Goal: Task Accomplishment & Management: Complete application form

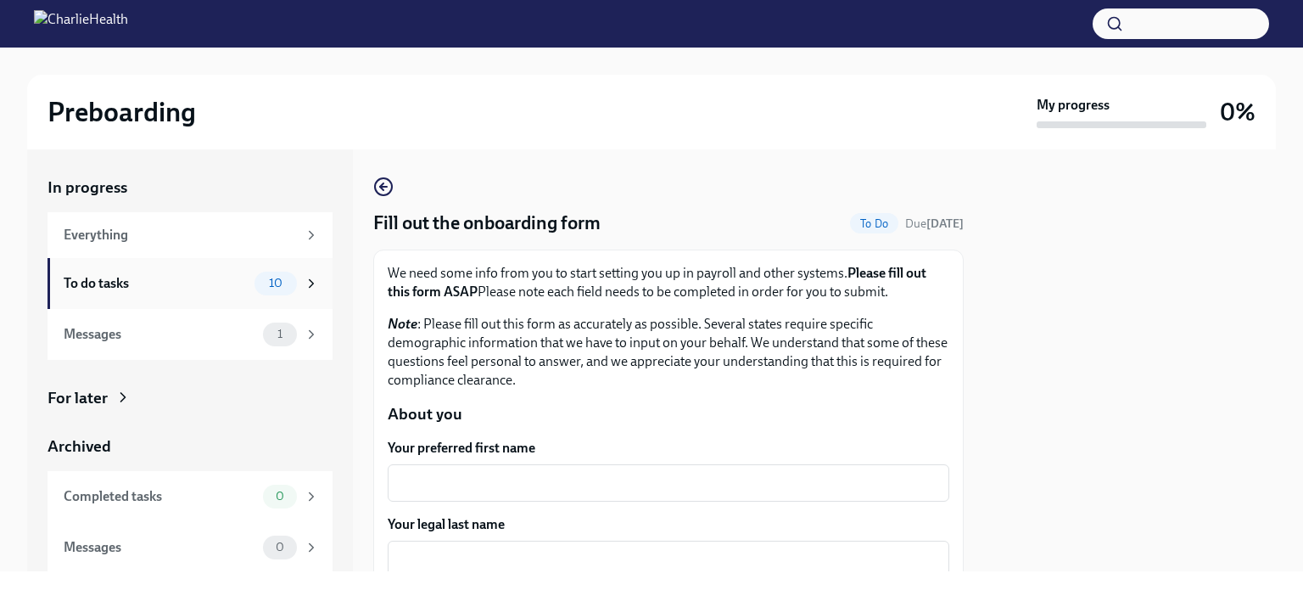
click at [265, 282] on span "10" at bounding box center [276, 283] width 34 height 13
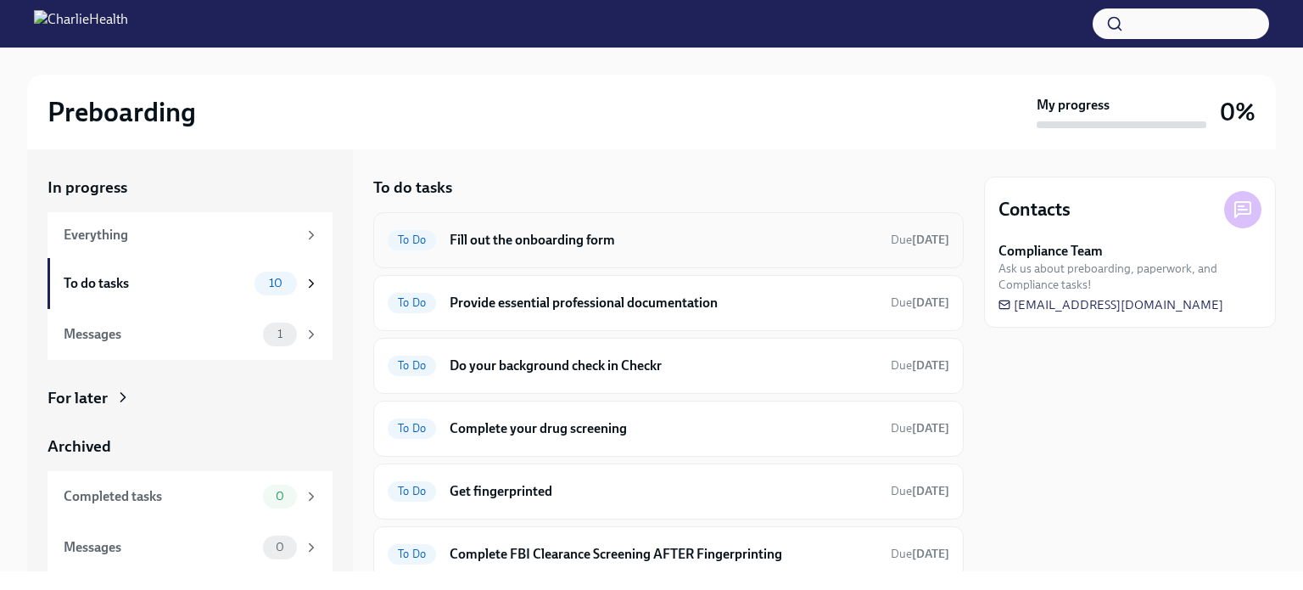
click at [458, 238] on h6 "Fill out the onboarding form" at bounding box center [664, 240] width 428 height 19
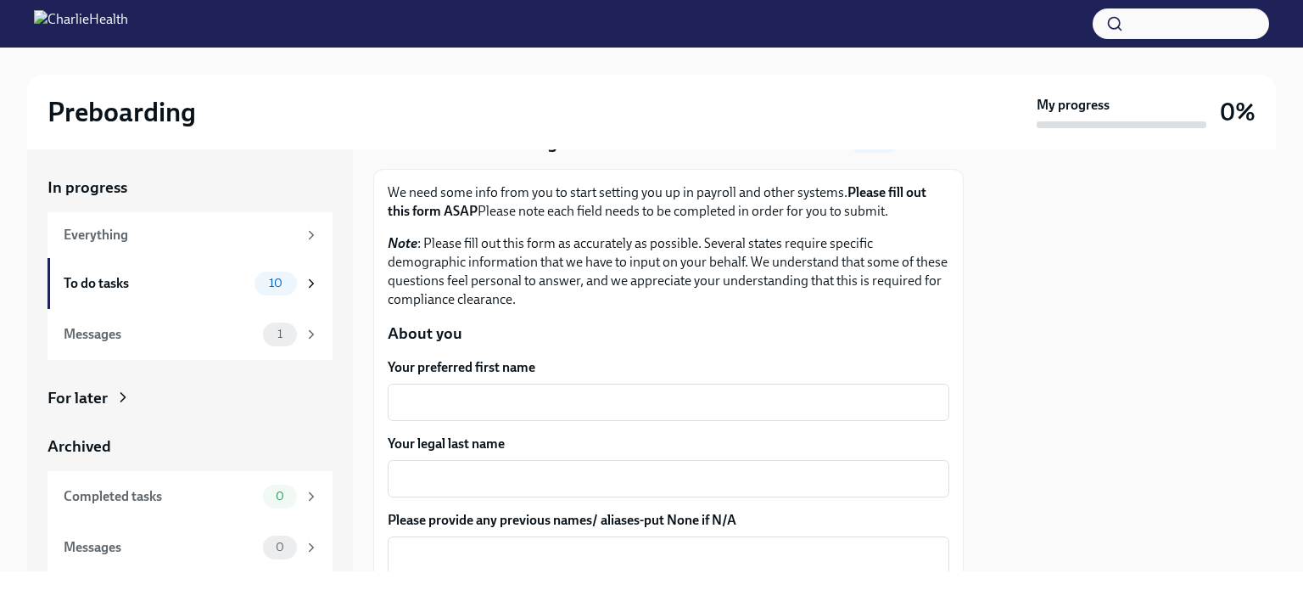
scroll to position [85, 0]
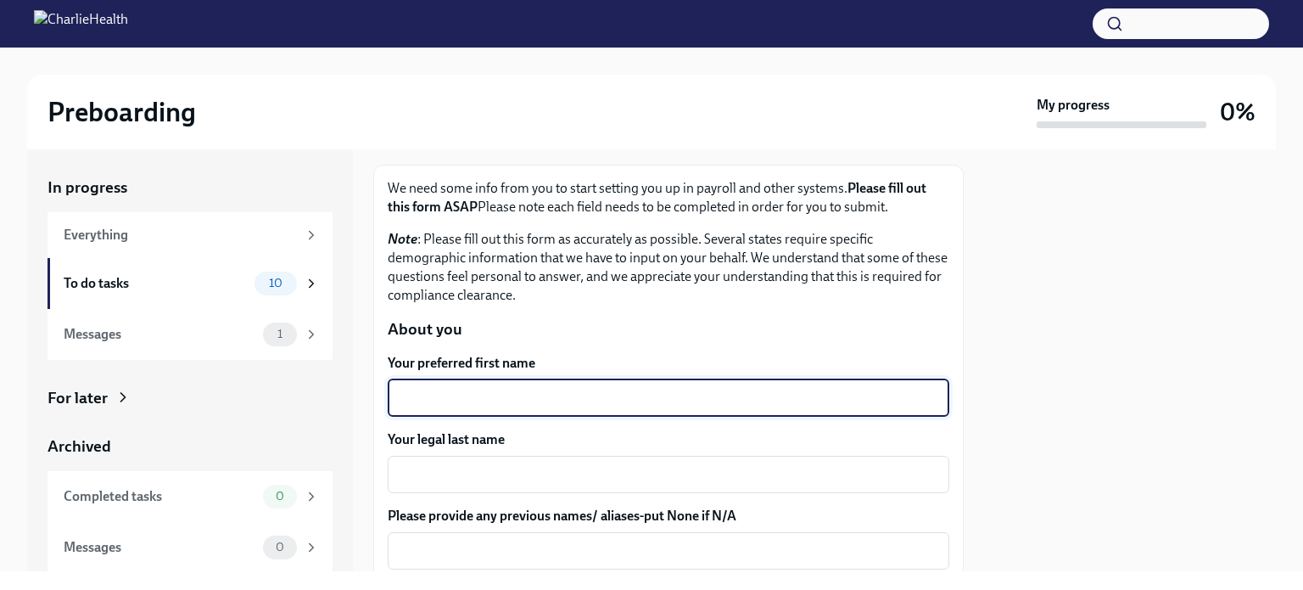
click at [456, 396] on textarea "Your preferred first name" at bounding box center [668, 398] width 541 height 20
type textarea "Amalia"
click at [459, 481] on textarea "Your legal last name" at bounding box center [668, 474] width 541 height 20
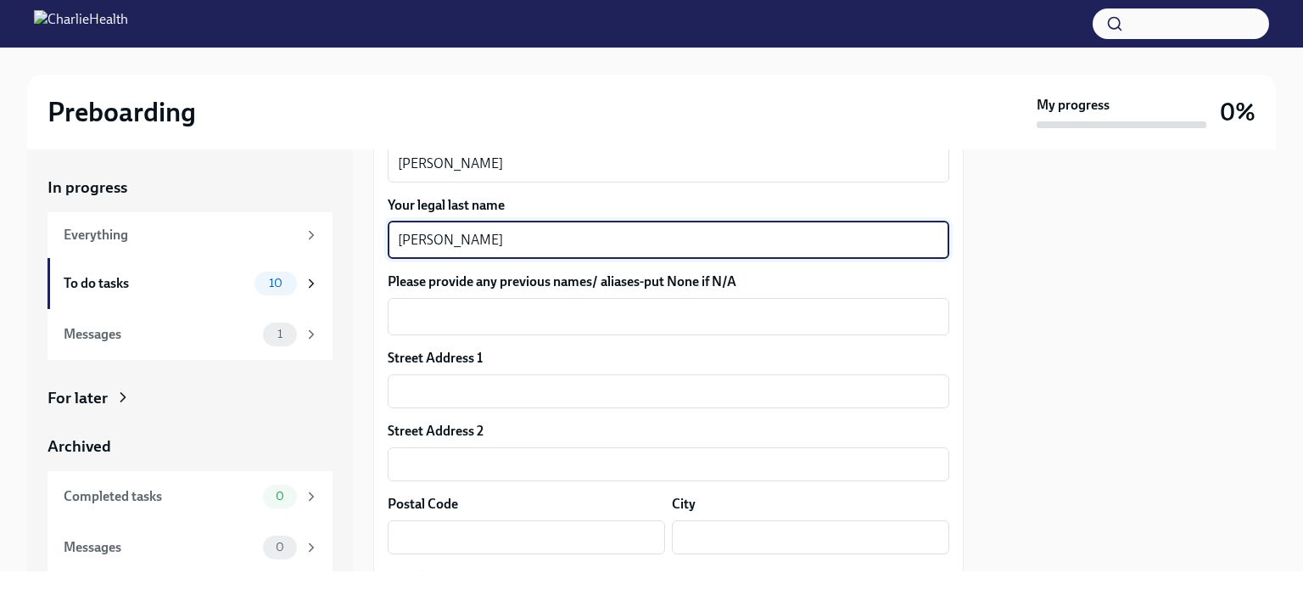
scroll to position [339, 0]
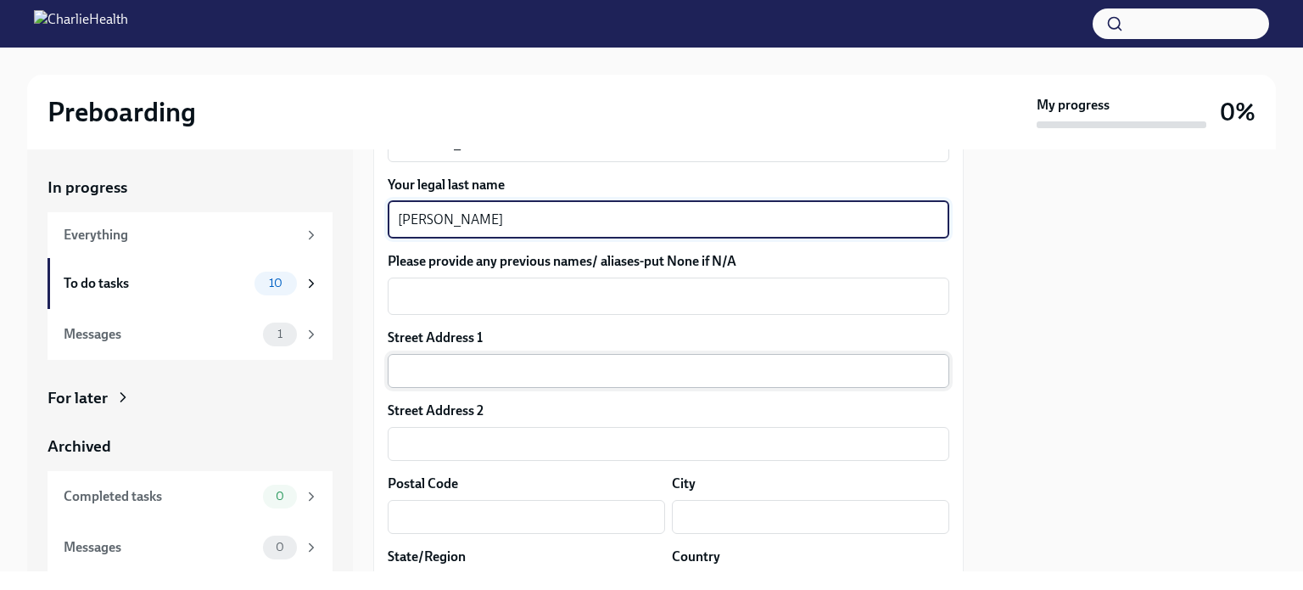
type textarea "Sanchez"
click at [428, 370] on input "text" at bounding box center [669, 371] width 562 height 34
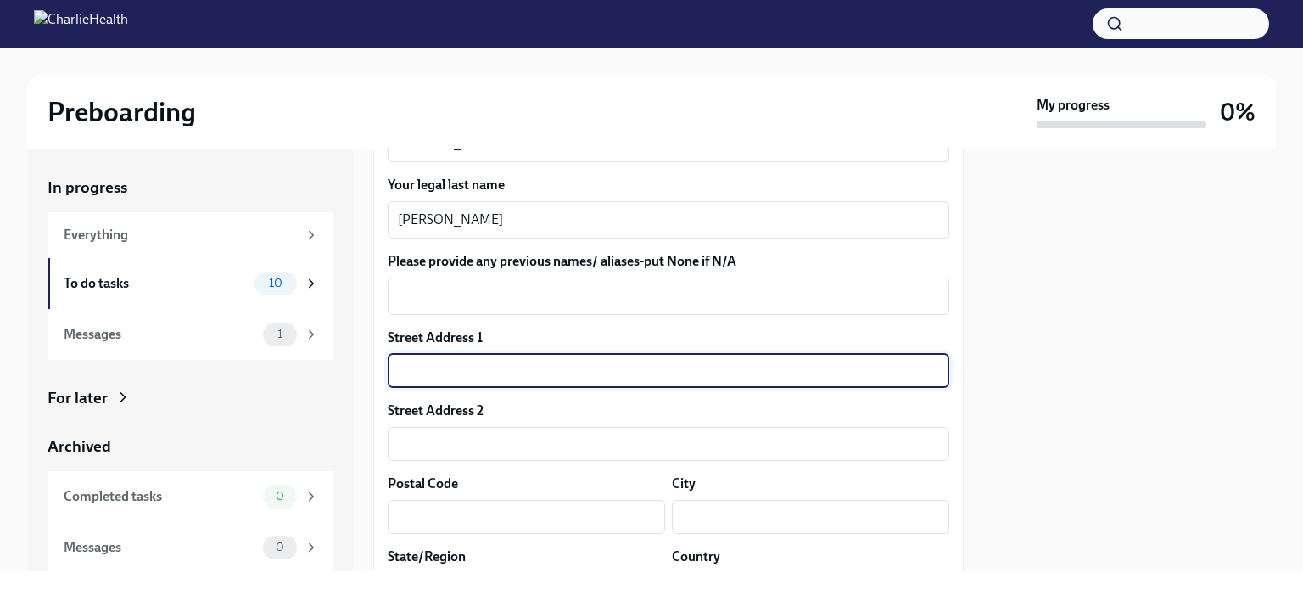
type input "155 East 2nd Street, Apt. 1D"
type input "Apt. 1D"
type input "10009"
type input "New York"
type input "NY"
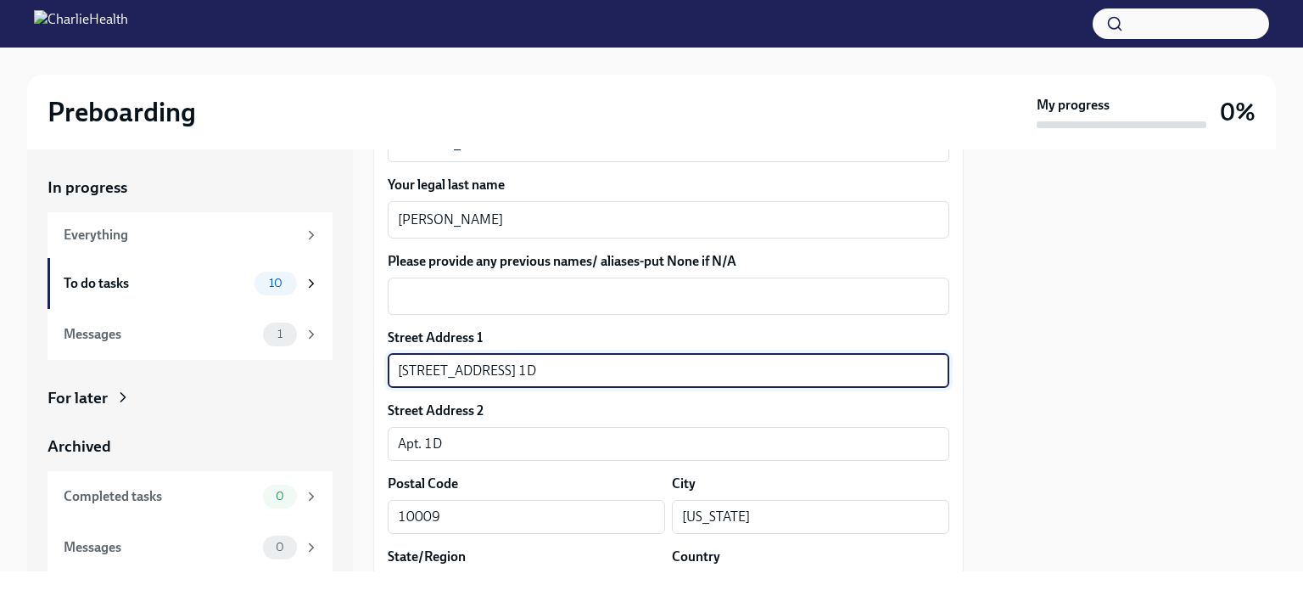
type input "US"
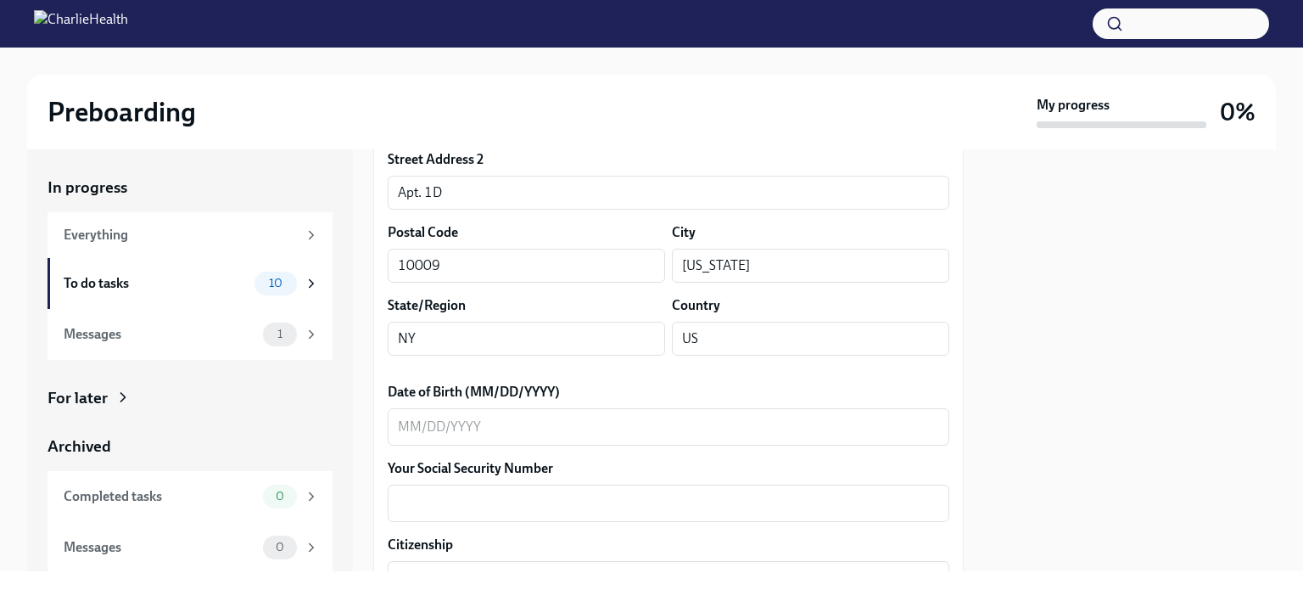
scroll to position [594, 0]
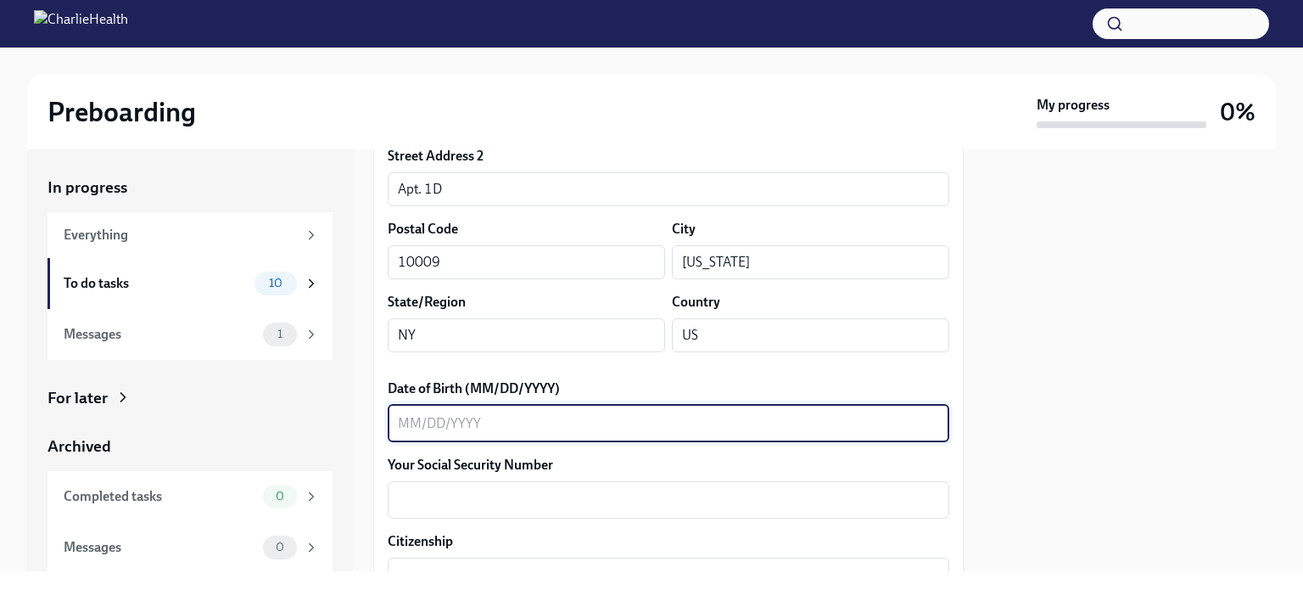
click at [404, 414] on textarea "Date of Birth (MM/DD/YYYY)" at bounding box center [668, 423] width 541 height 20
click at [412, 426] on textarea "01251990" at bounding box center [668, 423] width 541 height 20
type textarea "01/25/1990"
click at [450, 501] on textarea "Your Social Security Number" at bounding box center [668, 500] width 541 height 20
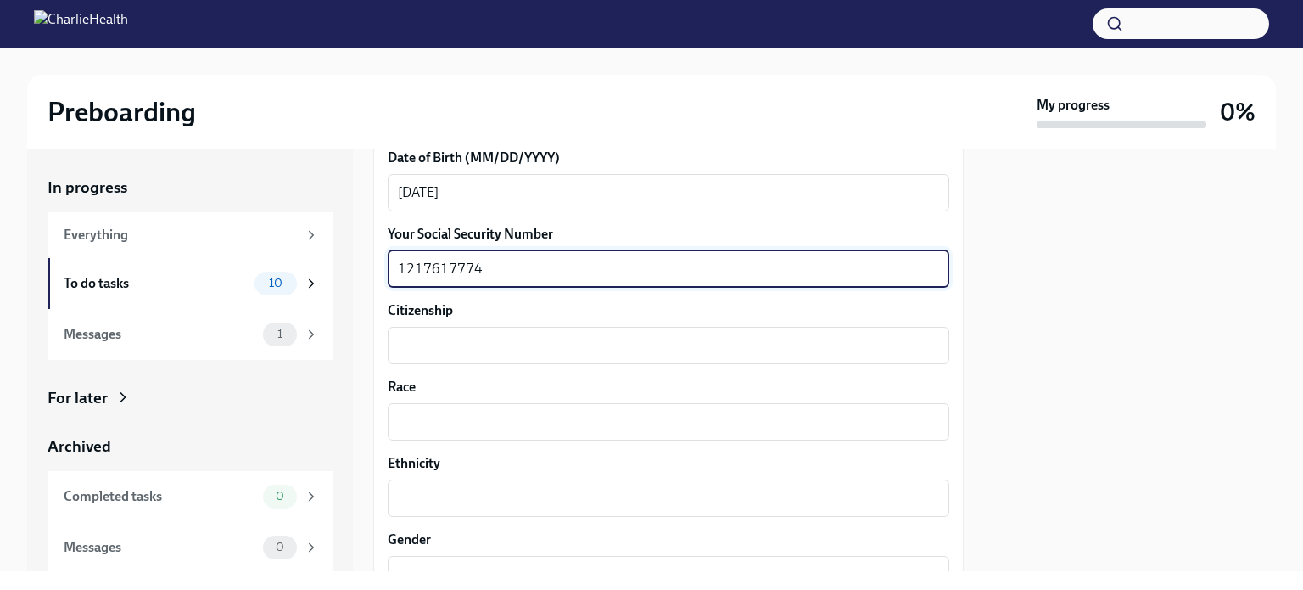
scroll to position [848, 0]
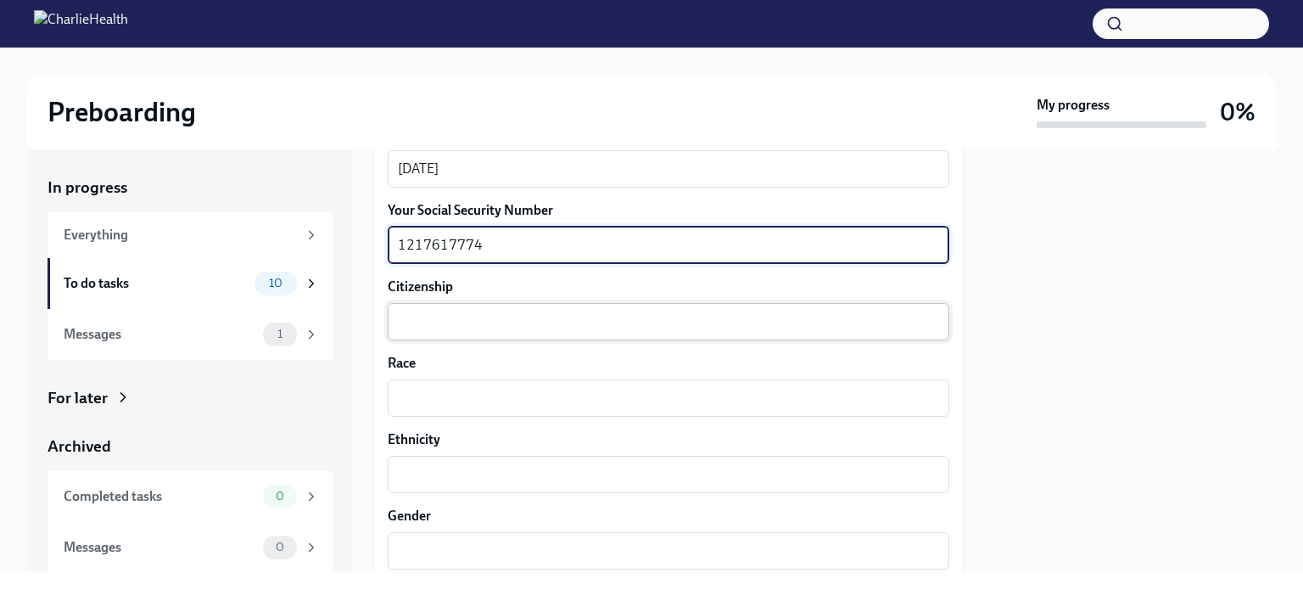
type textarea "1217617774"
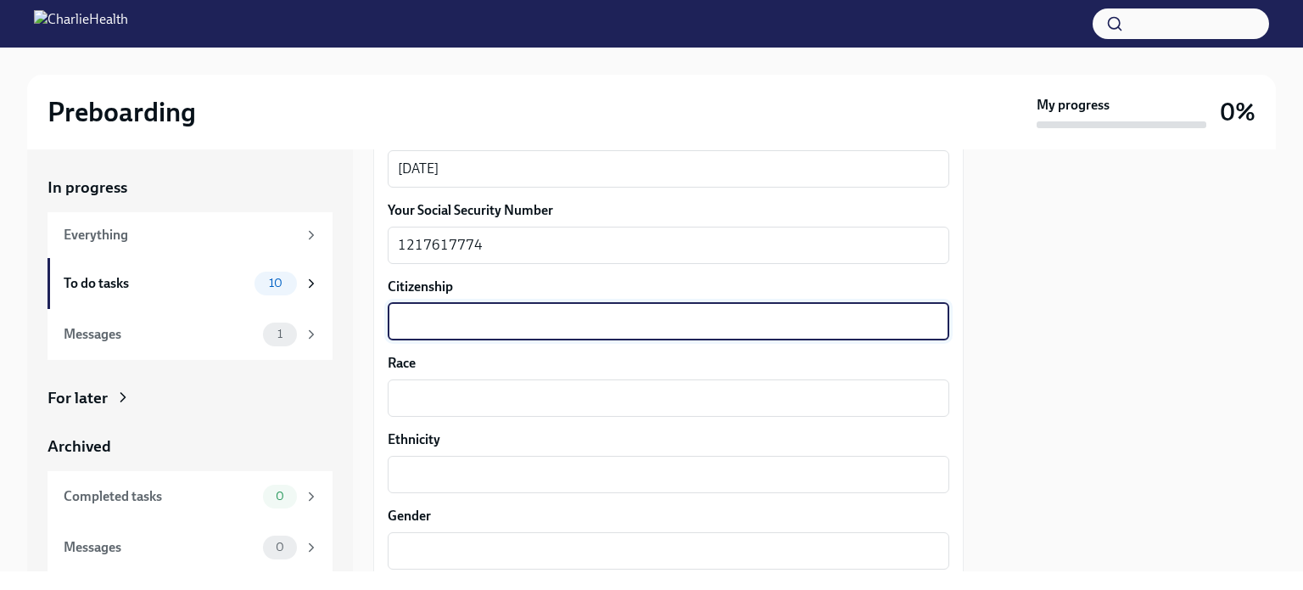
click at [421, 325] on textarea "Citizenship" at bounding box center [668, 321] width 541 height 20
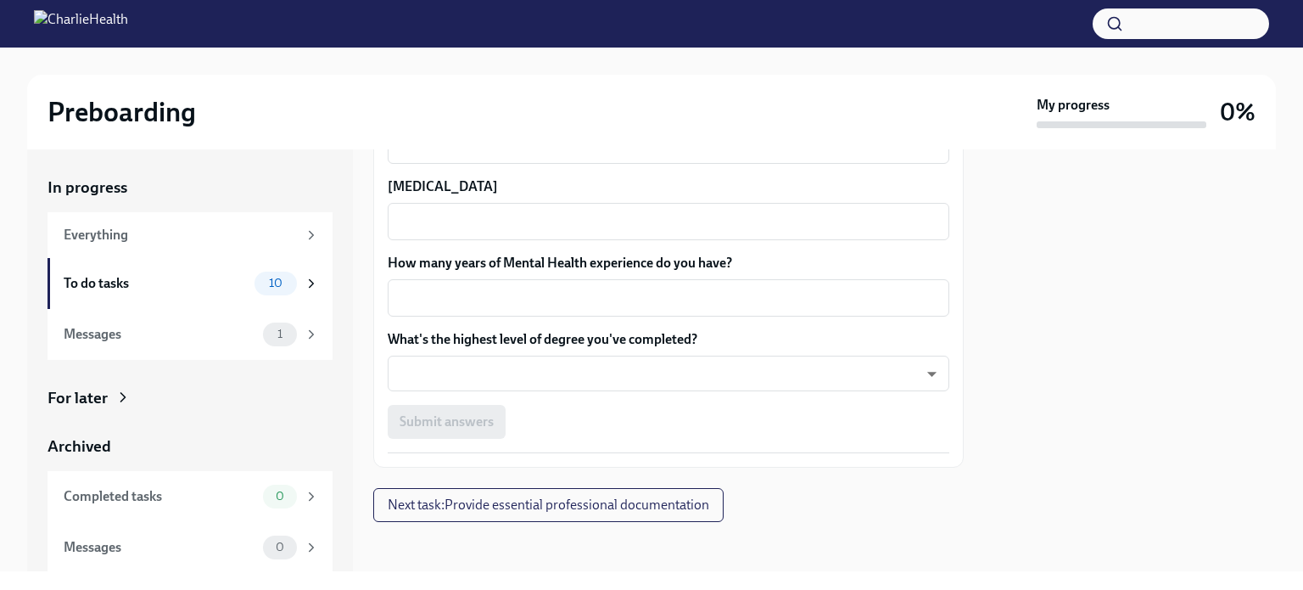
scroll to position [1639, 0]
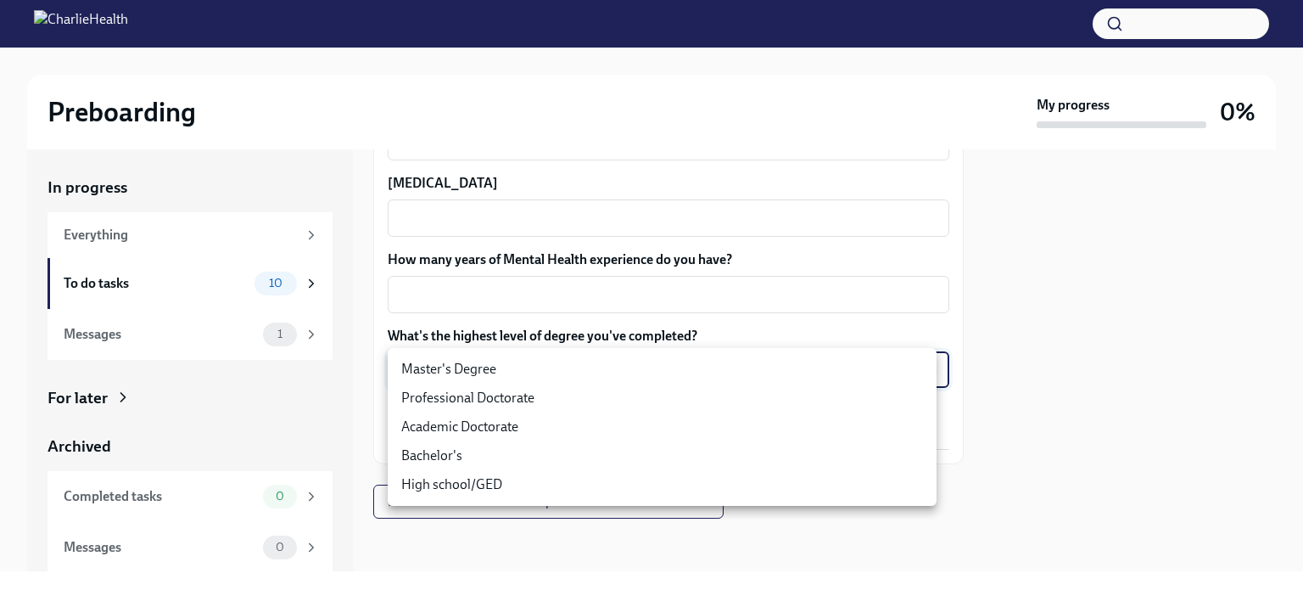
click at [455, 367] on body "Preboarding My progress 0% In progress Everything To do tasks 10 Messages 1 For…" at bounding box center [651, 295] width 1303 height 590
click at [455, 367] on li "Master's Degree" at bounding box center [662, 369] width 549 height 29
type input "2vBr-ghkD"
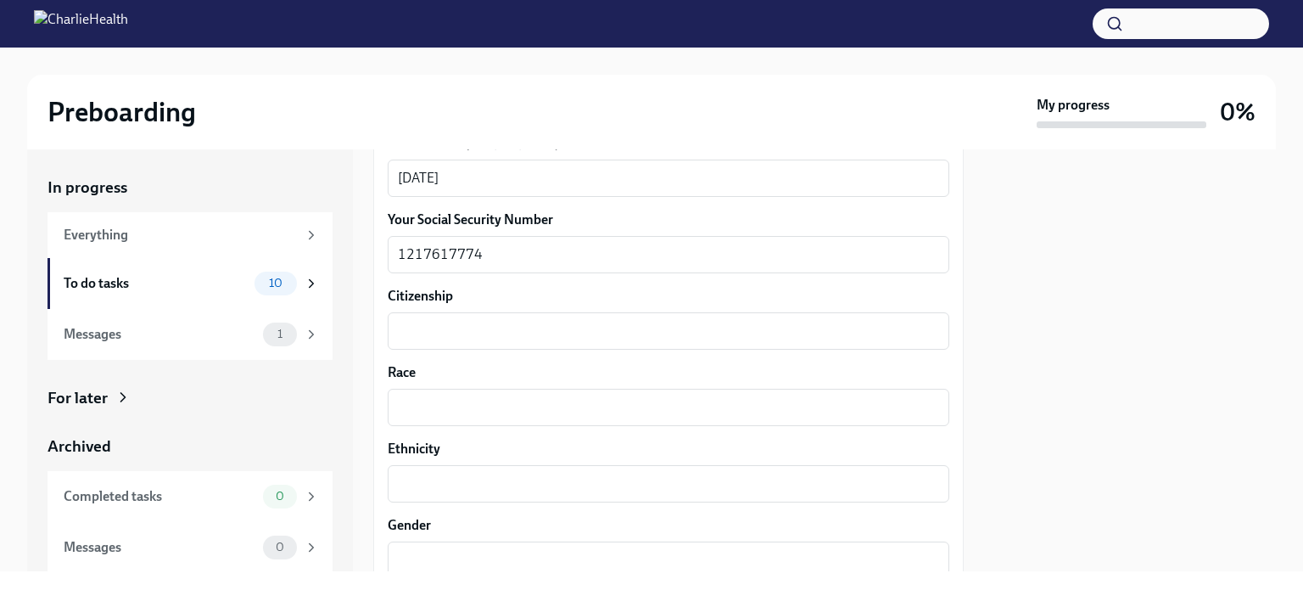
scroll to position [791, 0]
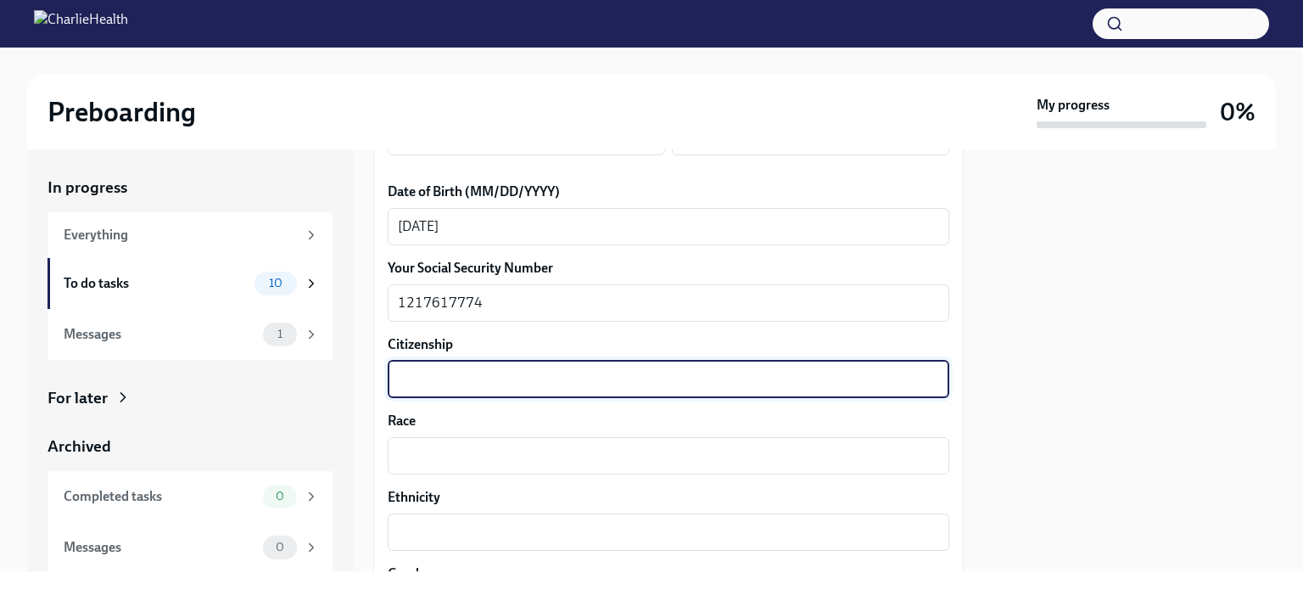
click at [447, 381] on textarea "Citizenship" at bounding box center [668, 379] width 541 height 20
click at [434, 463] on textarea "Race" at bounding box center [668, 455] width 541 height 20
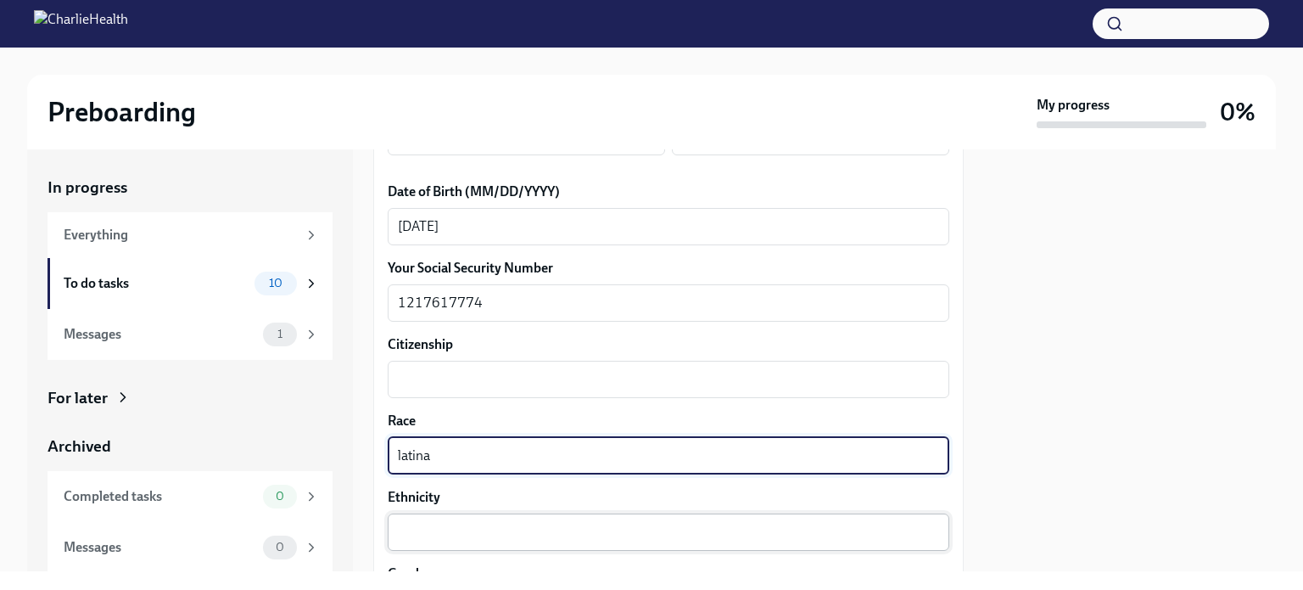
type textarea "latina"
click at [443, 532] on textarea "Ethnicity" at bounding box center [668, 532] width 541 height 20
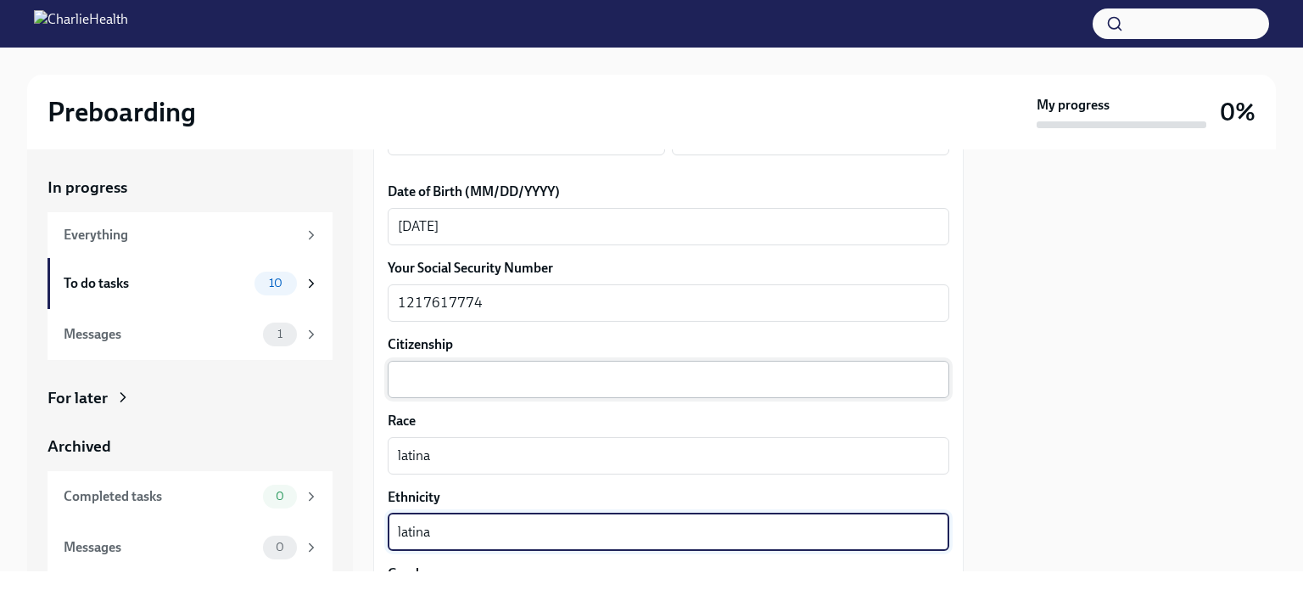
type textarea "latina"
click at [440, 382] on textarea "Citizenship" at bounding box center [668, 379] width 541 height 20
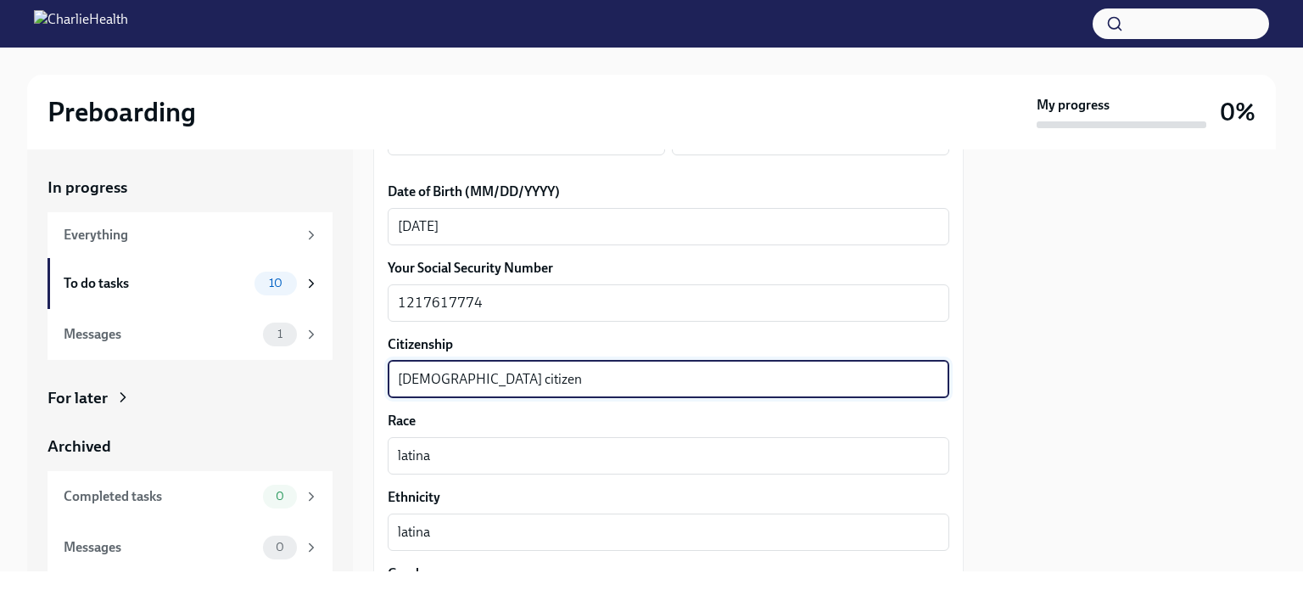
type textarea "USA citizen"
click at [580, 379] on textarea "USA citizen" at bounding box center [668, 379] width 541 height 20
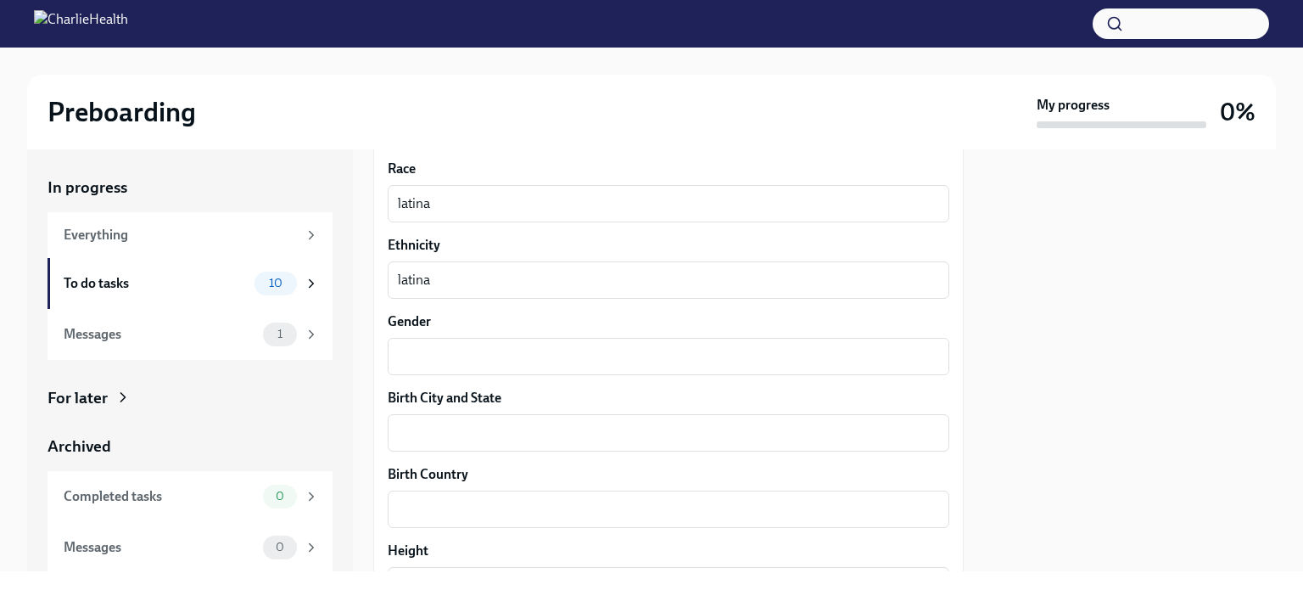
scroll to position [1045, 0]
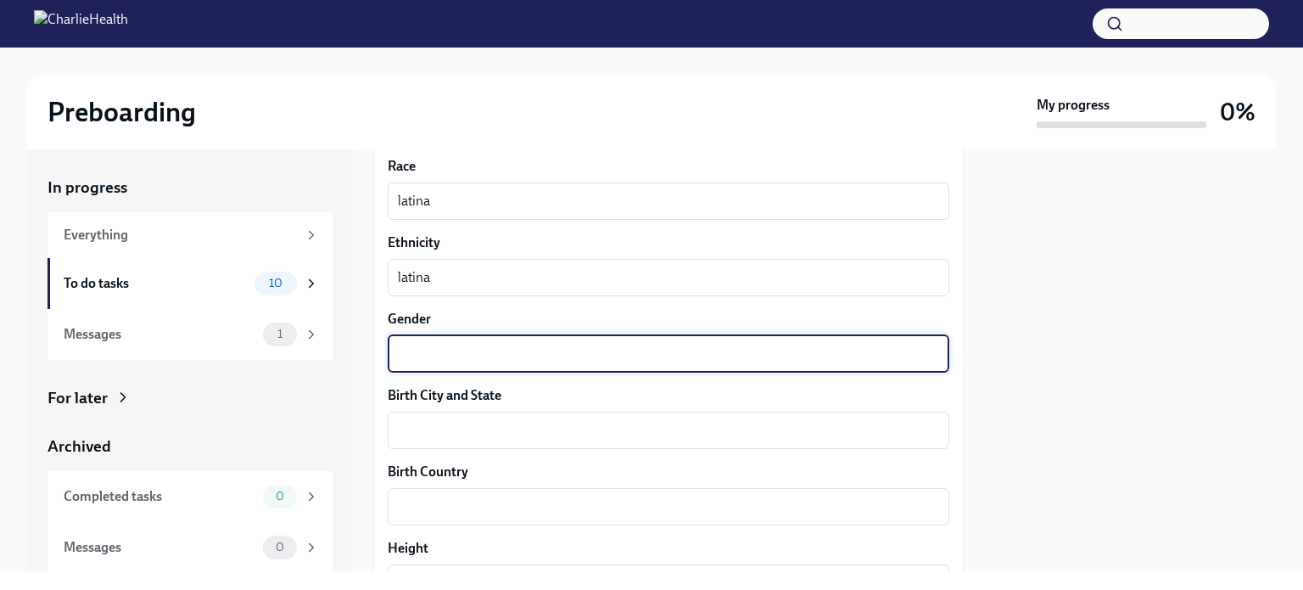
click at [420, 352] on textarea "Gender" at bounding box center [668, 354] width 541 height 20
type textarea "female"
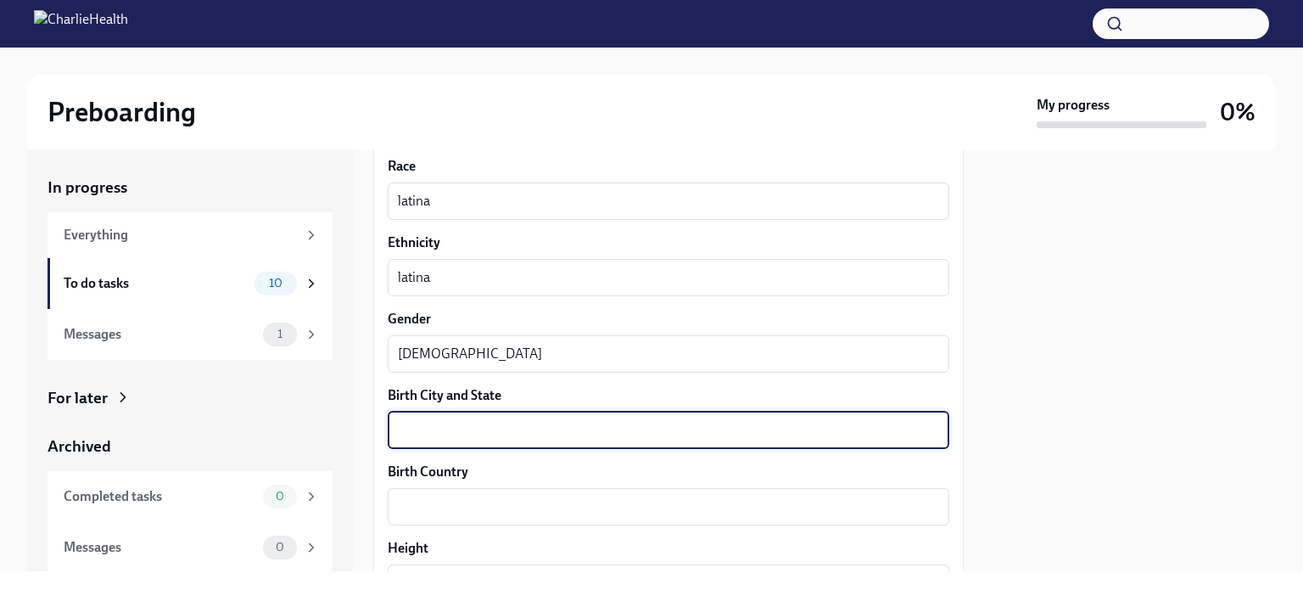
click at [425, 439] on textarea "Birth City and State" at bounding box center [668, 430] width 541 height 20
type textarea "New York, NY"
click at [441, 517] on div "x ​" at bounding box center [669, 506] width 562 height 37
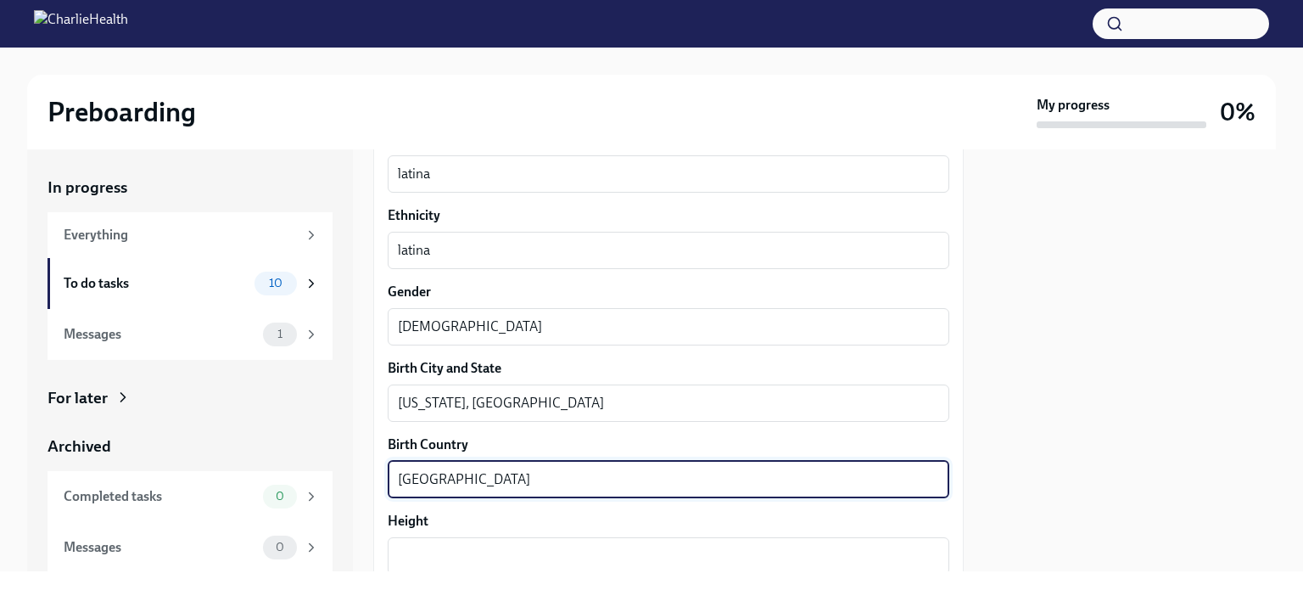
scroll to position [1130, 0]
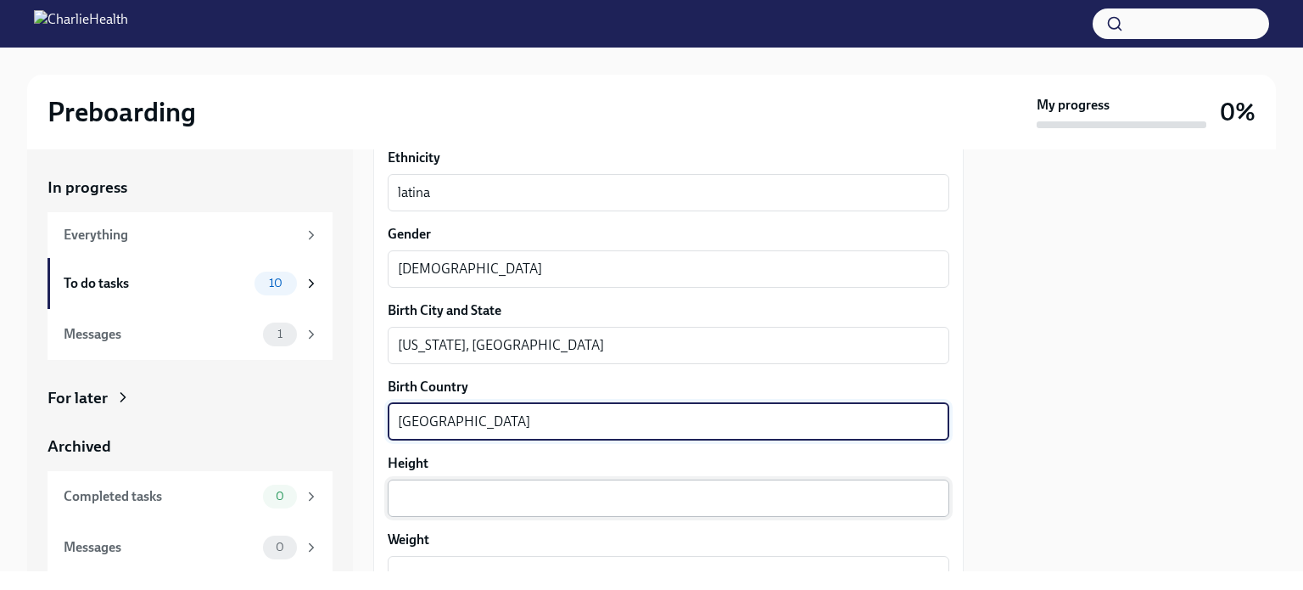
type textarea "USA"
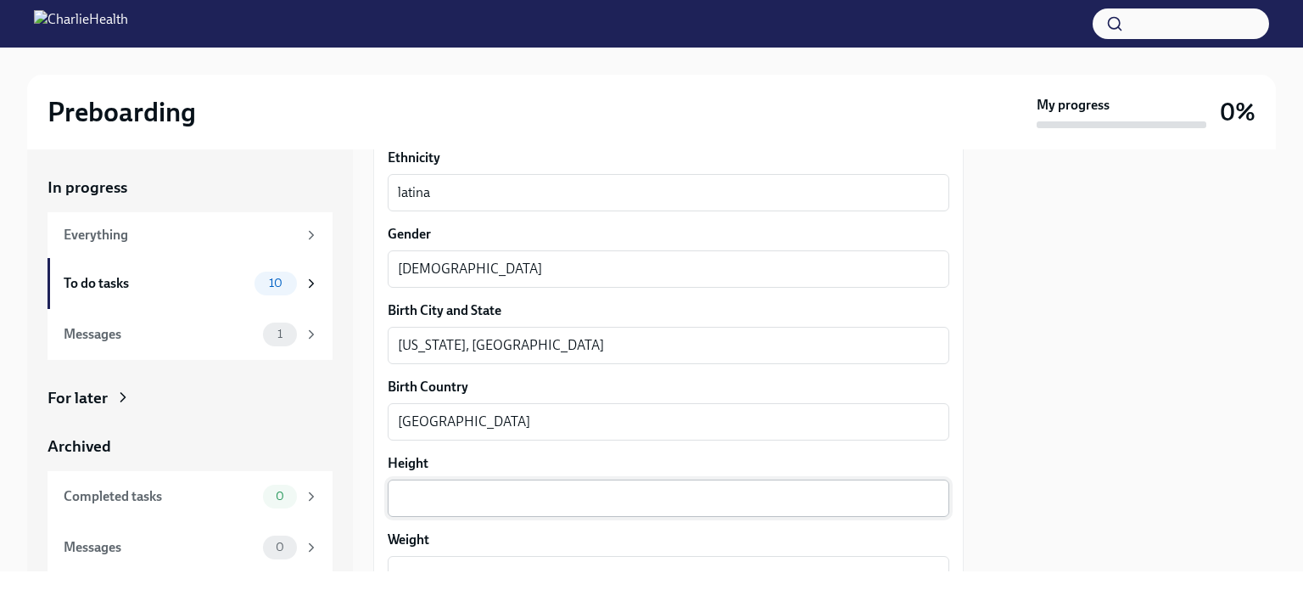
click at [439, 508] on div "x ​" at bounding box center [669, 497] width 562 height 37
click at [438, 508] on div "x ​" at bounding box center [669, 497] width 562 height 37
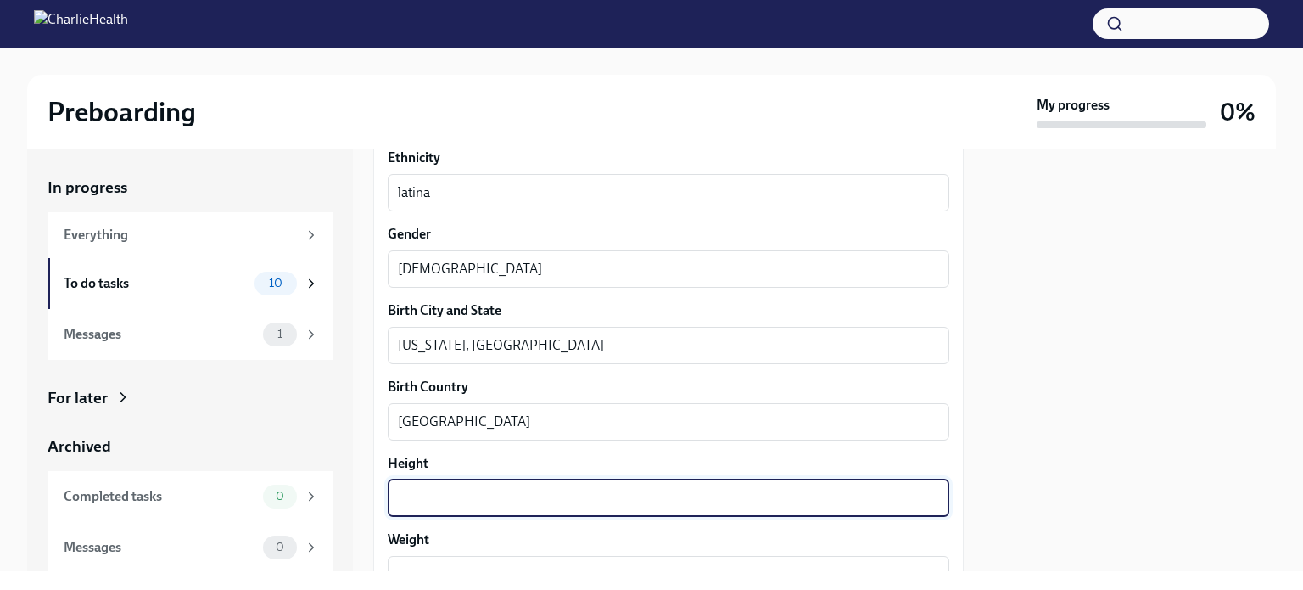
type textarea "%"
type textarea "5 Feet"
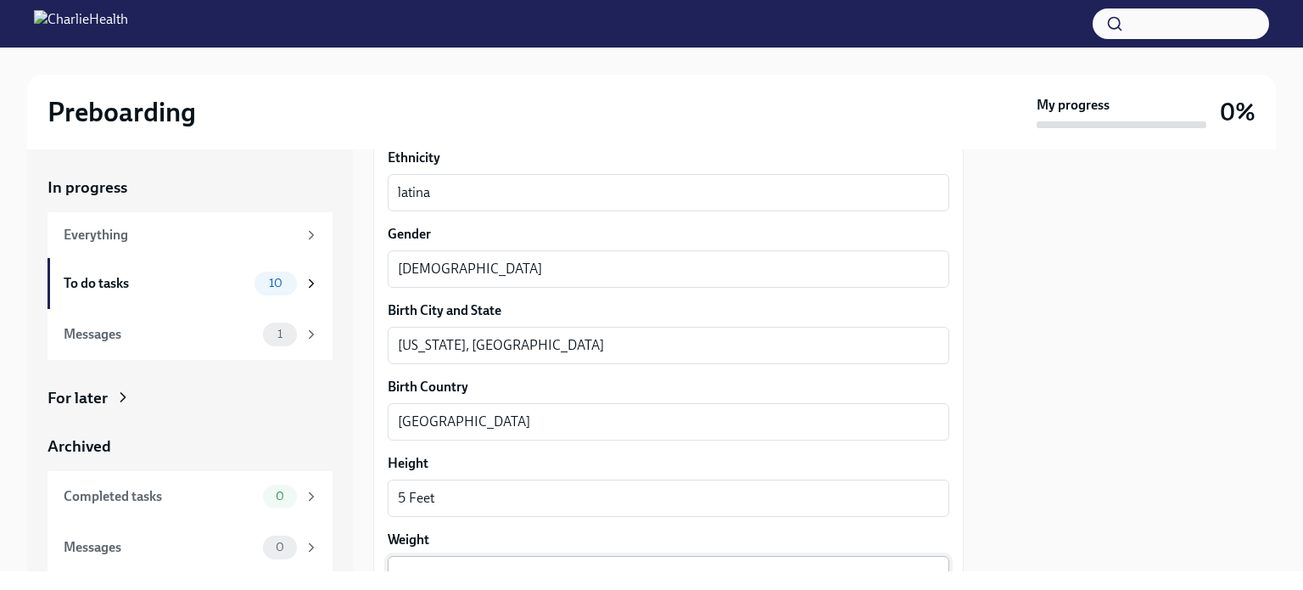
click at [445, 559] on div "x ​" at bounding box center [669, 574] width 562 height 37
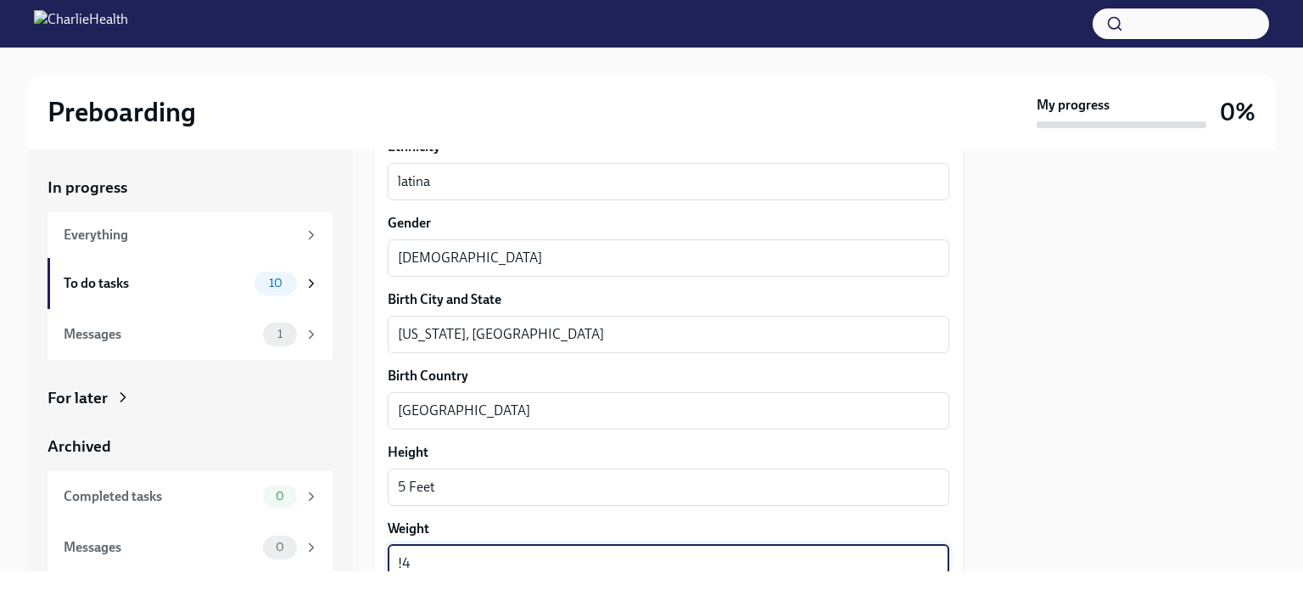
type textarea "!"
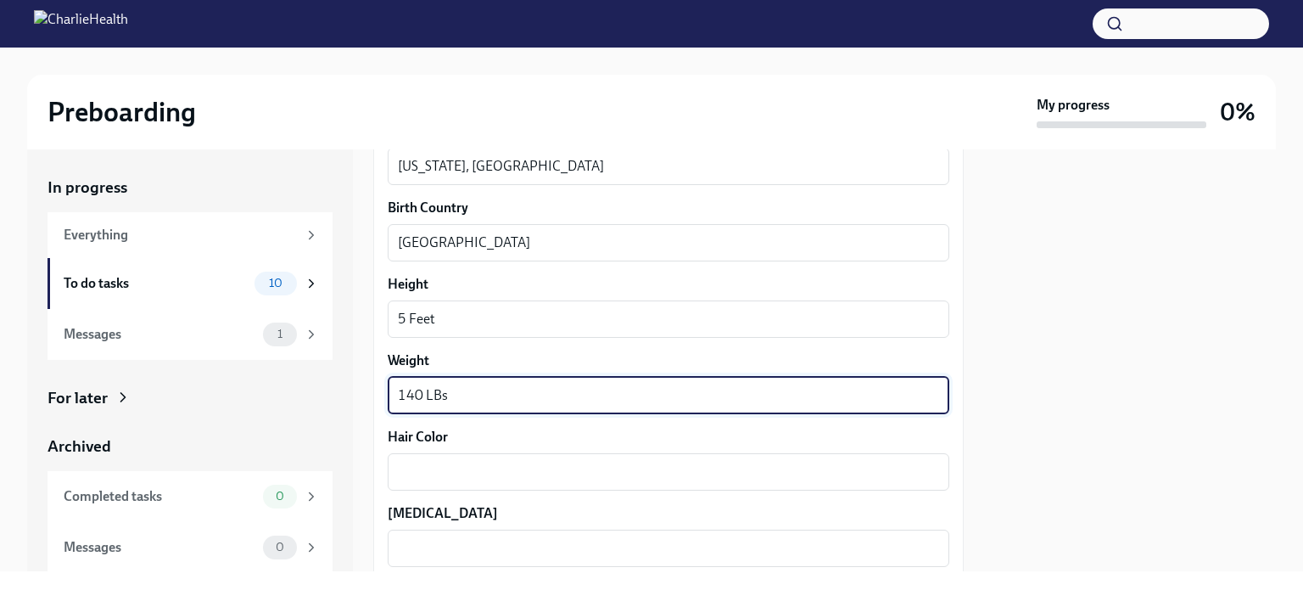
scroll to position [1311, 0]
type textarea "140 LBs"
click at [511, 472] on textarea "Hair Color" at bounding box center [668, 470] width 541 height 20
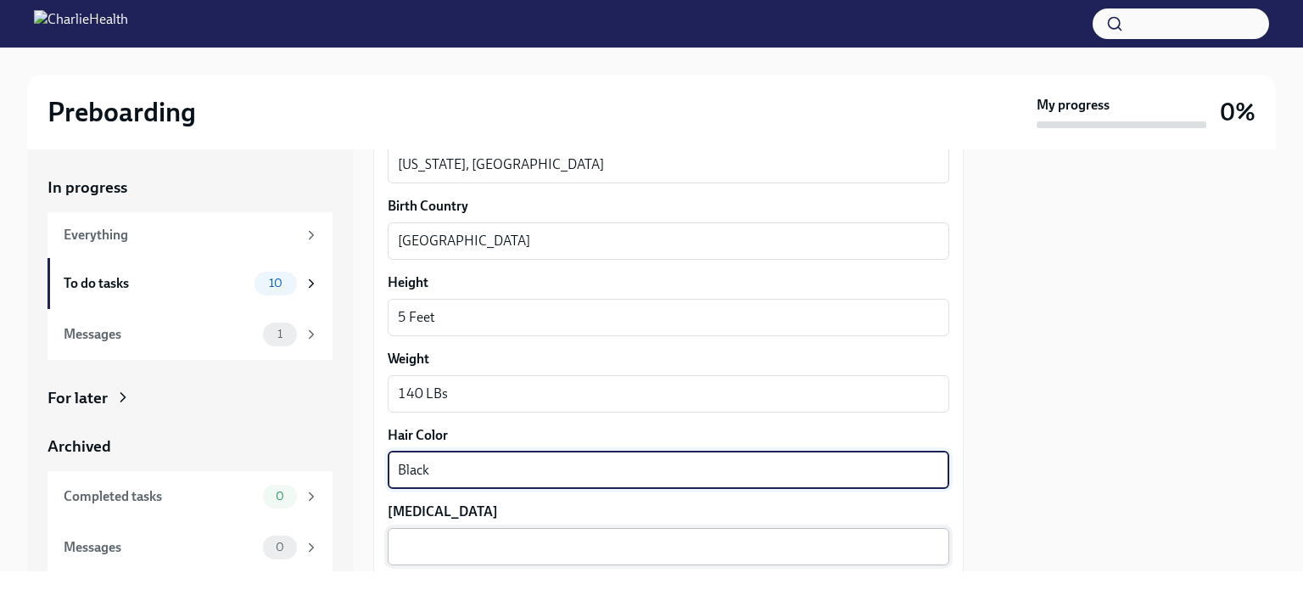
type textarea "Black"
click at [448, 542] on textarea "Eye Color" at bounding box center [668, 546] width 541 height 20
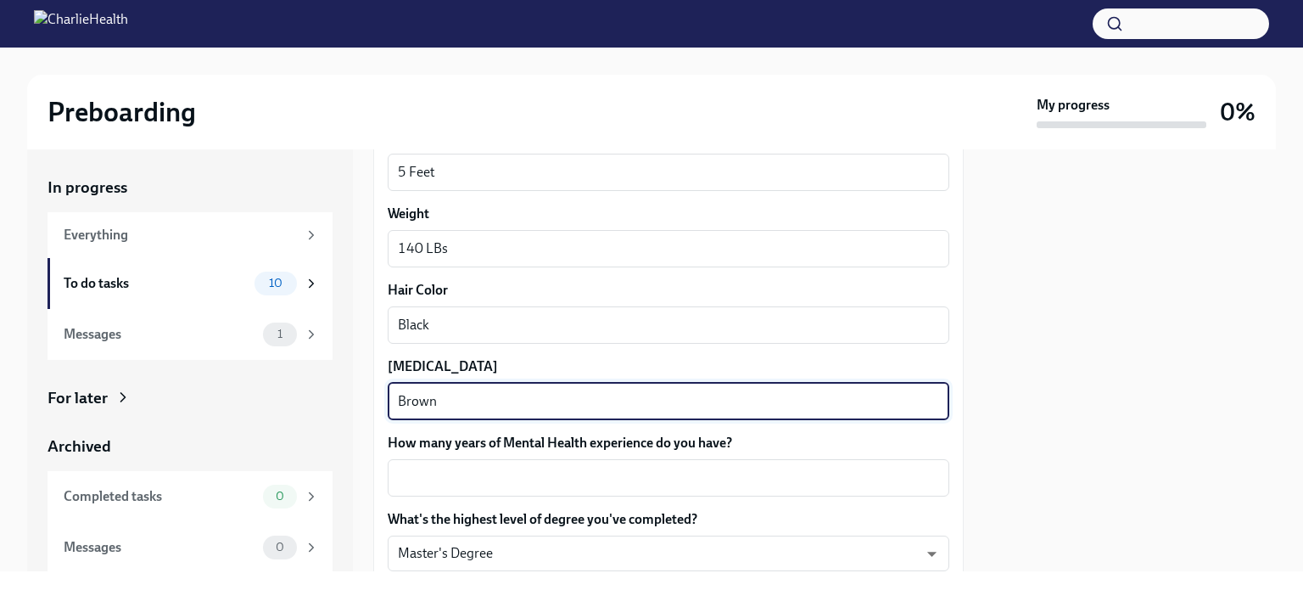
scroll to position [1565, 0]
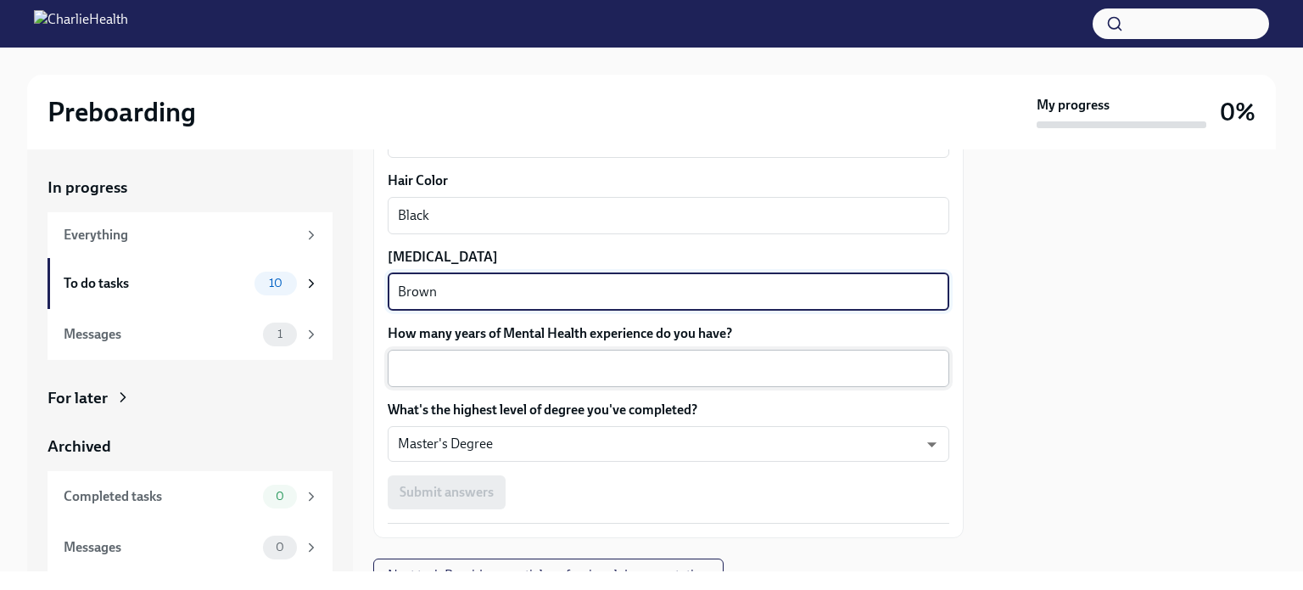
type textarea "Brown"
click at [419, 373] on textarea "How many years of Mental Health experience do you have?" at bounding box center [668, 368] width 541 height 20
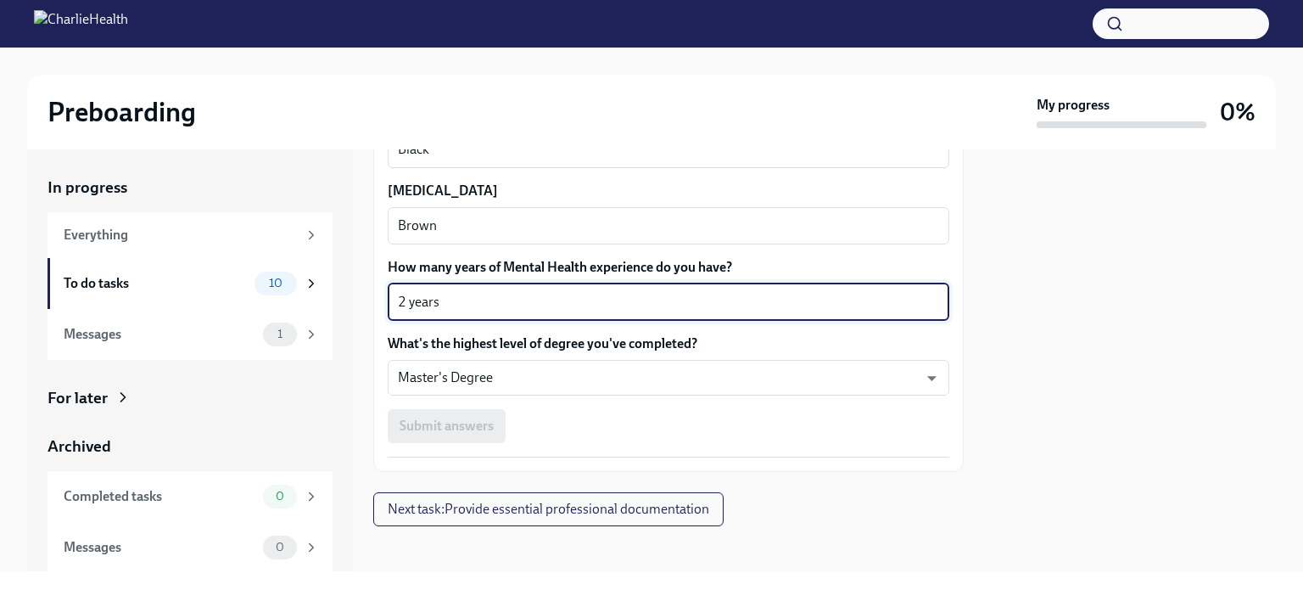
scroll to position [1639, 0]
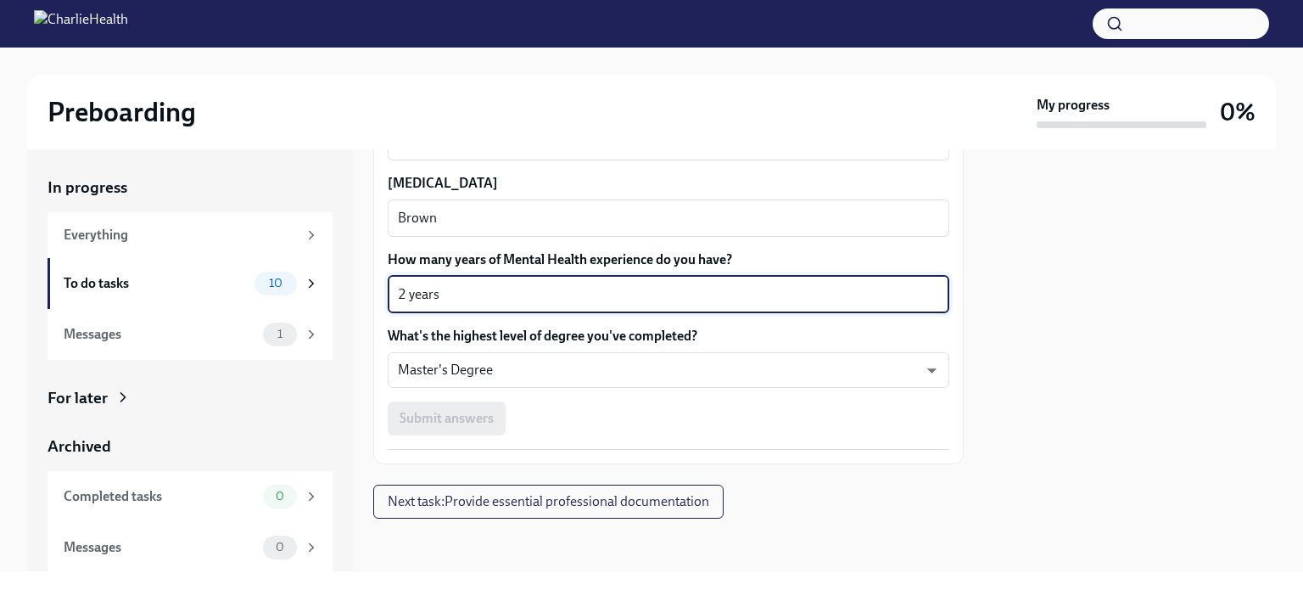
type textarea "2 years"
click at [482, 403] on div "Submit answers" at bounding box center [669, 418] width 562 height 34
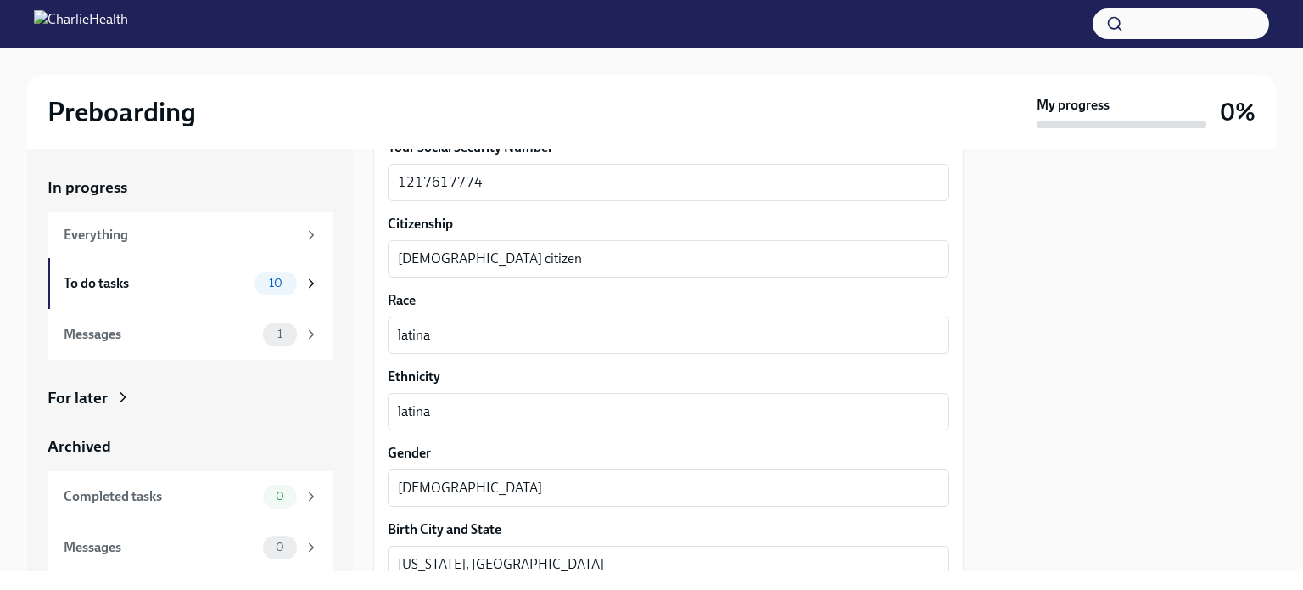
scroll to position [961, 0]
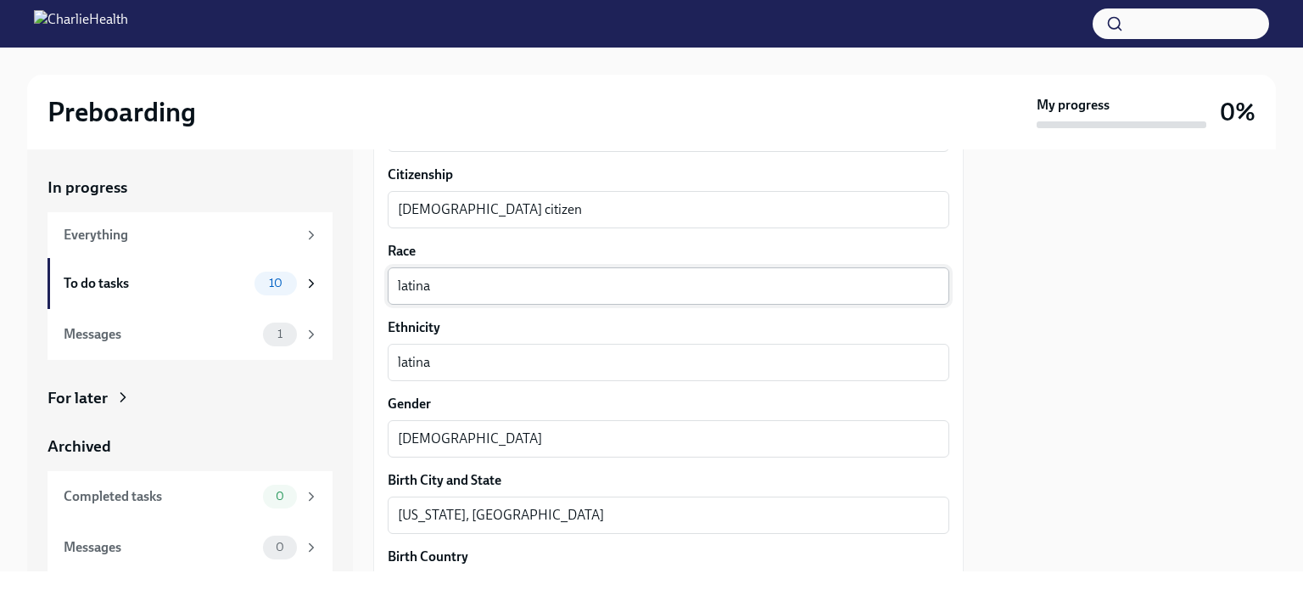
click at [469, 288] on textarea "latina" at bounding box center [668, 286] width 541 height 20
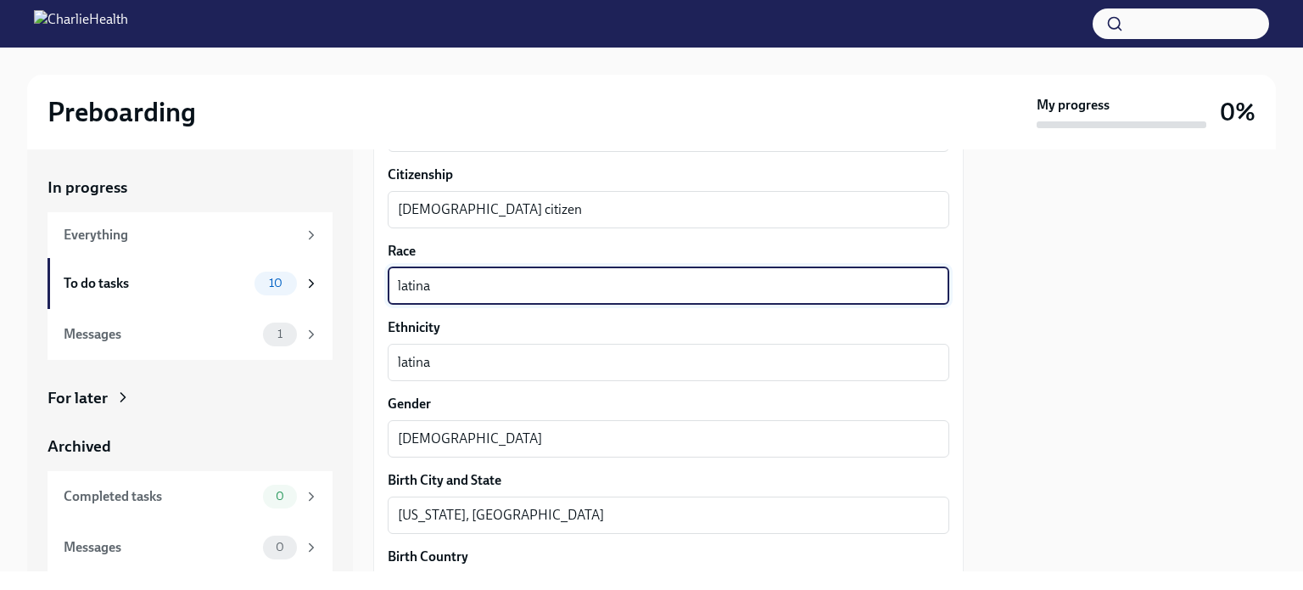
click at [468, 288] on textarea "latina" at bounding box center [668, 286] width 541 height 20
type textarea "other"
click at [453, 359] on textarea "latina" at bounding box center [668, 362] width 541 height 20
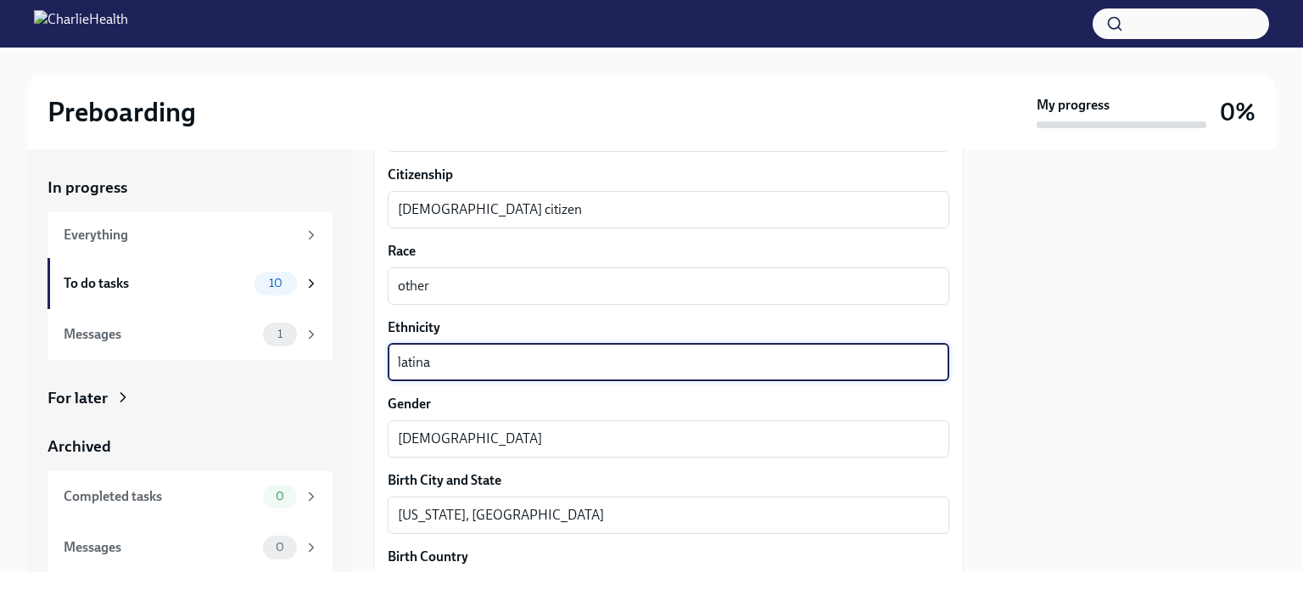
click at [453, 359] on textarea "latina" at bounding box center [668, 362] width 541 height 20
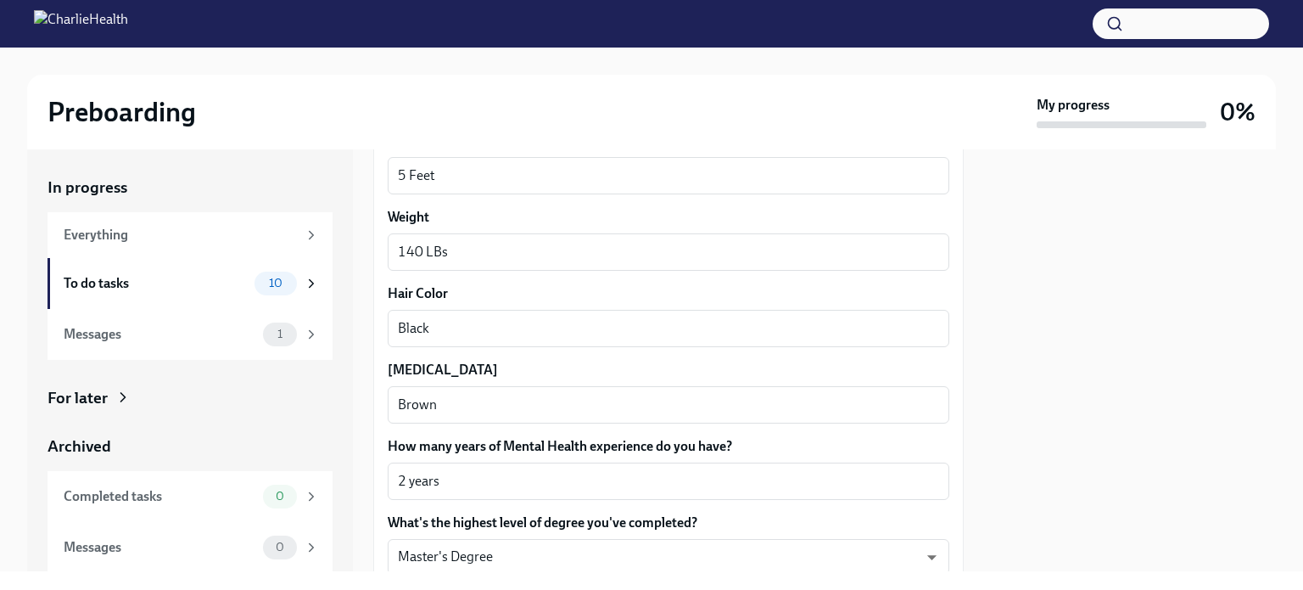
scroll to position [1639, 0]
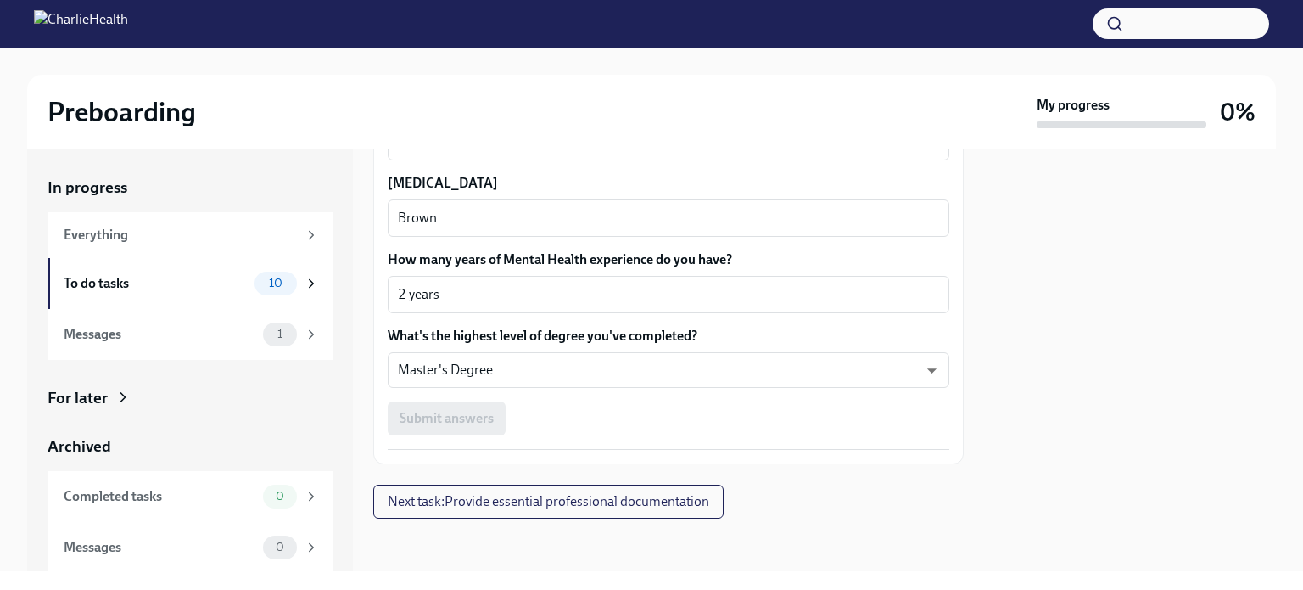
type textarea "Puerto Rican & Ecuadorian"
click at [462, 413] on div "Submit answers" at bounding box center [669, 418] width 562 height 34
click at [448, 504] on span "Next task : Provide essential professional documentation" at bounding box center [549, 501] width 322 height 17
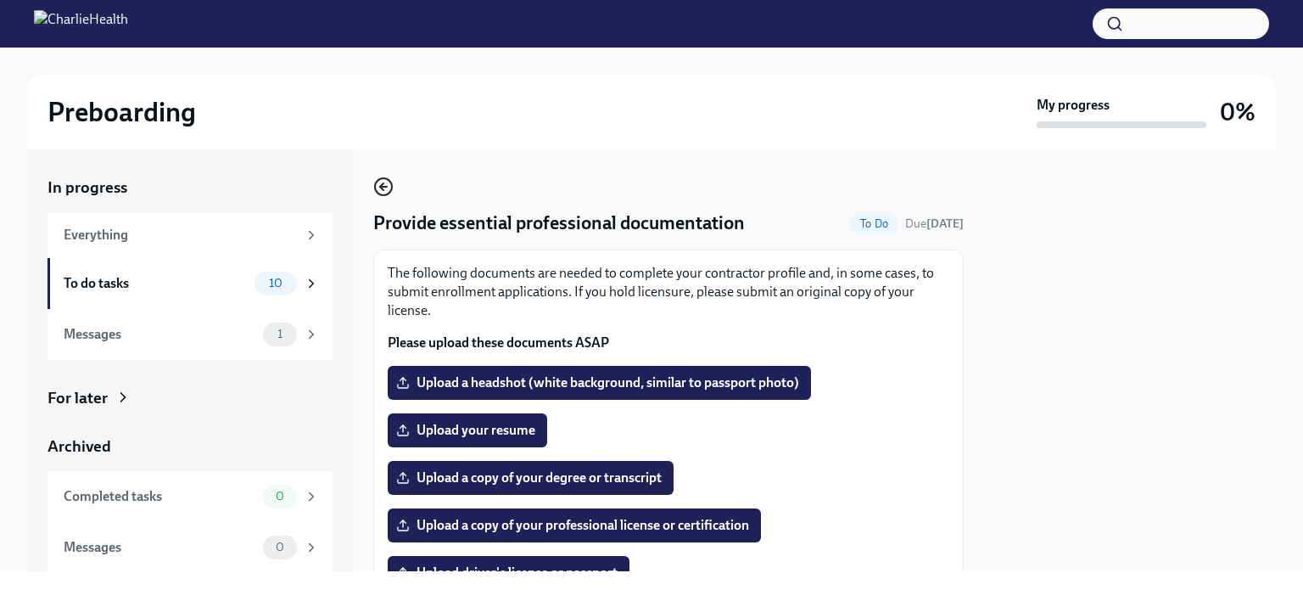
click at [381, 179] on circle "button" at bounding box center [383, 186] width 17 height 17
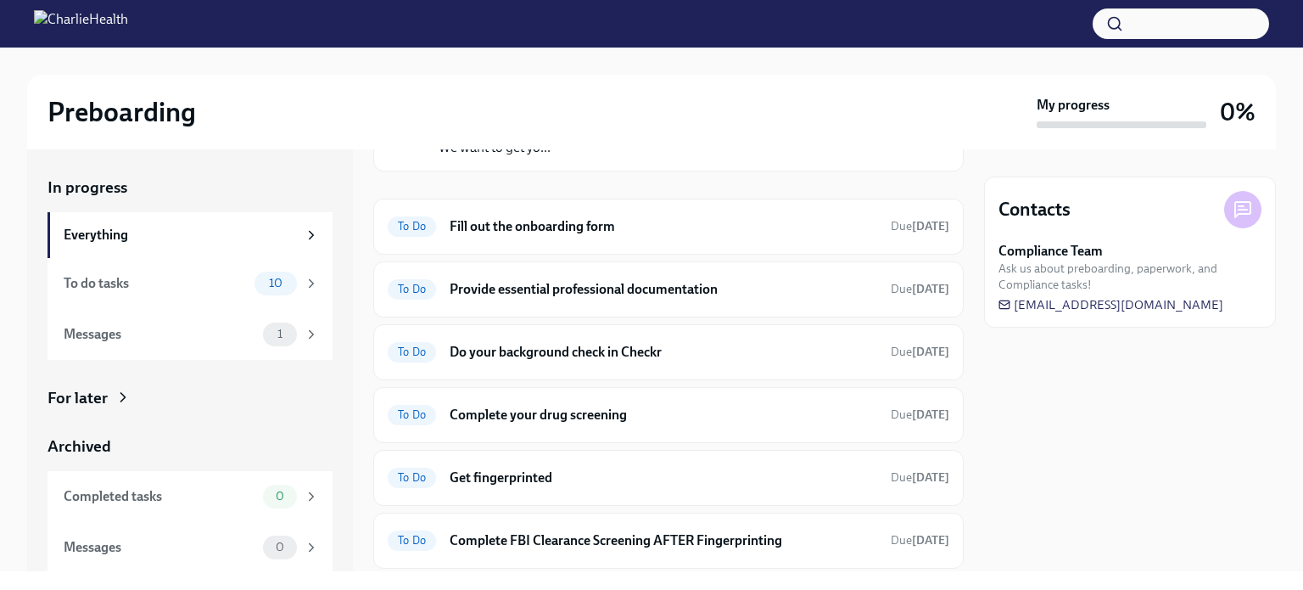
scroll to position [170, 0]
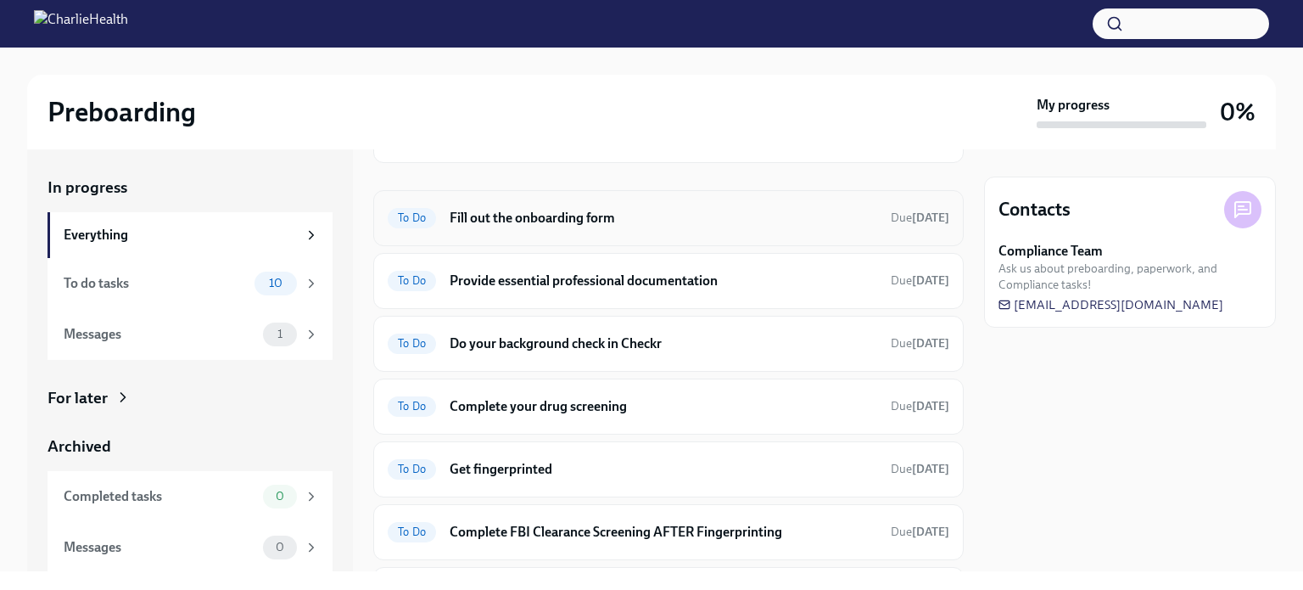
click at [462, 210] on h6 "Fill out the onboarding form" at bounding box center [664, 218] width 428 height 19
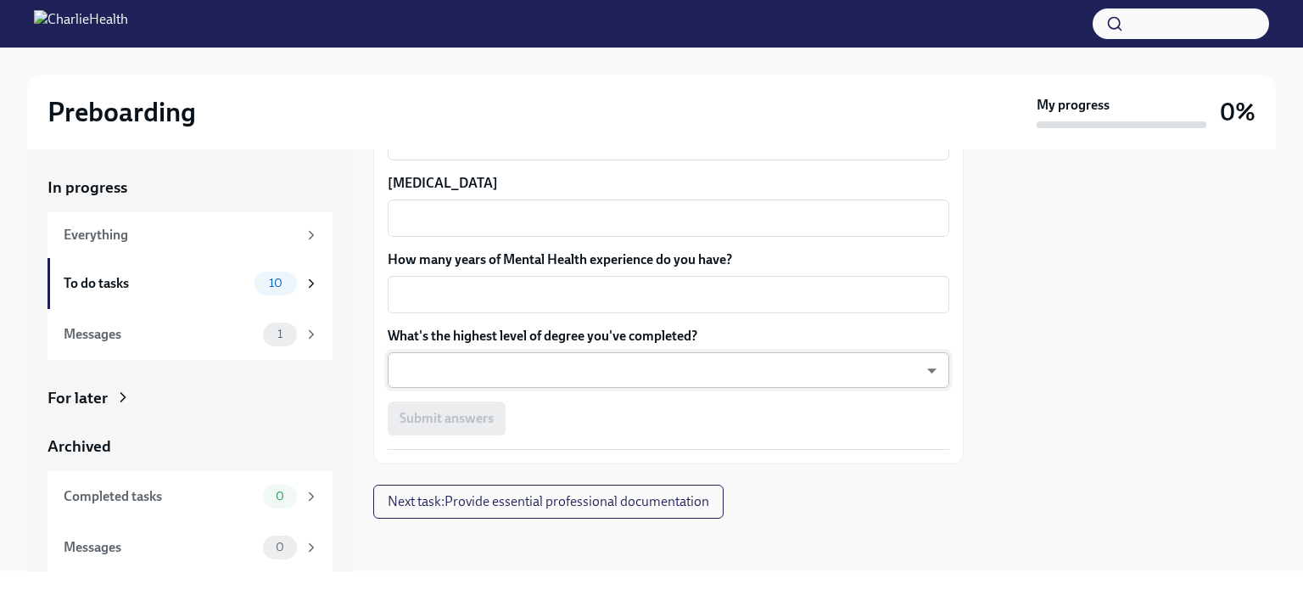
scroll to position [1639, 0]
click at [455, 413] on div "Submit answers" at bounding box center [669, 418] width 562 height 34
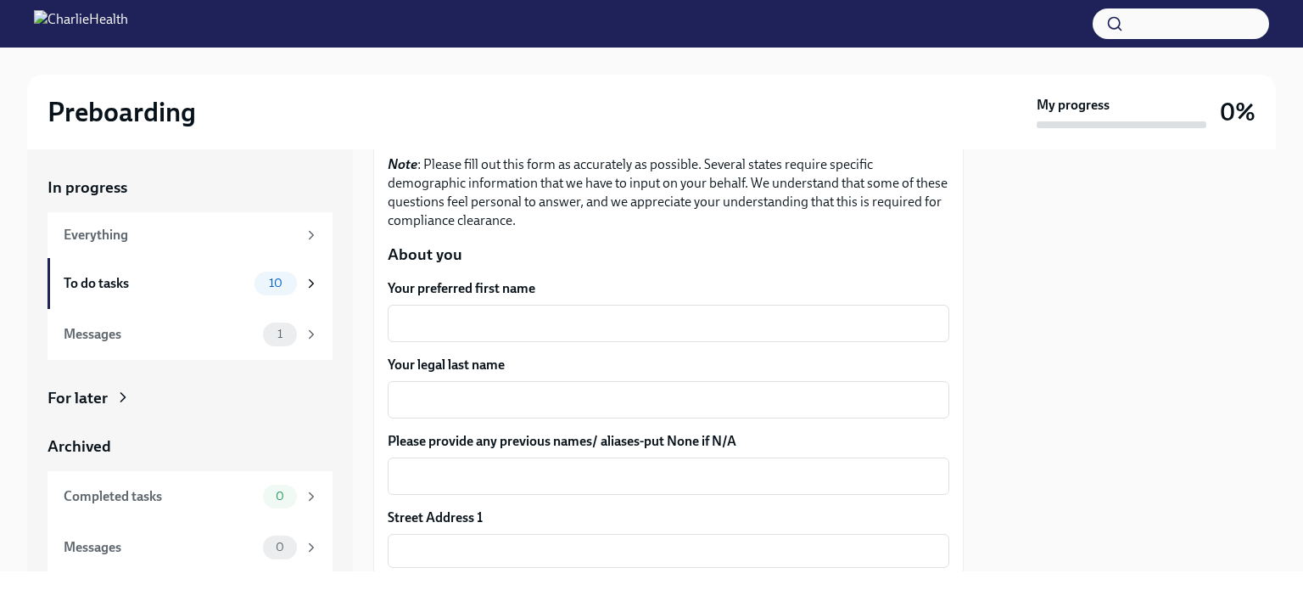
scroll to position [170, 0]
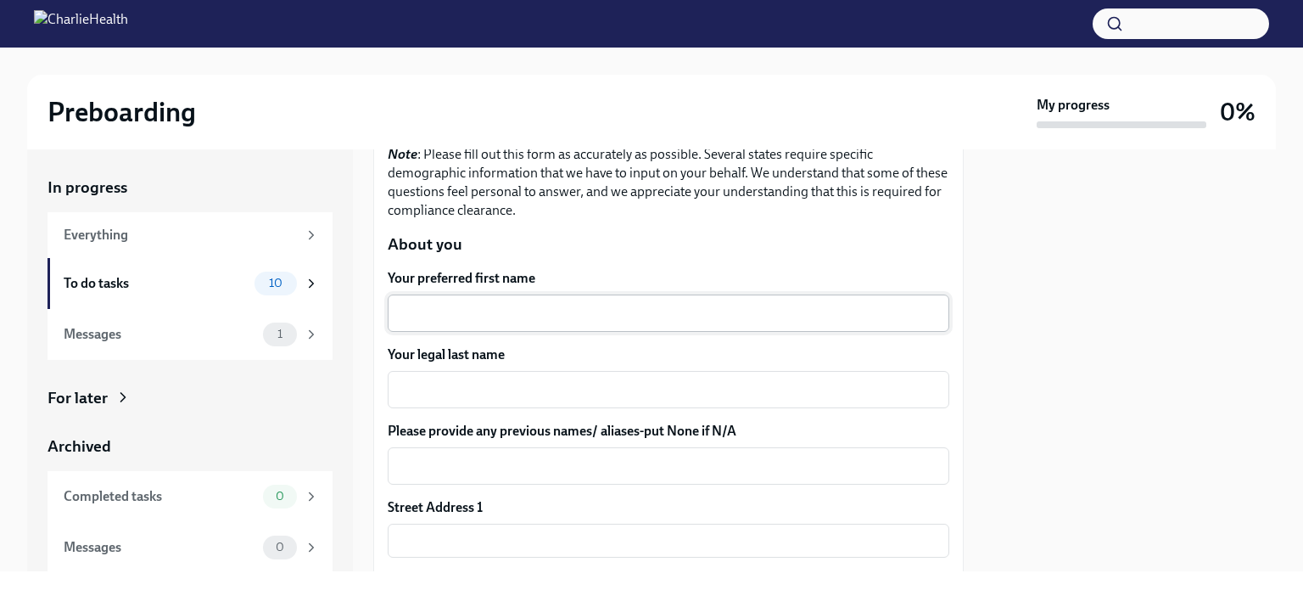
click at [408, 315] on textarea "Your preferred first name" at bounding box center [668, 313] width 541 height 20
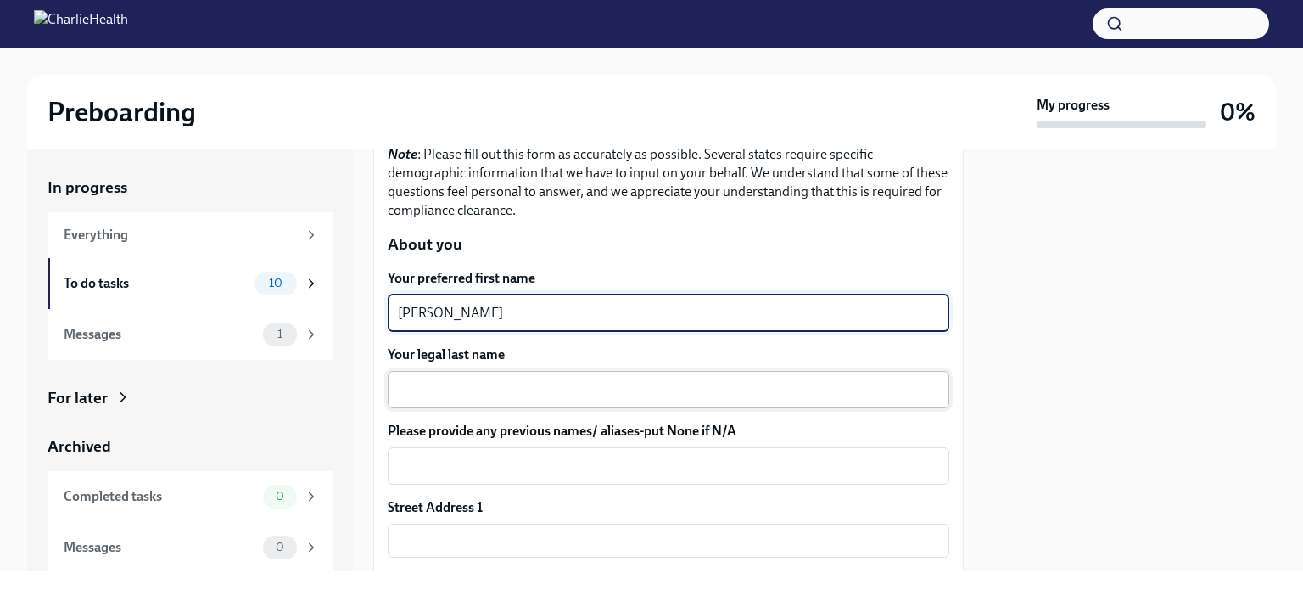
type textarea "Amalia"
click at [404, 386] on textarea "Your legal last name" at bounding box center [668, 389] width 541 height 20
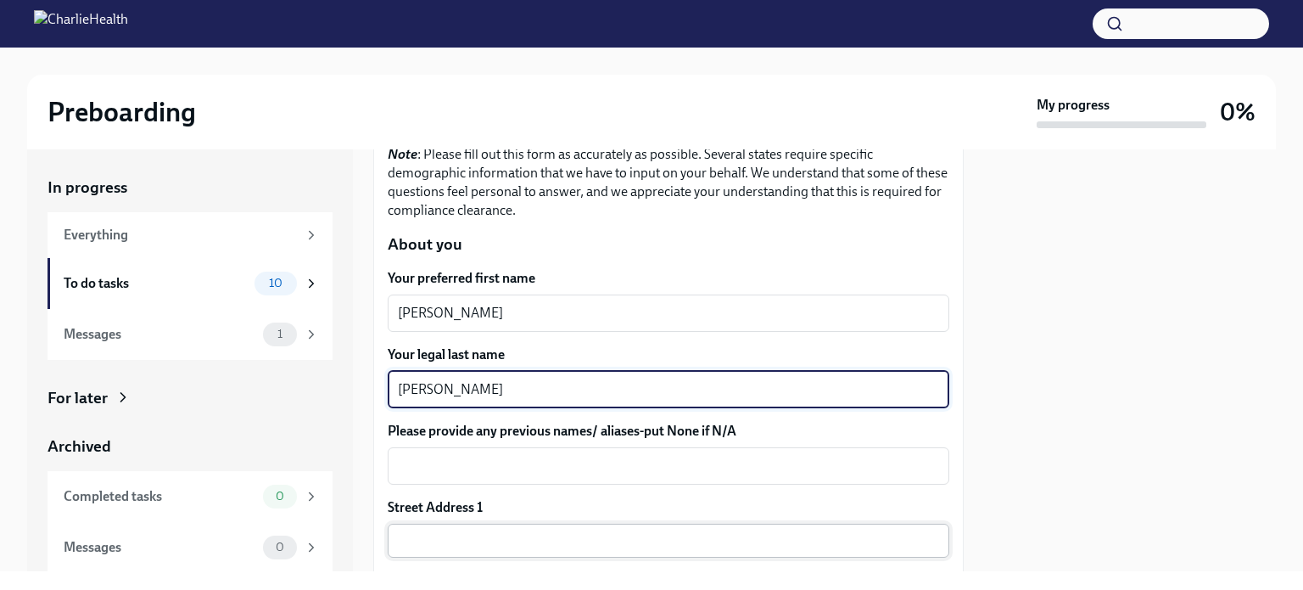
type textarea "Sanchez"
click at [411, 547] on input "text" at bounding box center [669, 541] width 562 height 34
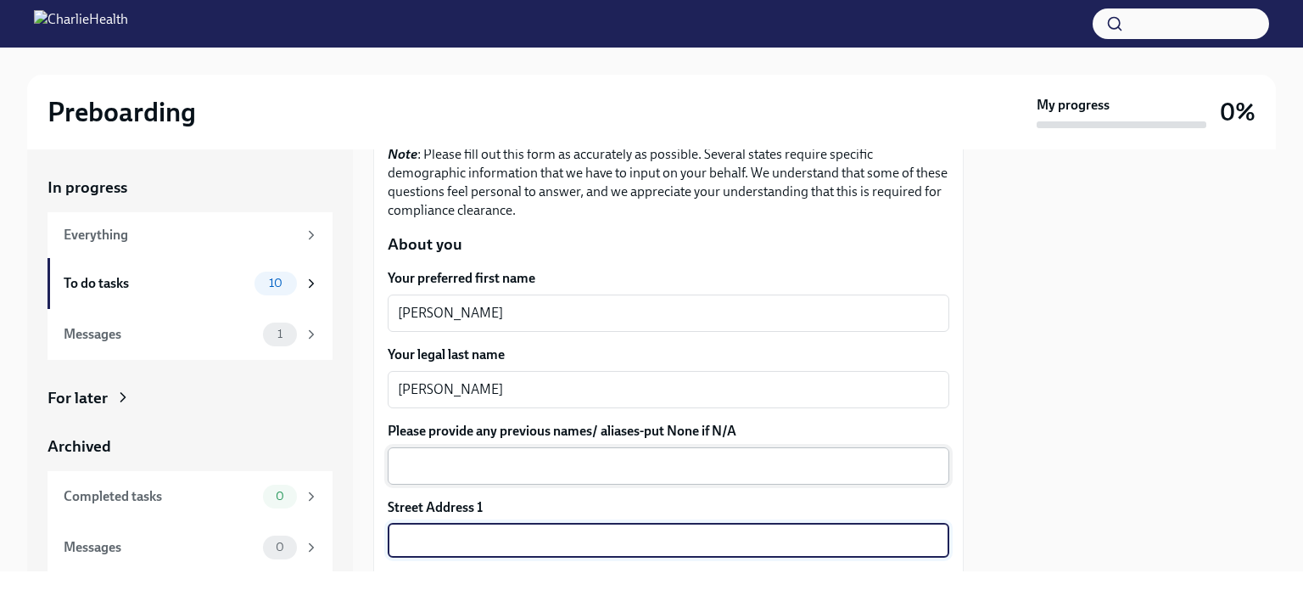
type input "155 East 2nd Street, Apt. 1D"
type input "Apt. 1D"
type input "10009"
type input "New York"
type input "NY"
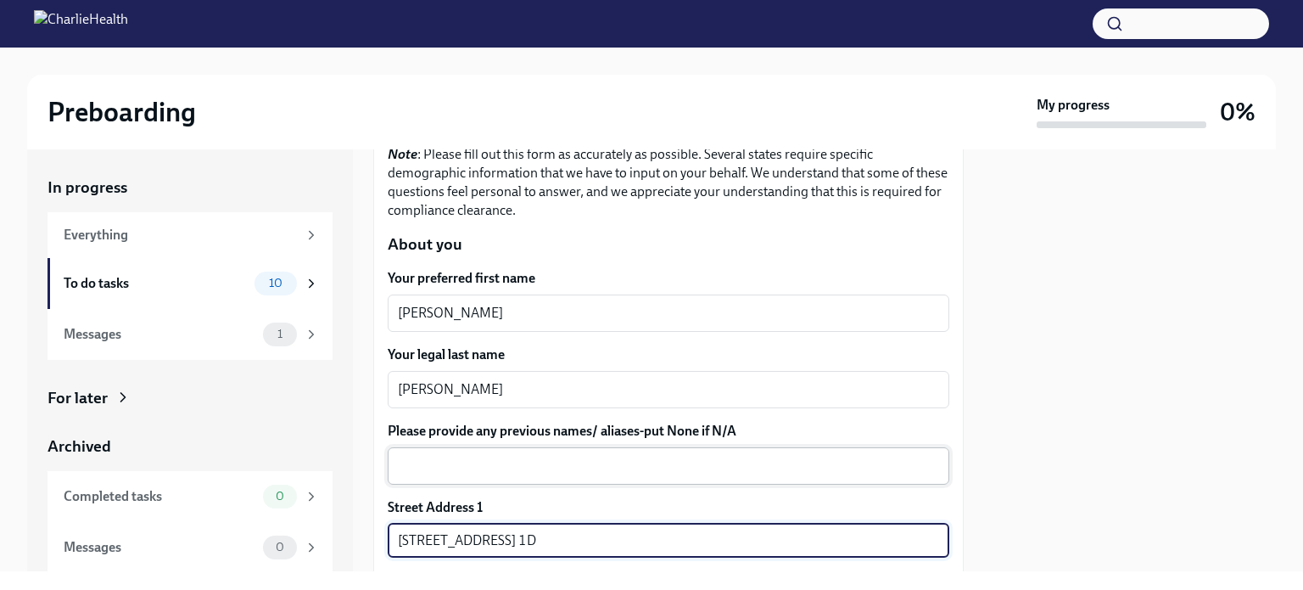
type input "US"
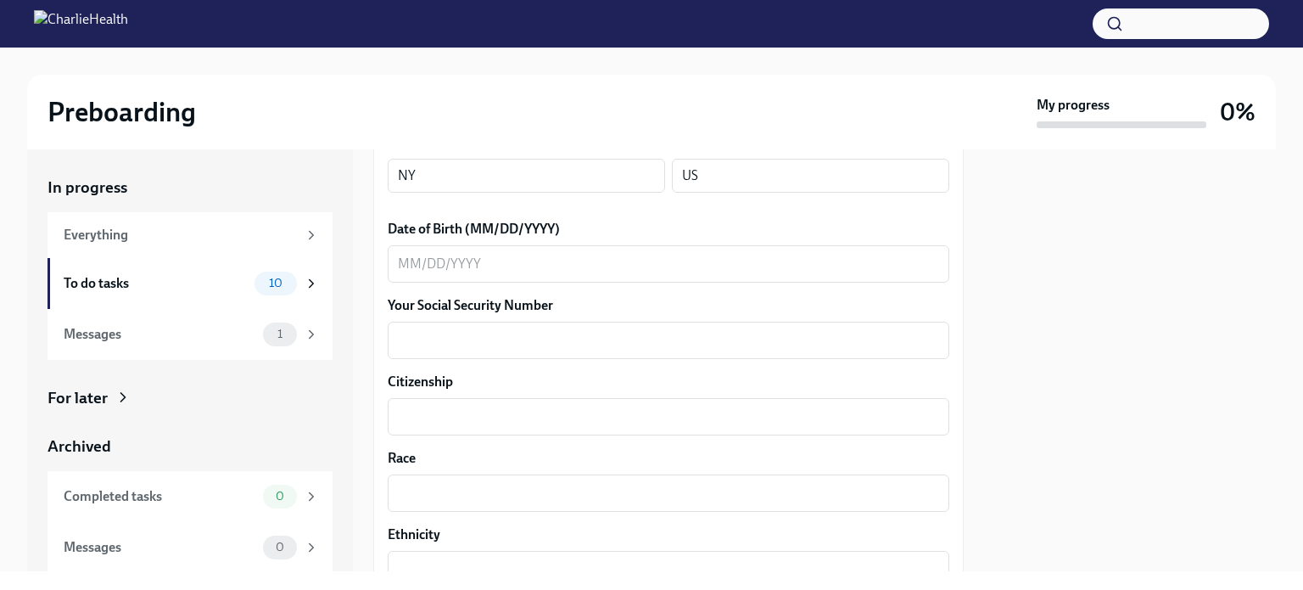
scroll to position [679, 0]
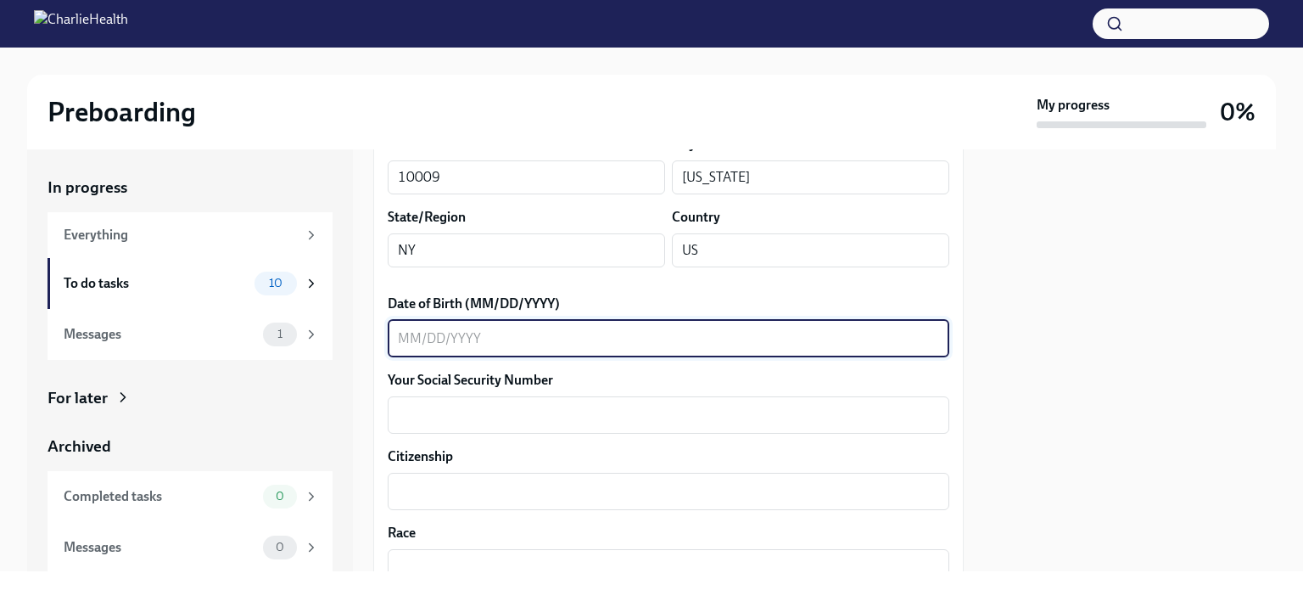
click at [419, 348] on textarea "Date of Birth (MM/DD/YYYY)" at bounding box center [668, 338] width 541 height 20
type textarea "01/25/1990"
click at [432, 405] on textarea "Your Social Security Number" at bounding box center [668, 415] width 541 height 20
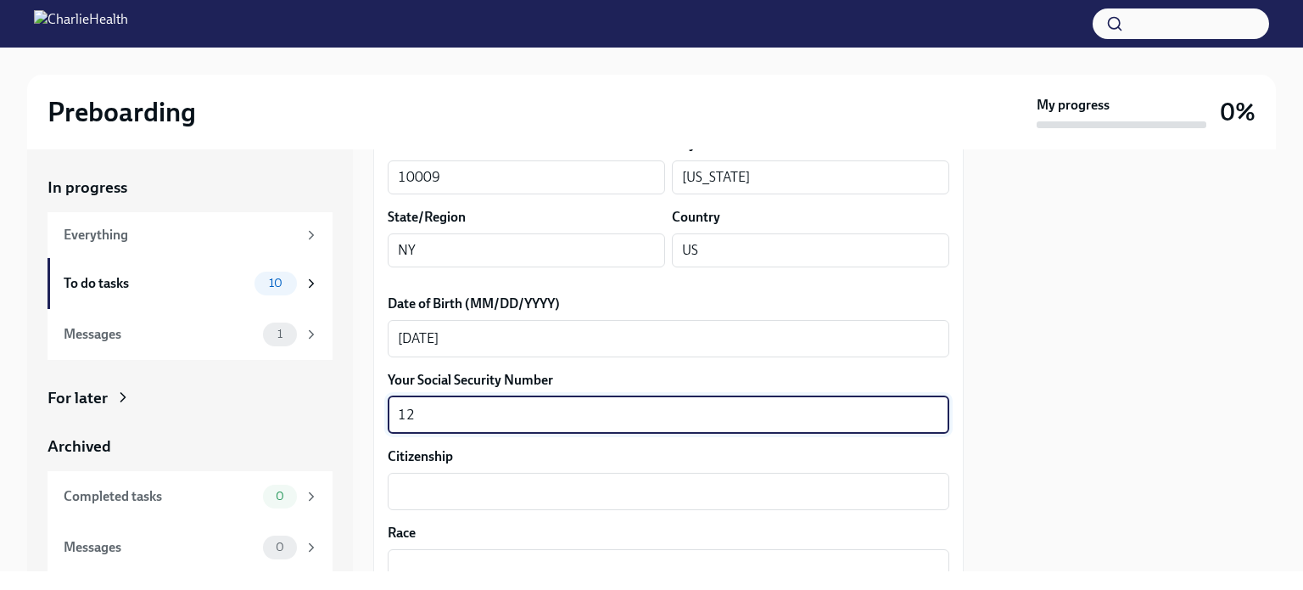
type textarea "1"
type textarea "121-76-1774"
click at [438, 500] on textarea "Citizenship" at bounding box center [668, 491] width 541 height 20
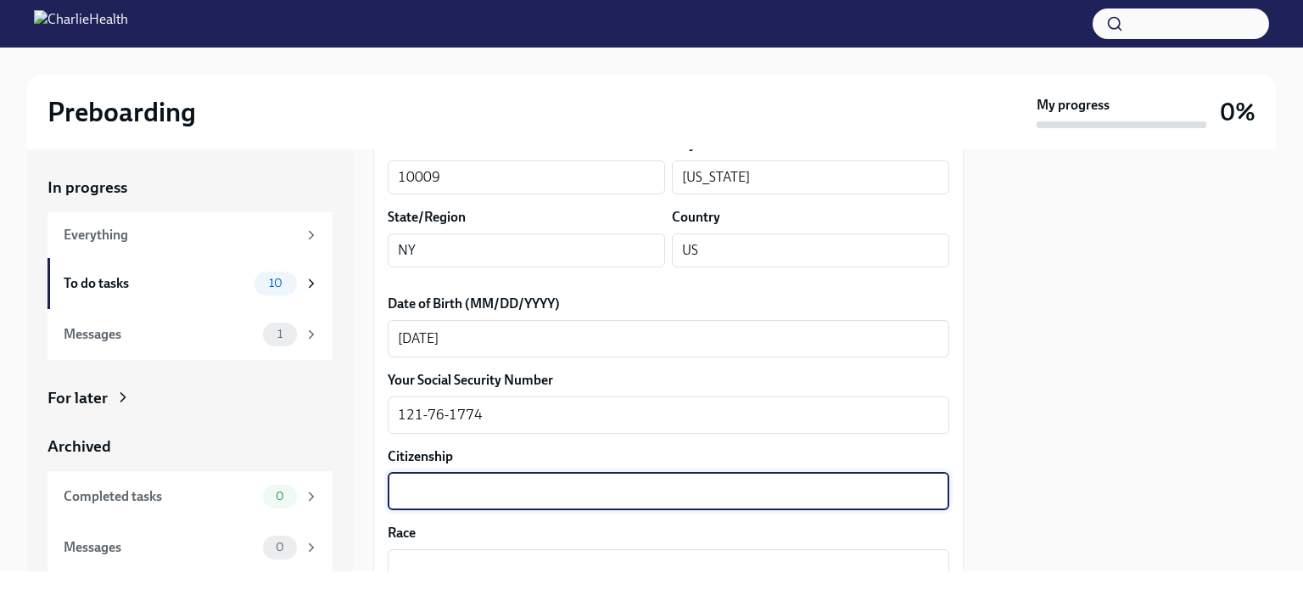
click at [428, 493] on textarea "Citizenship" at bounding box center [668, 491] width 541 height 20
paste textarea "U.S. citizen,"
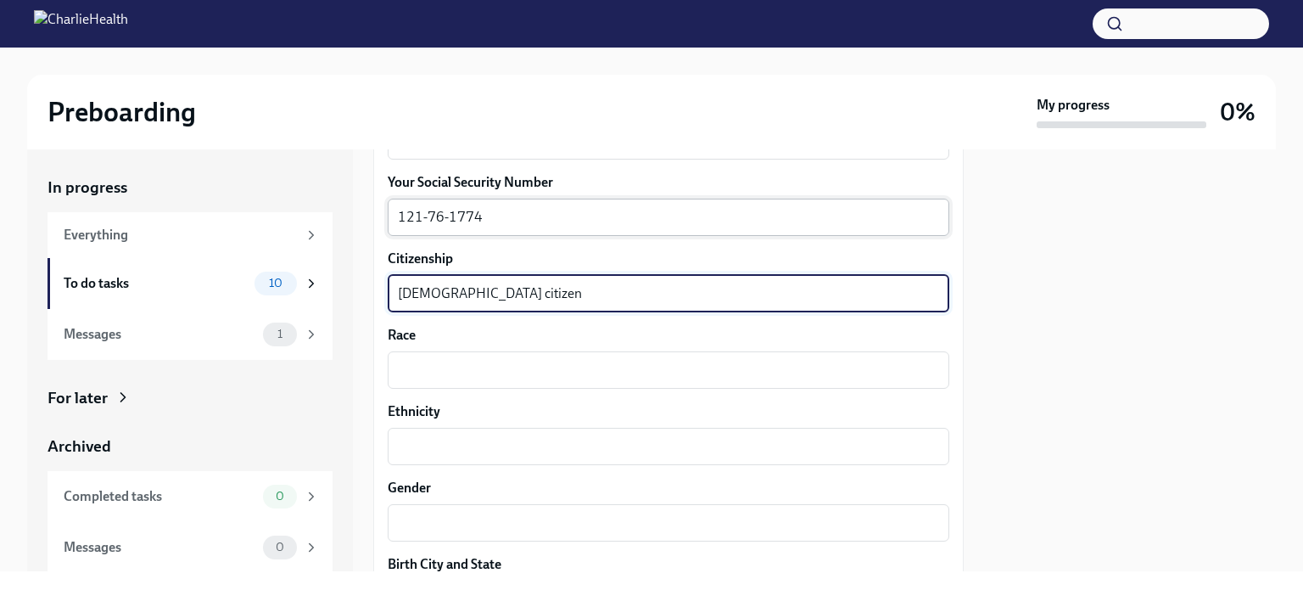
scroll to position [933, 0]
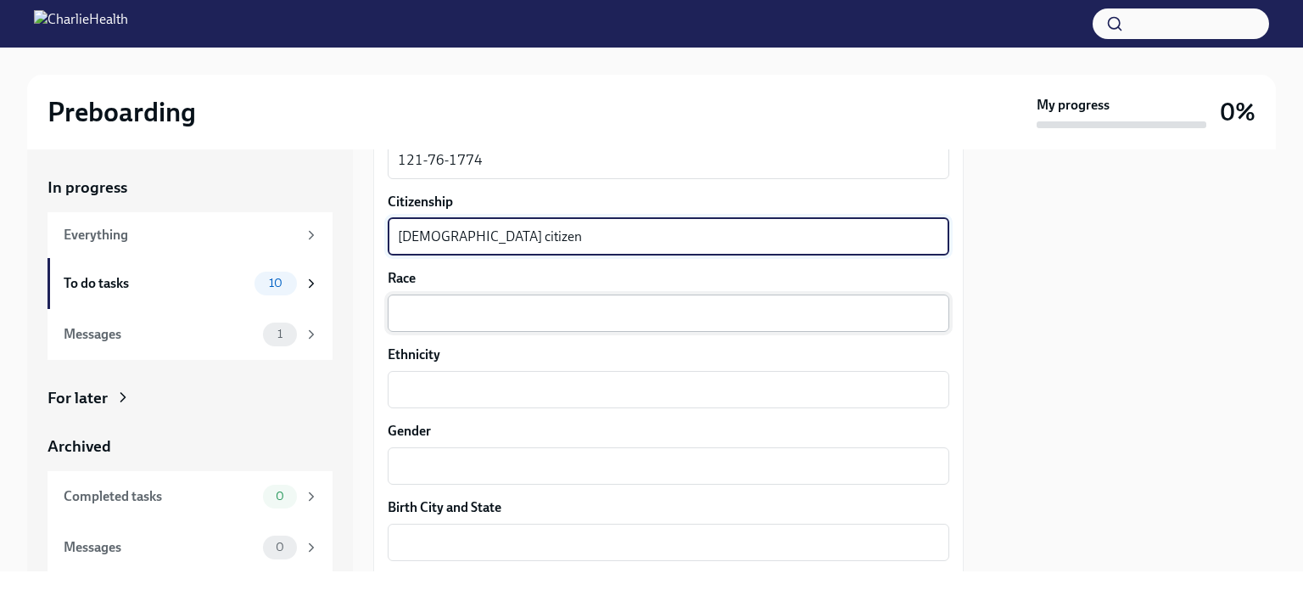
type textarea "U.S. citizen"
click at [406, 308] on textarea "Race" at bounding box center [668, 313] width 541 height 20
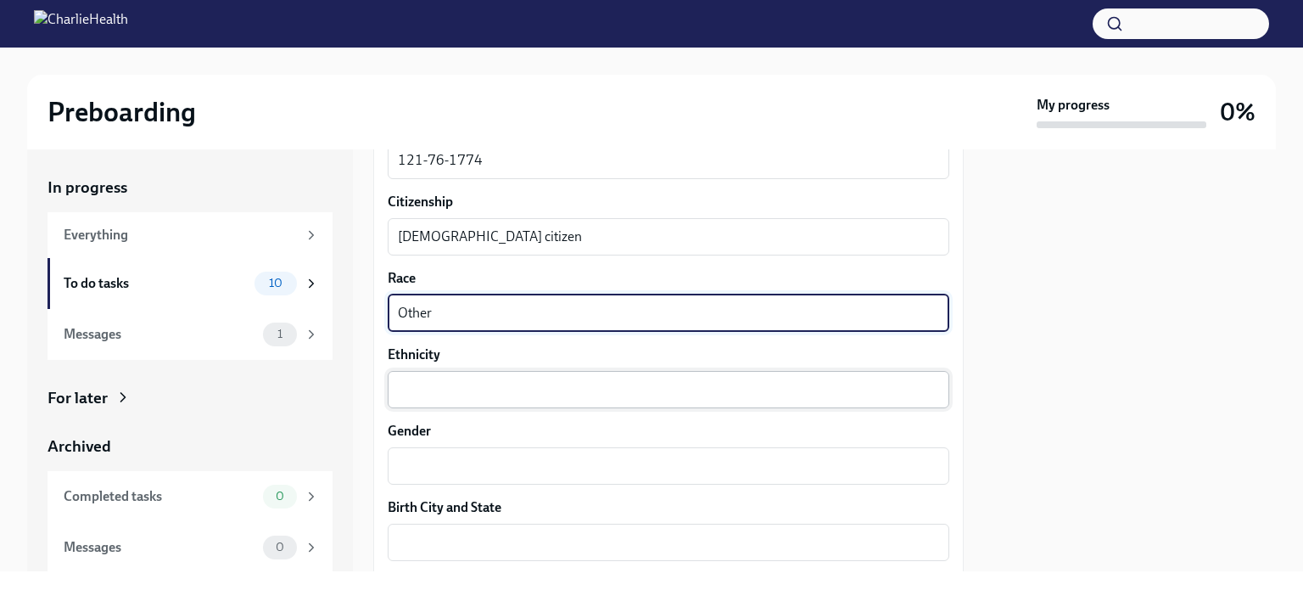
type textarea "Other"
click at [398, 388] on textarea "Ethnicity" at bounding box center [668, 389] width 541 height 20
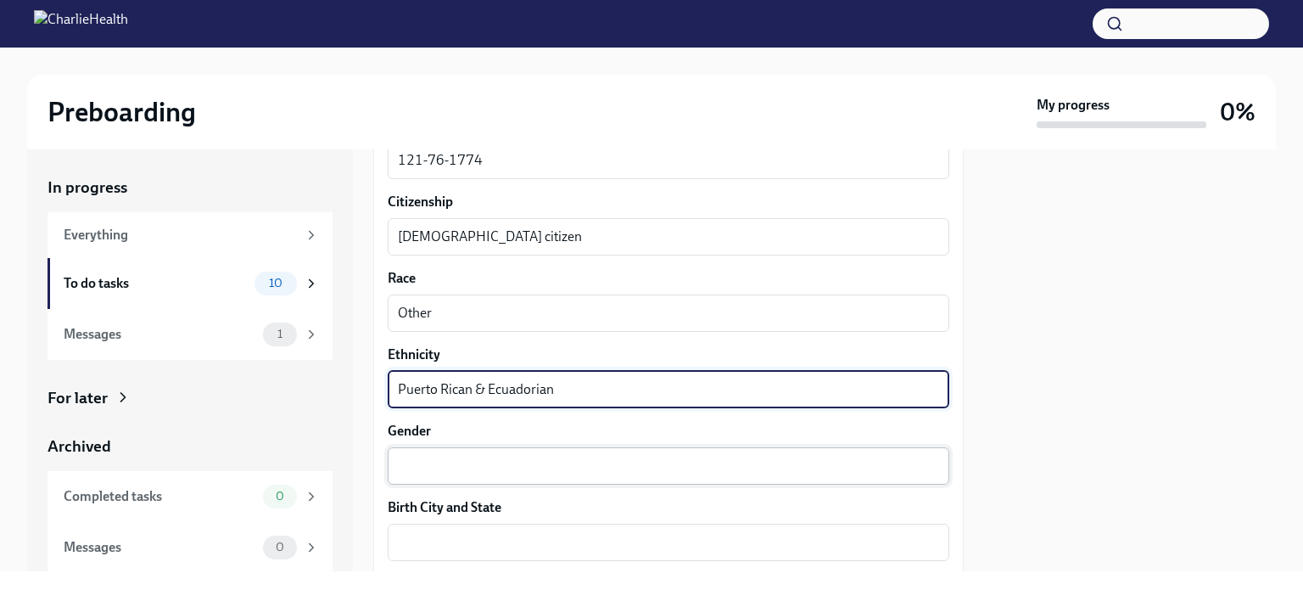
type textarea "Puerto Rican & Ecuadorian"
click at [410, 461] on textarea "Gender" at bounding box center [668, 466] width 541 height 20
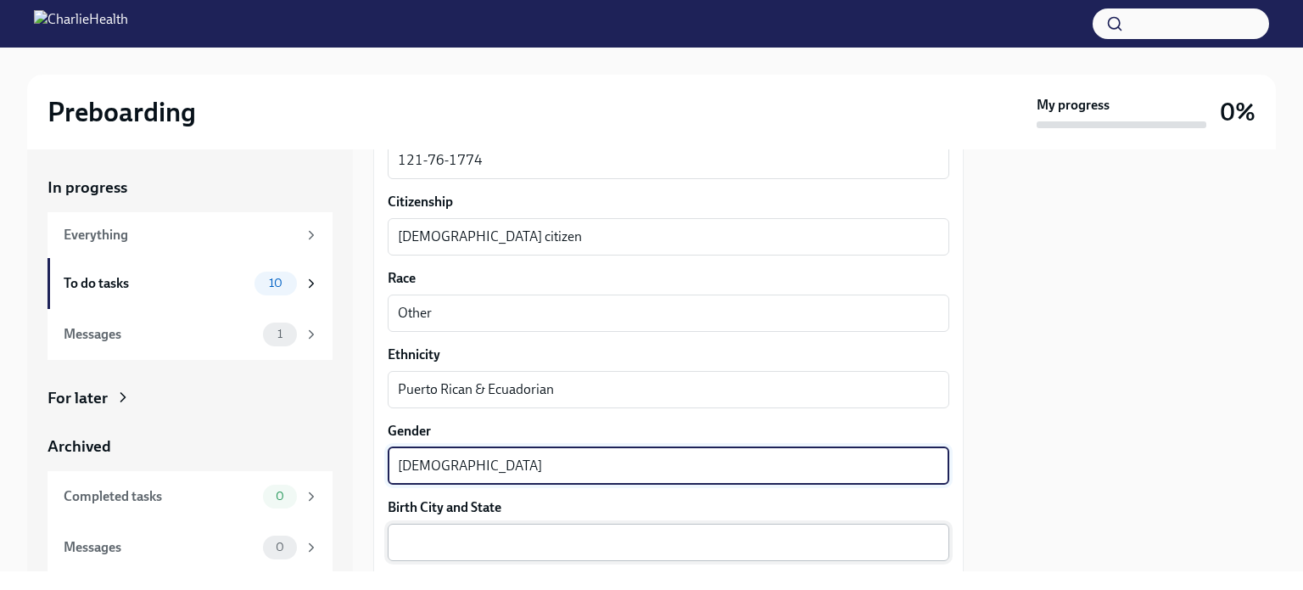
type textarea "Female"
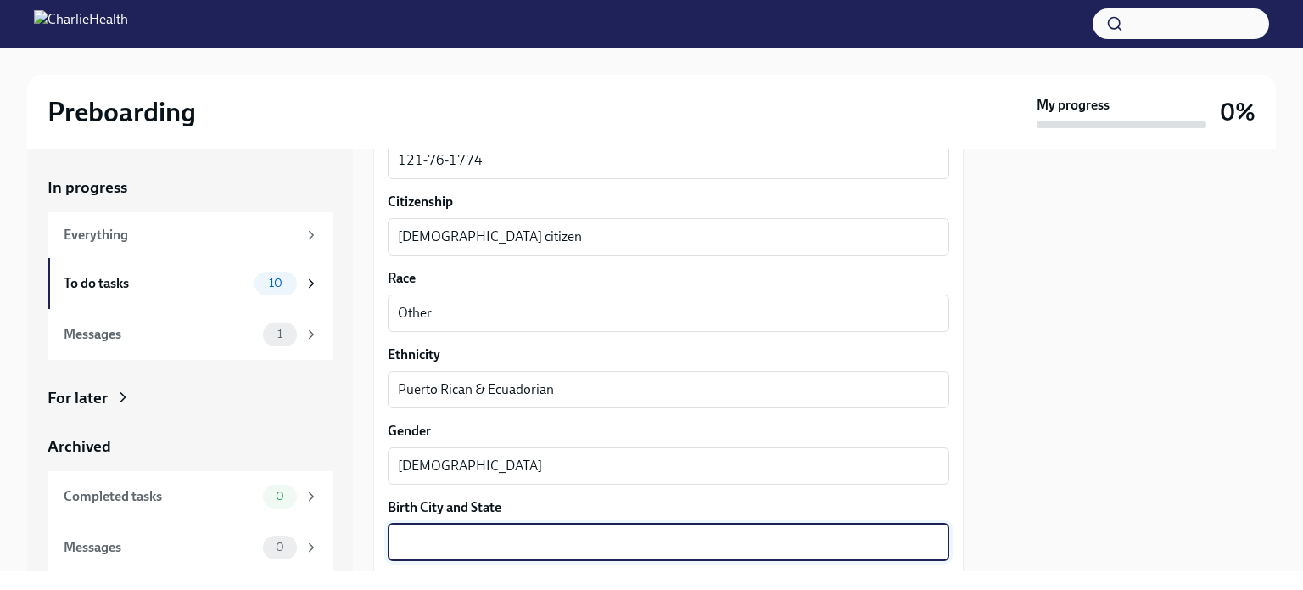
click at [424, 551] on textarea "Birth City and State" at bounding box center [668, 542] width 541 height 20
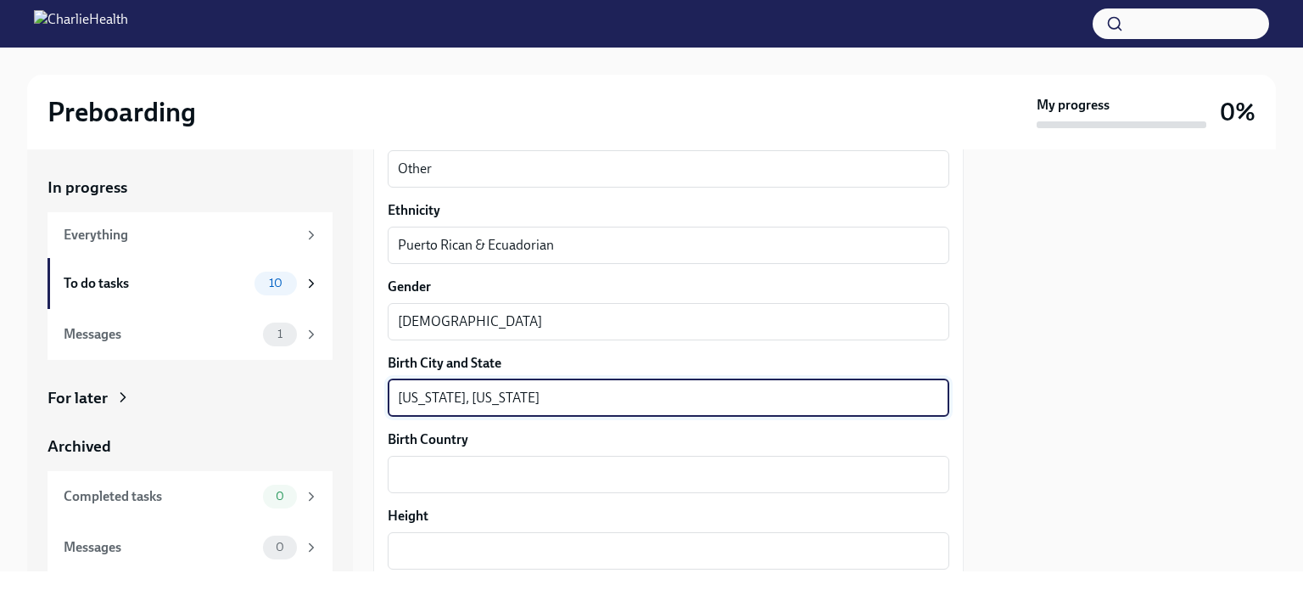
scroll to position [1103, 0]
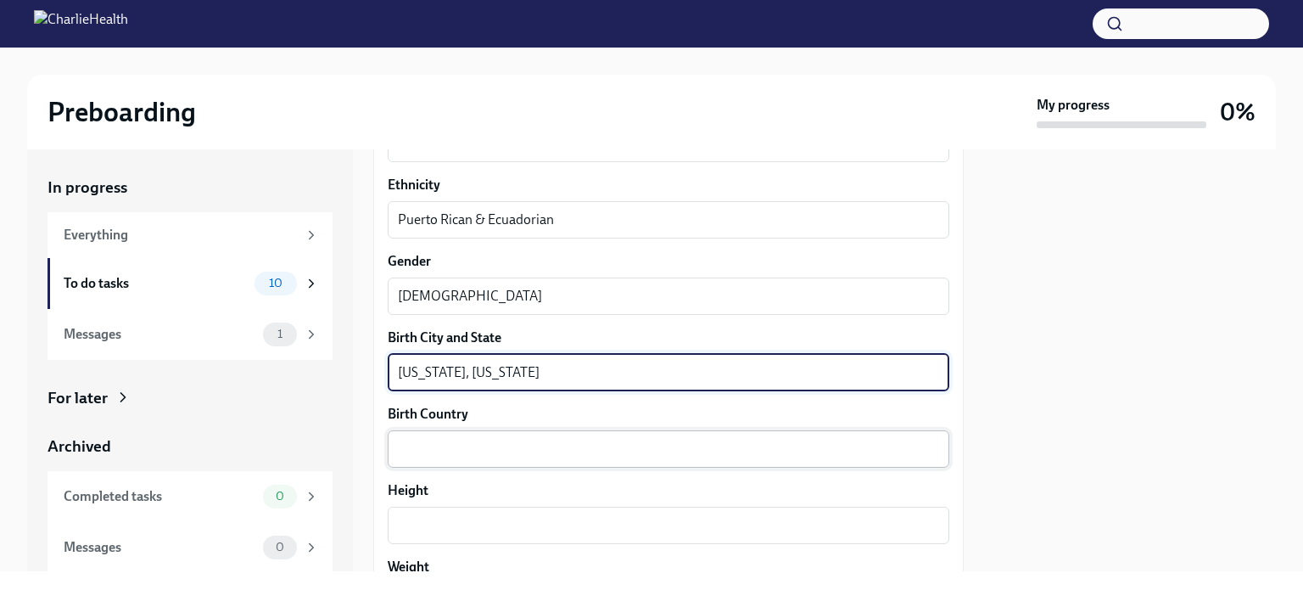
type textarea "New York, New York"
click at [414, 458] on div "x ​" at bounding box center [669, 448] width 562 height 37
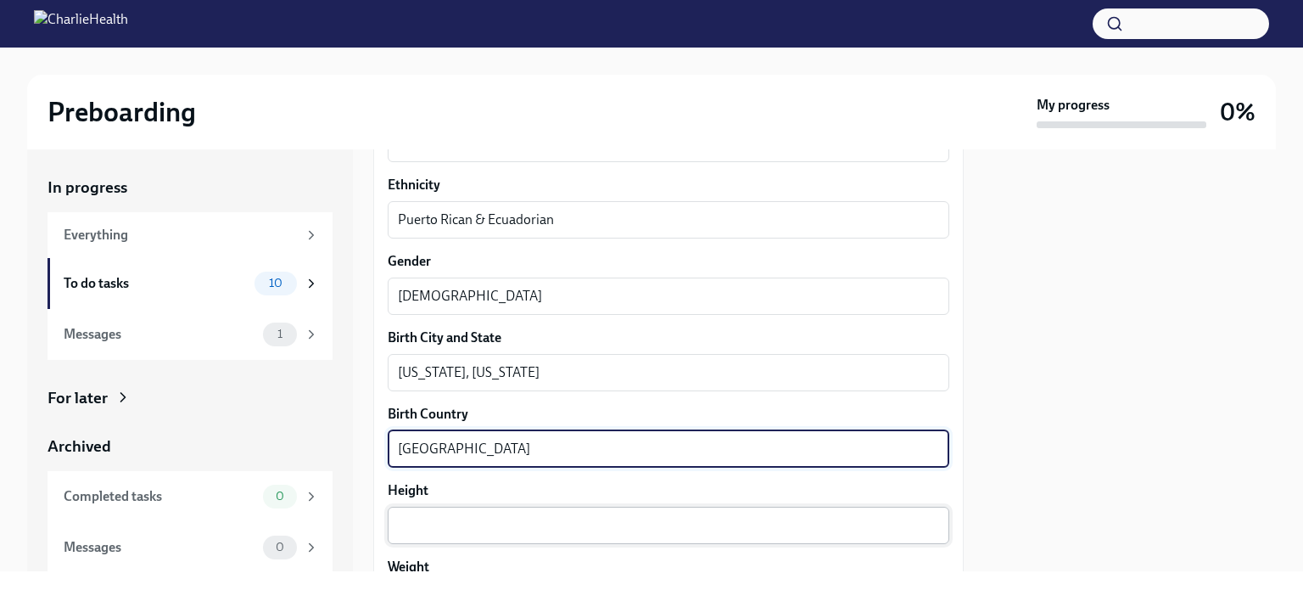
type textarea "United States of America"
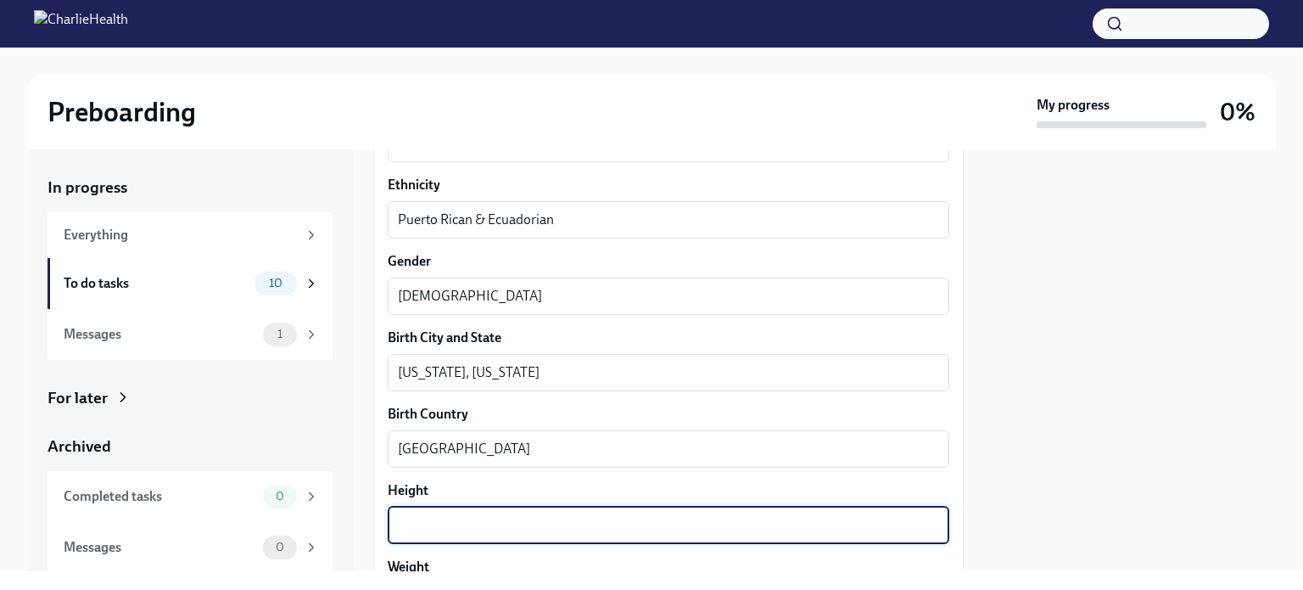
click at [411, 516] on textarea "Height" at bounding box center [668, 525] width 541 height 20
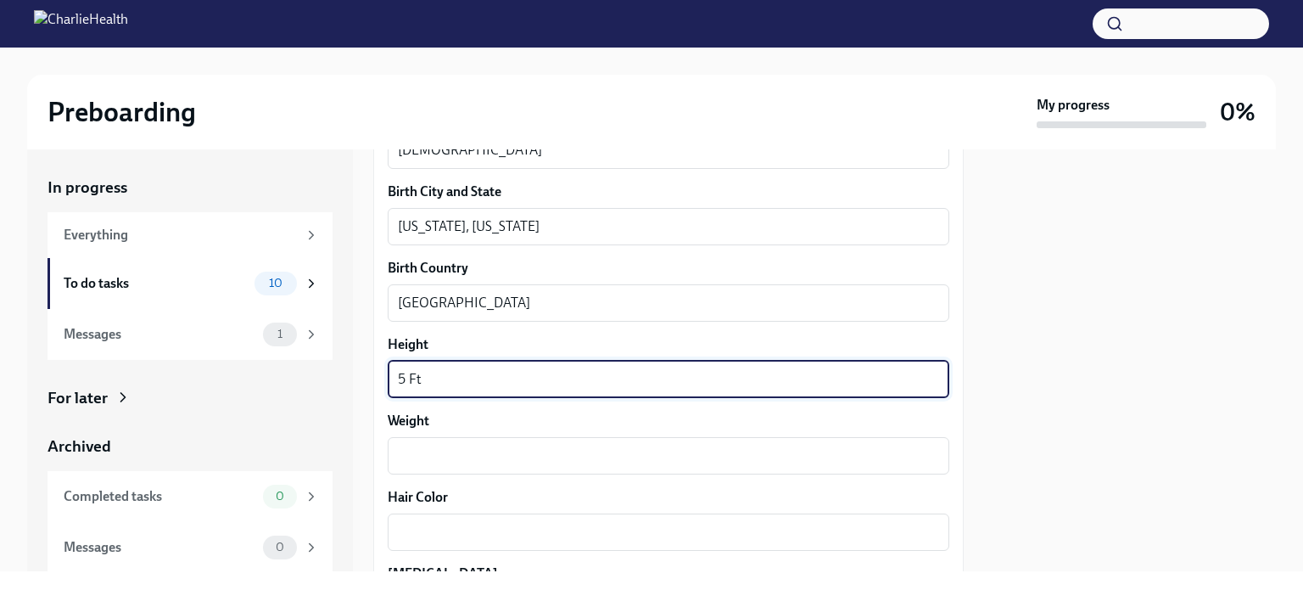
scroll to position [1273, 0]
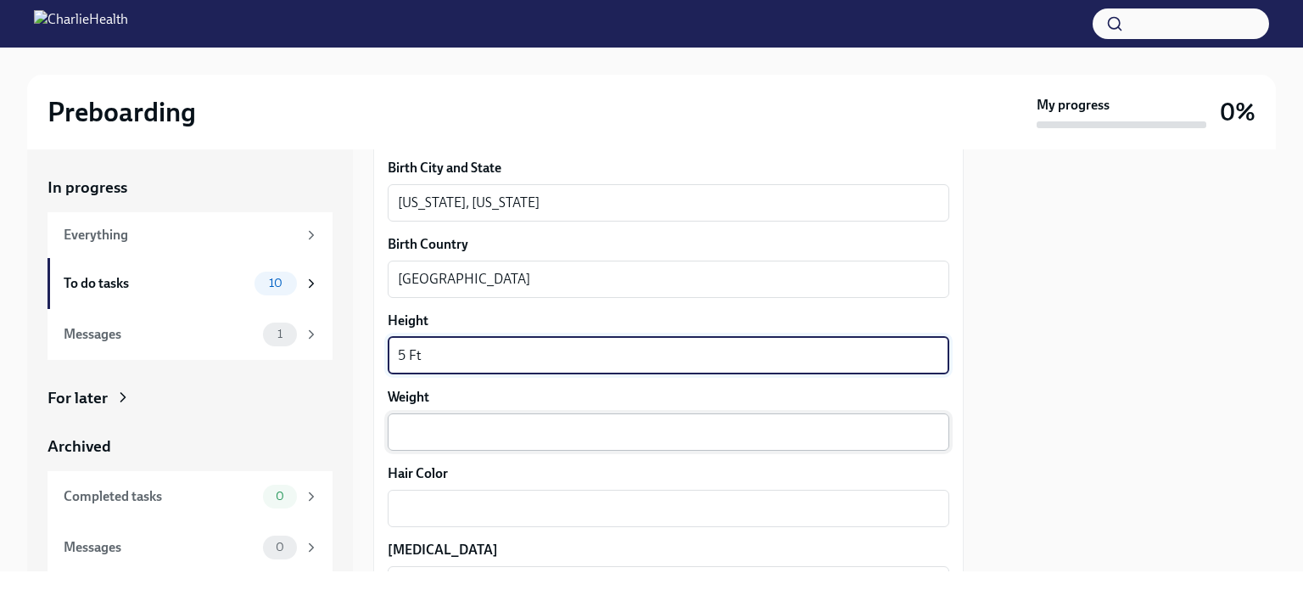
type textarea "5 Ft"
click at [402, 440] on textarea "Weight" at bounding box center [668, 432] width 541 height 20
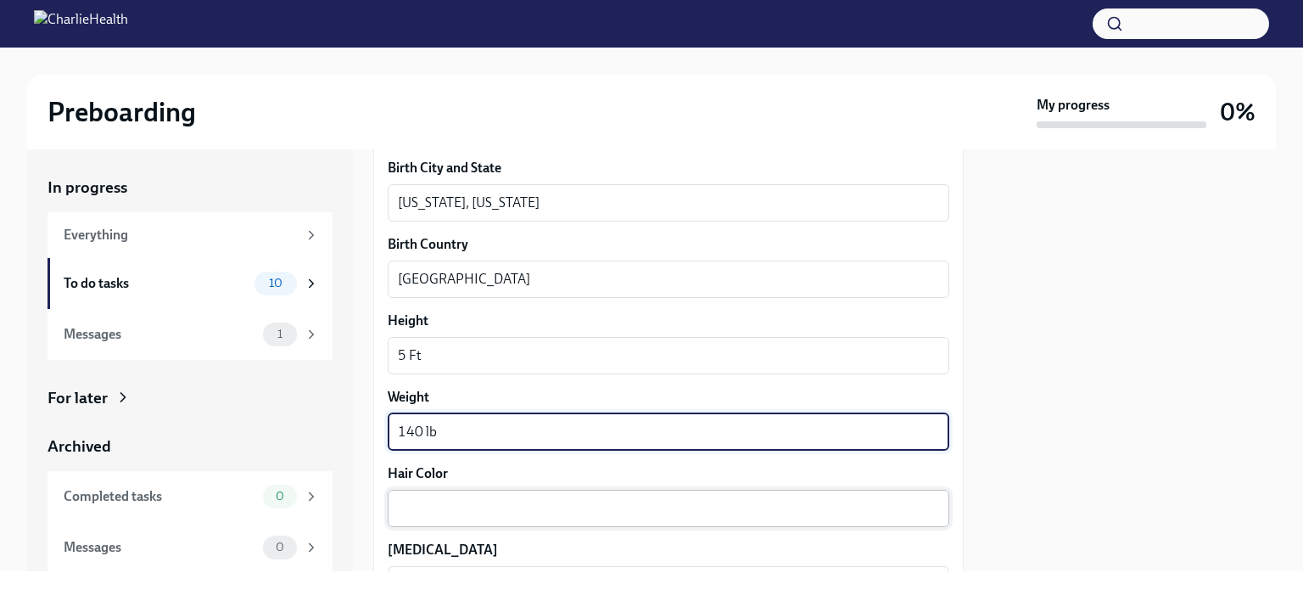
type textarea "140 lb"
click at [417, 516] on textarea "Hair Color" at bounding box center [668, 508] width 541 height 20
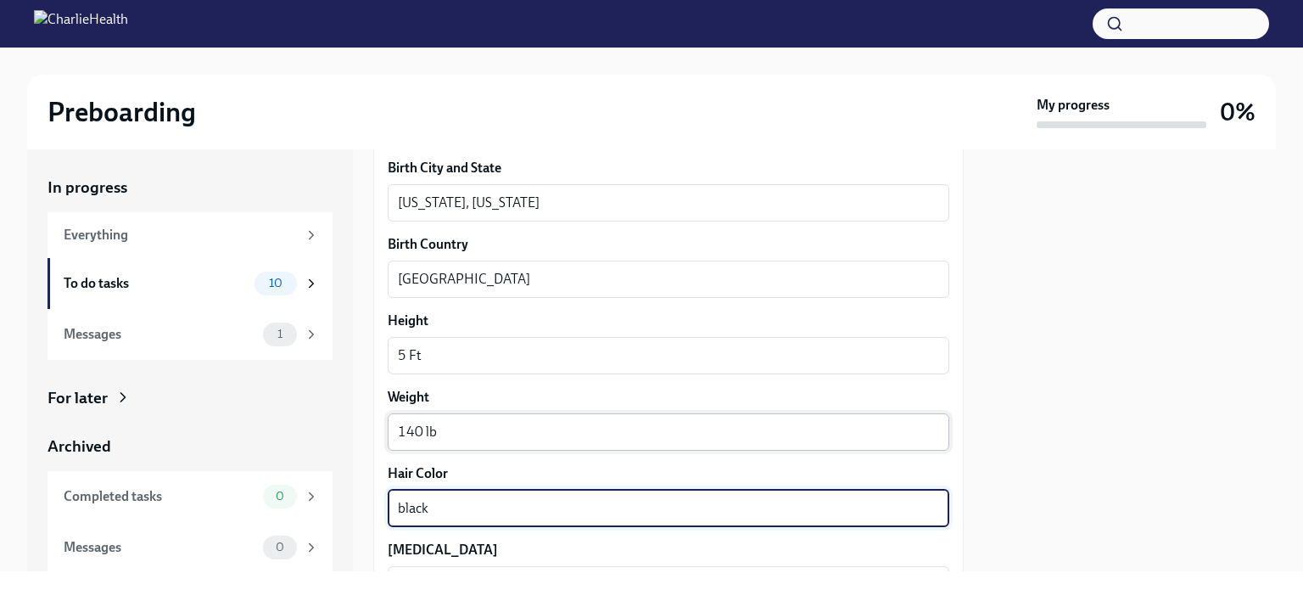
type textarea "black"
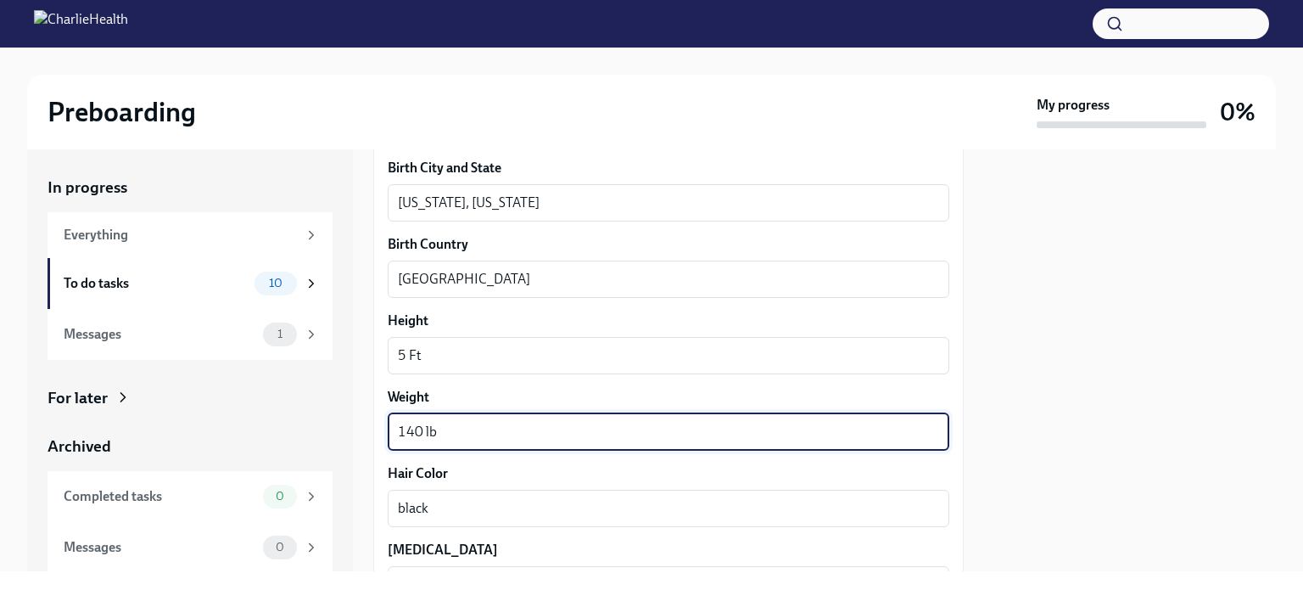
click at [429, 428] on textarea "140 lb" at bounding box center [668, 432] width 541 height 20
drag, startPoint x: 429, startPoint y: 427, endPoint x: 428, endPoint y: 438, distance: 11.2
type textarea "140 lb."
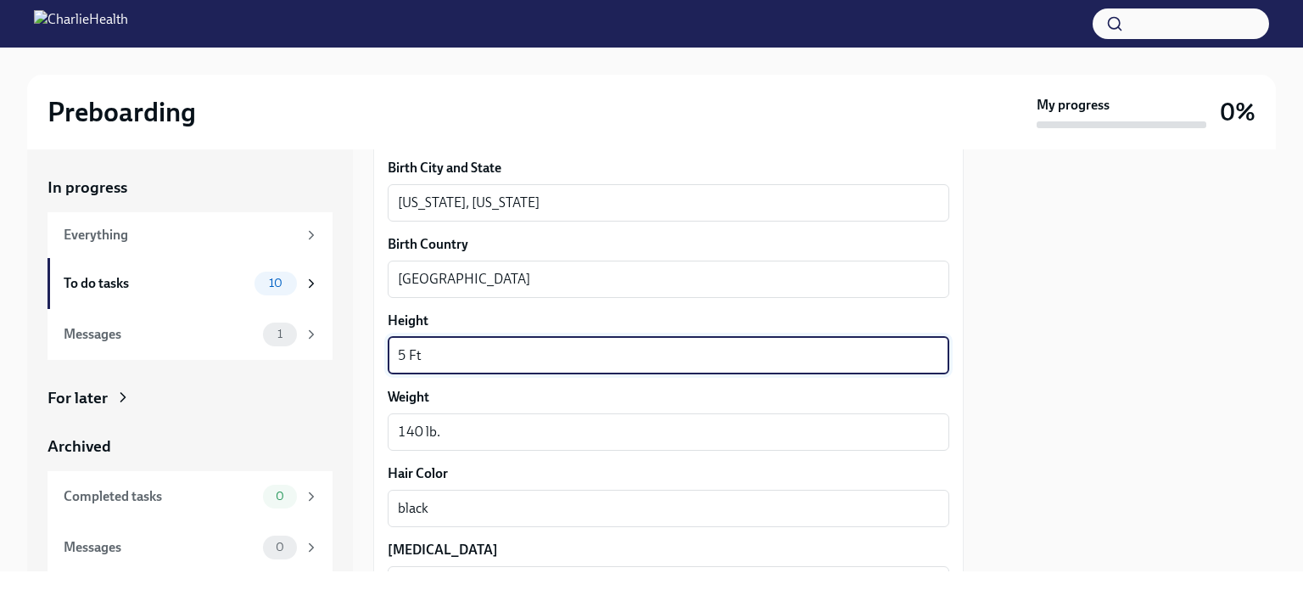
click at [456, 362] on textarea "5 Ft" at bounding box center [668, 355] width 541 height 20
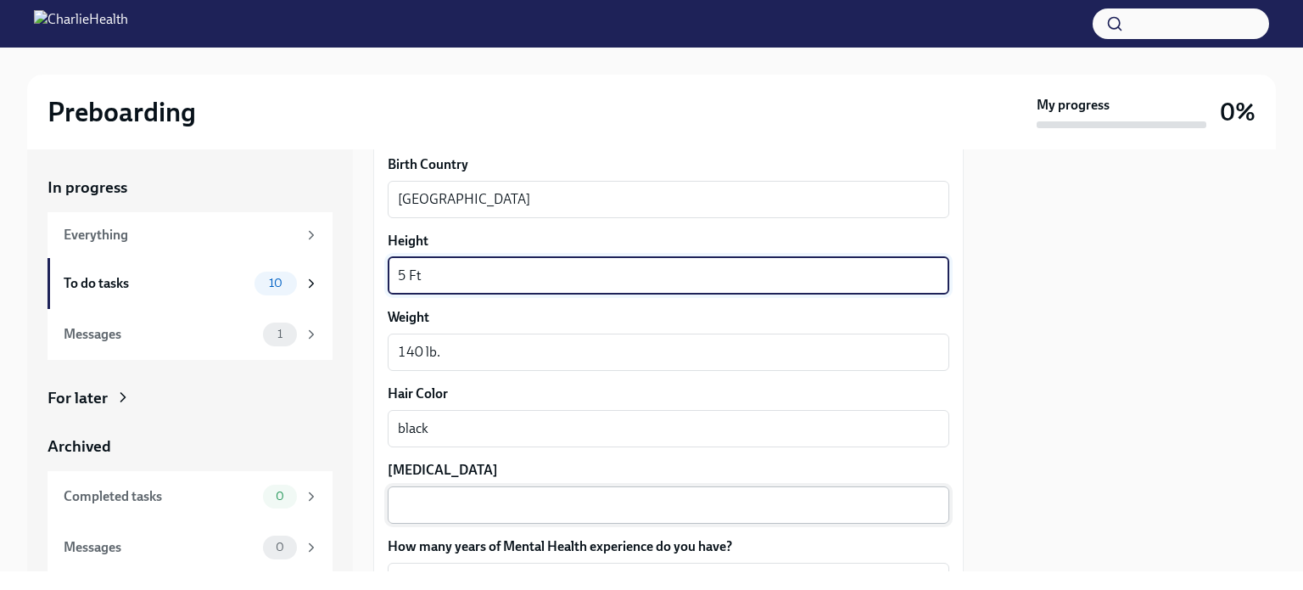
scroll to position [1358, 0]
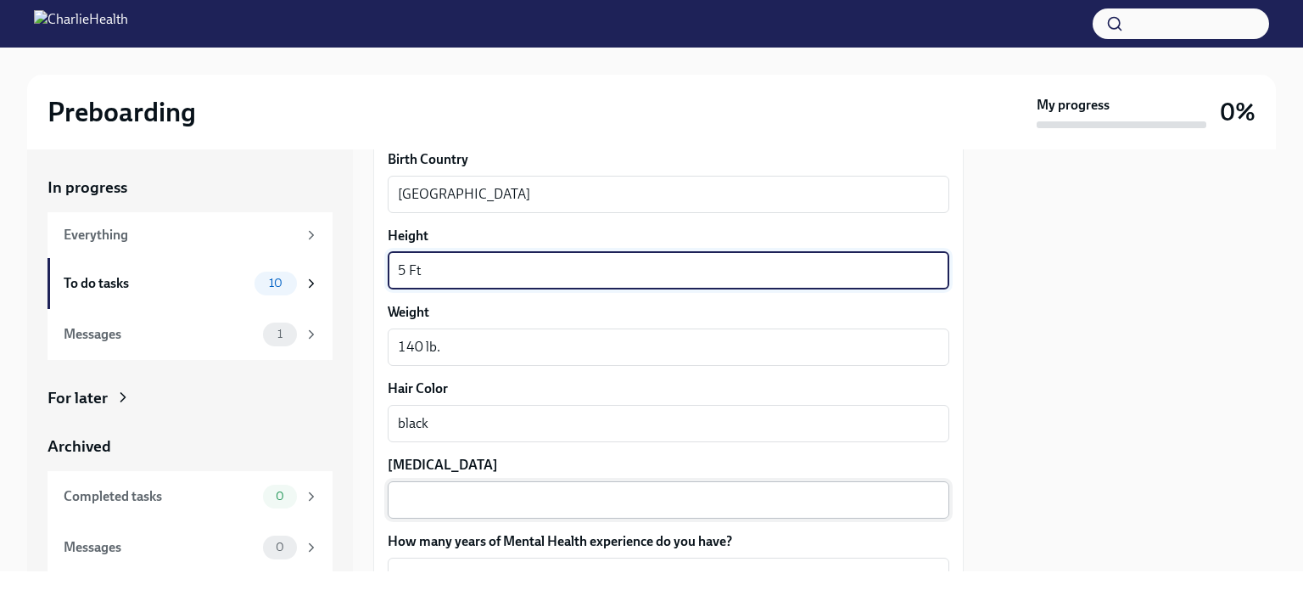
click at [431, 487] on div "x ​" at bounding box center [669, 499] width 562 height 37
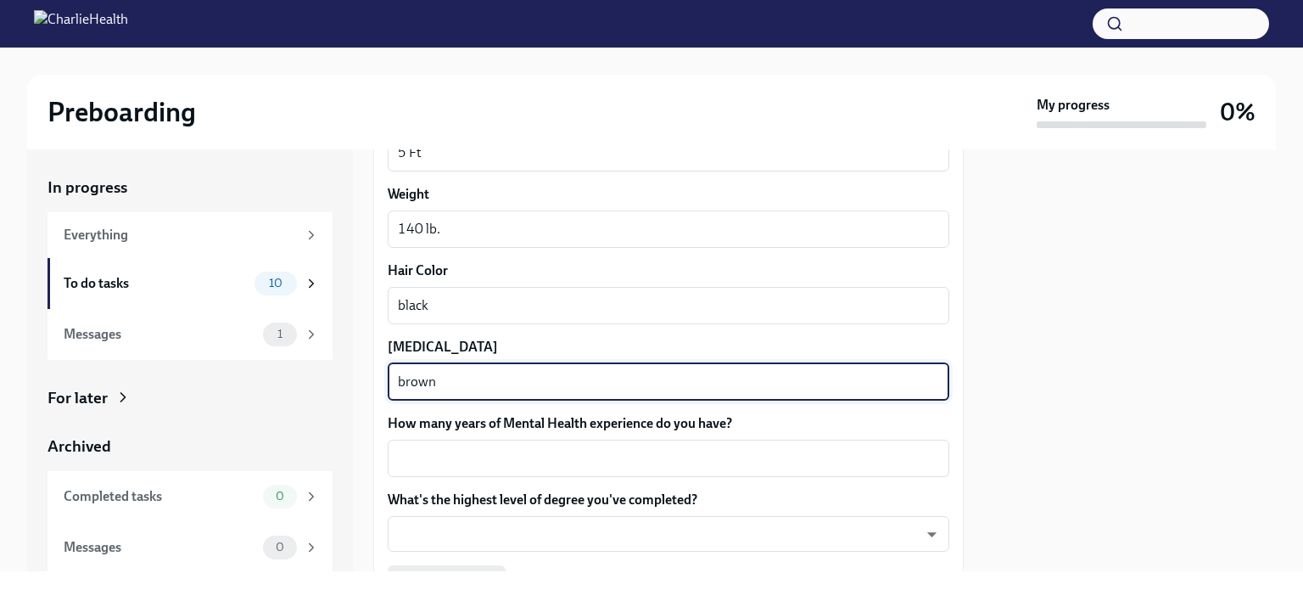
scroll to position [1527, 0]
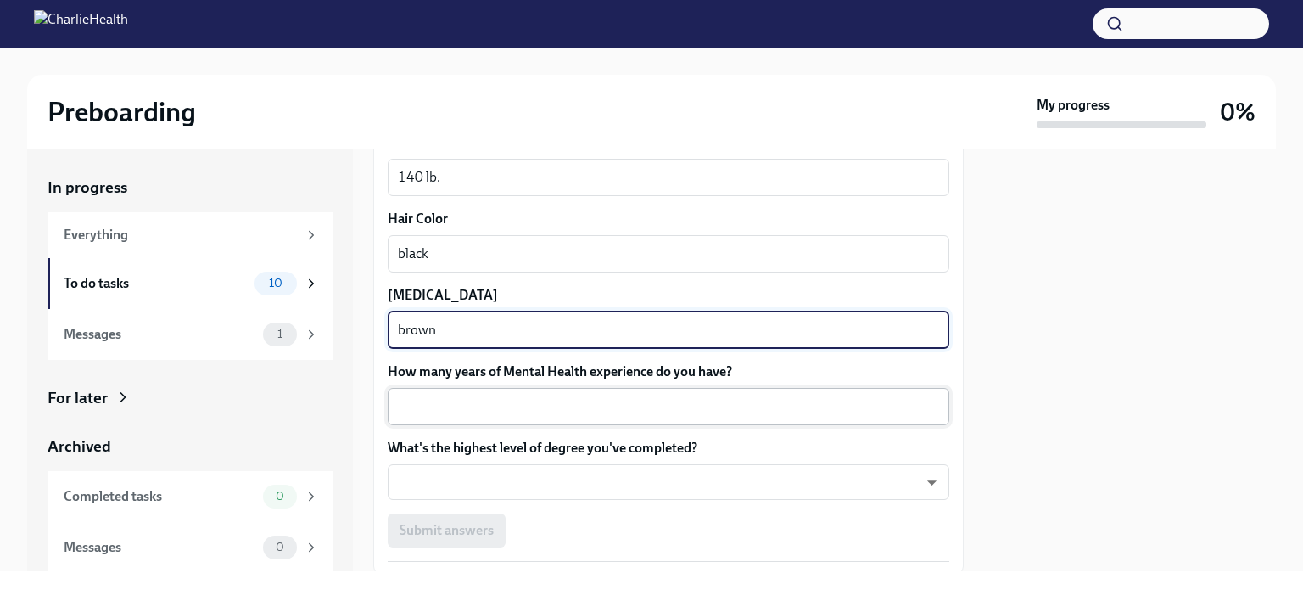
type textarea "brown"
click at [412, 407] on textarea "How many years of Mental Health experience do you have?" at bounding box center [668, 406] width 541 height 20
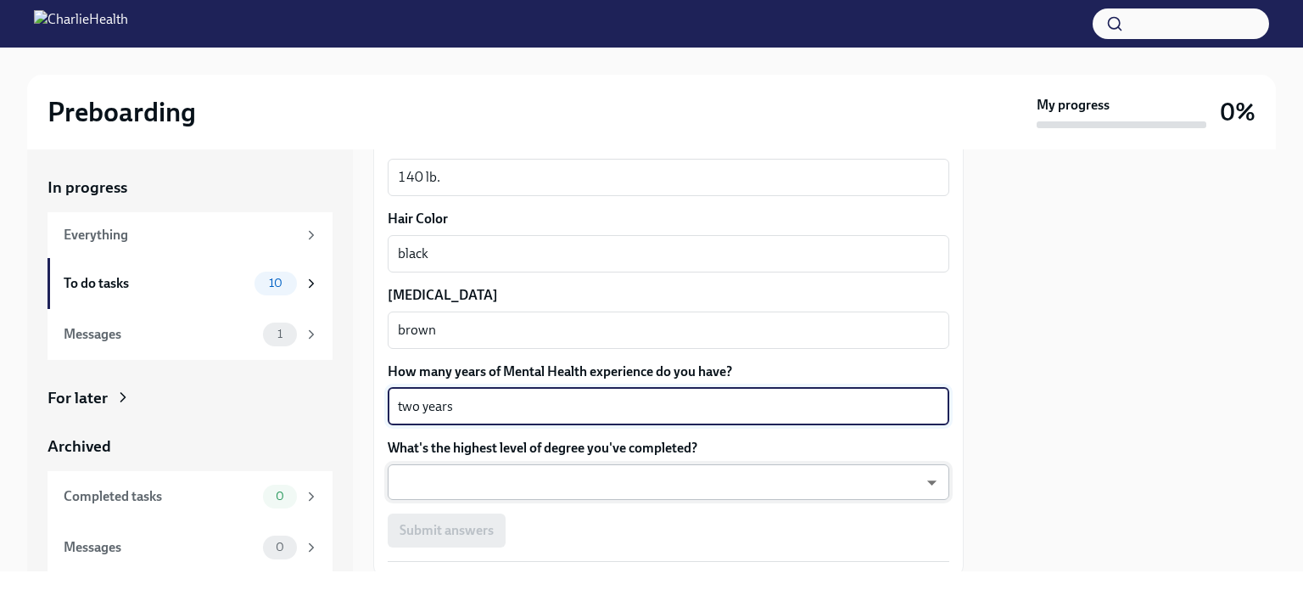
type textarea "two years"
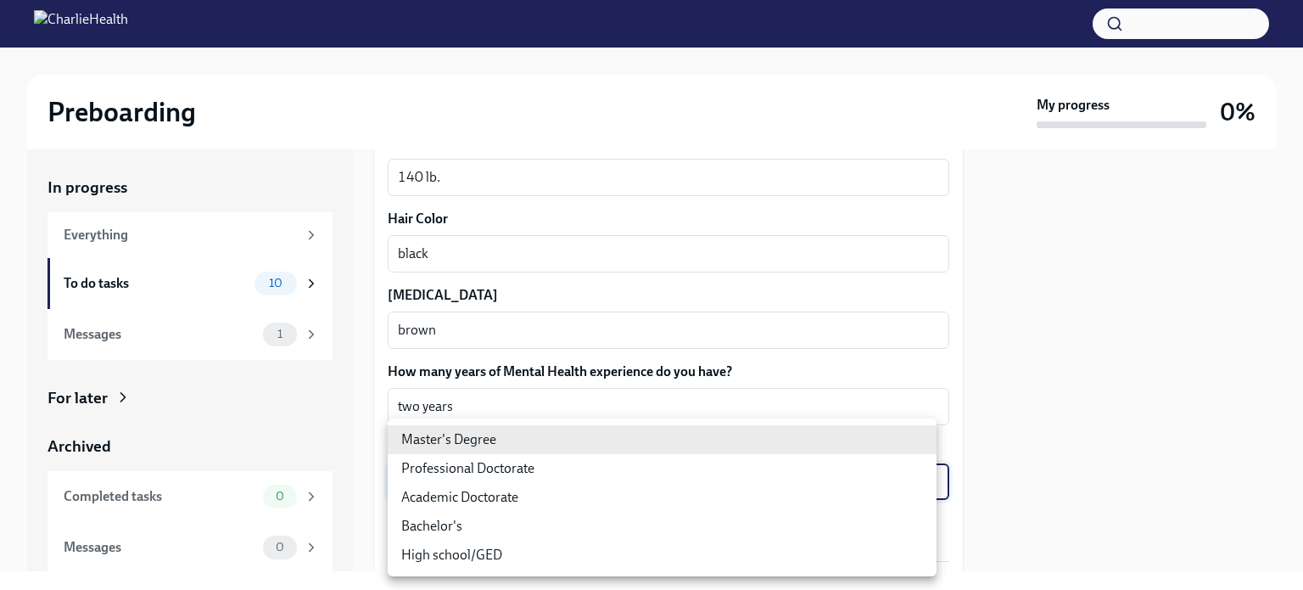
click at [441, 466] on body "Preboarding My progress 0% In progress Everything To do tasks 10 Messages 1 For…" at bounding box center [651, 295] width 1303 height 590
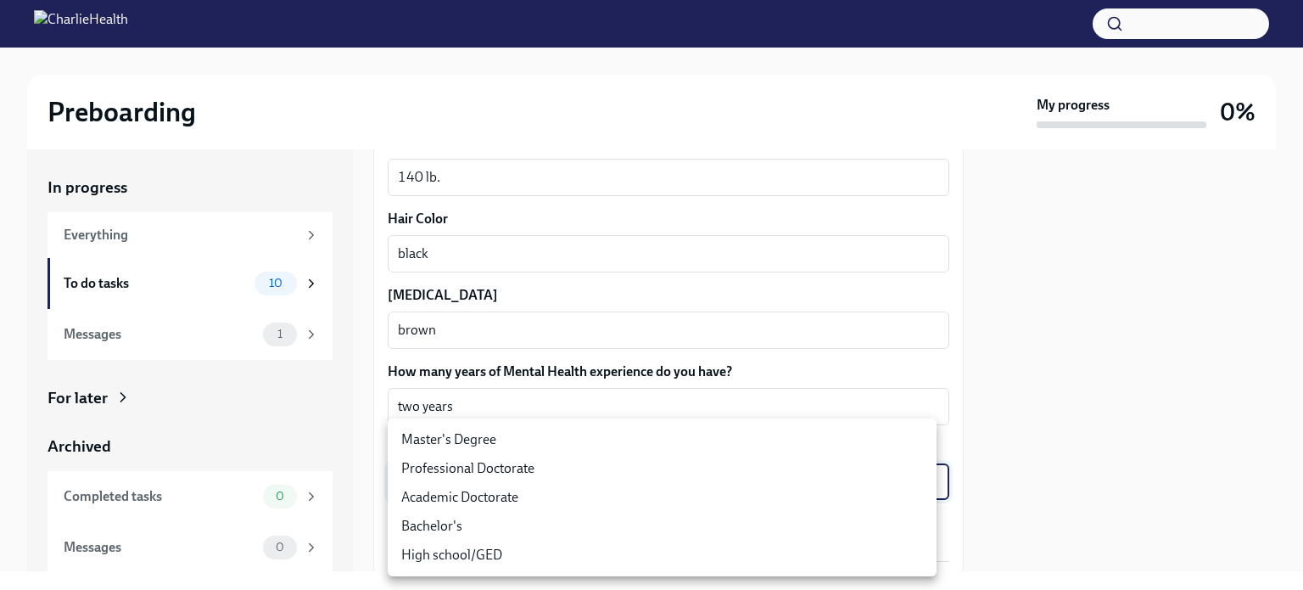
click at [453, 437] on li "Master's Degree" at bounding box center [662, 439] width 549 height 29
type input "2vBr-ghkD"
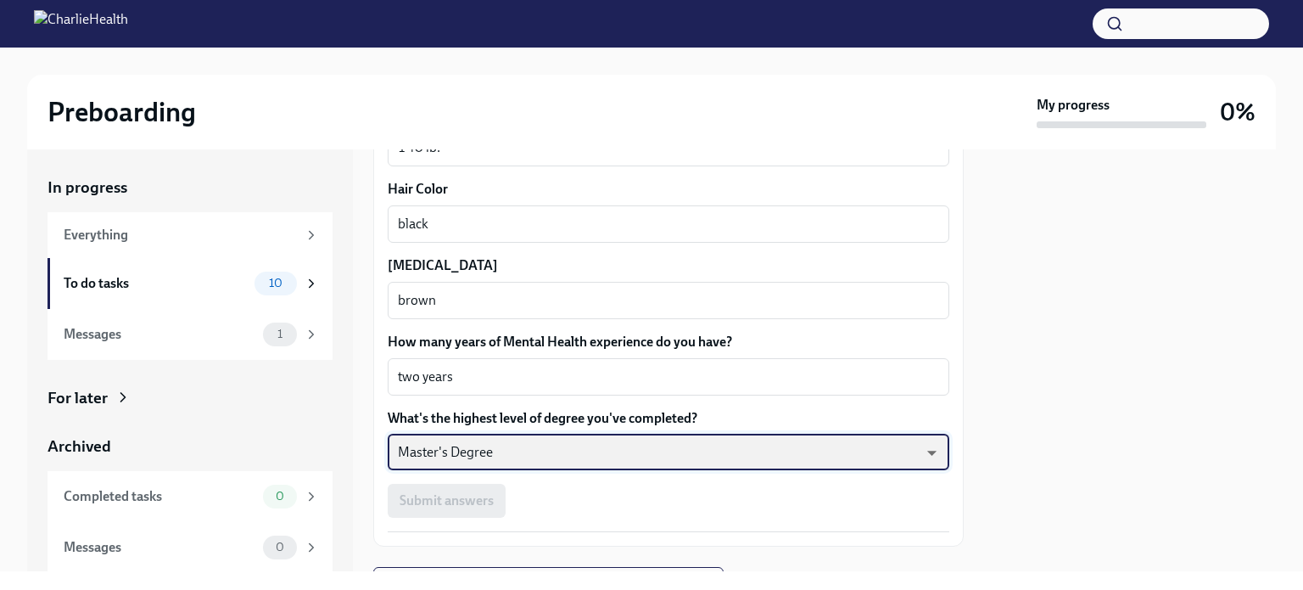
scroll to position [1639, 0]
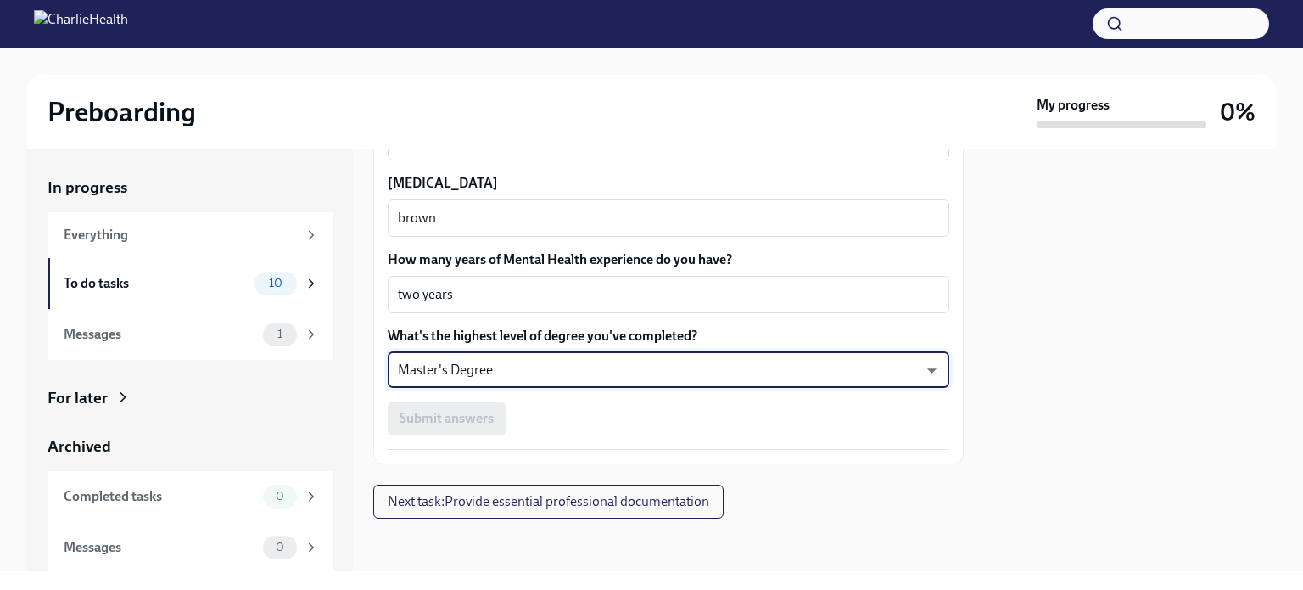
click at [414, 420] on div "Submit answers" at bounding box center [669, 418] width 562 height 34
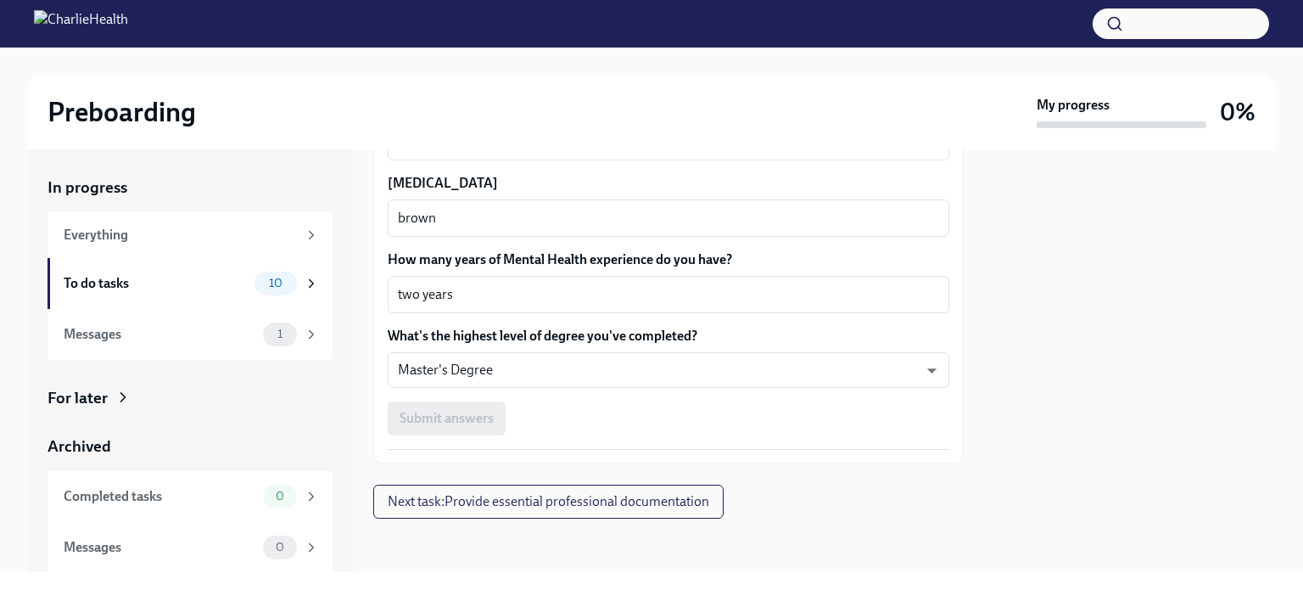
click at [414, 420] on div "Submit answers" at bounding box center [669, 418] width 562 height 34
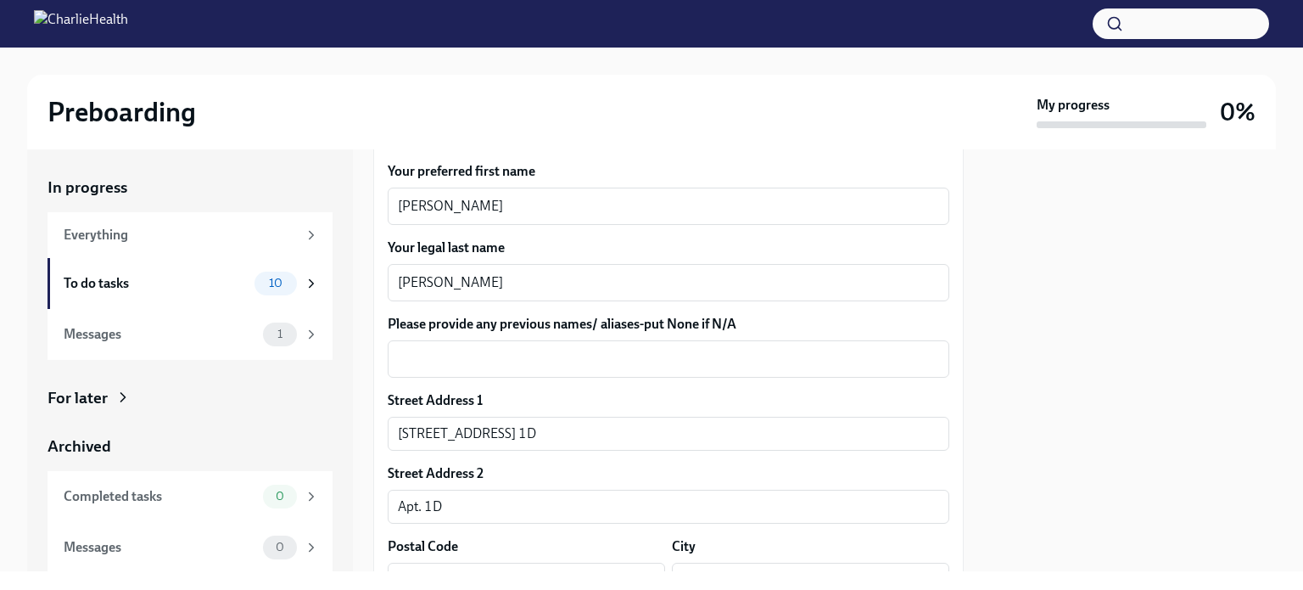
scroll to position [339, 0]
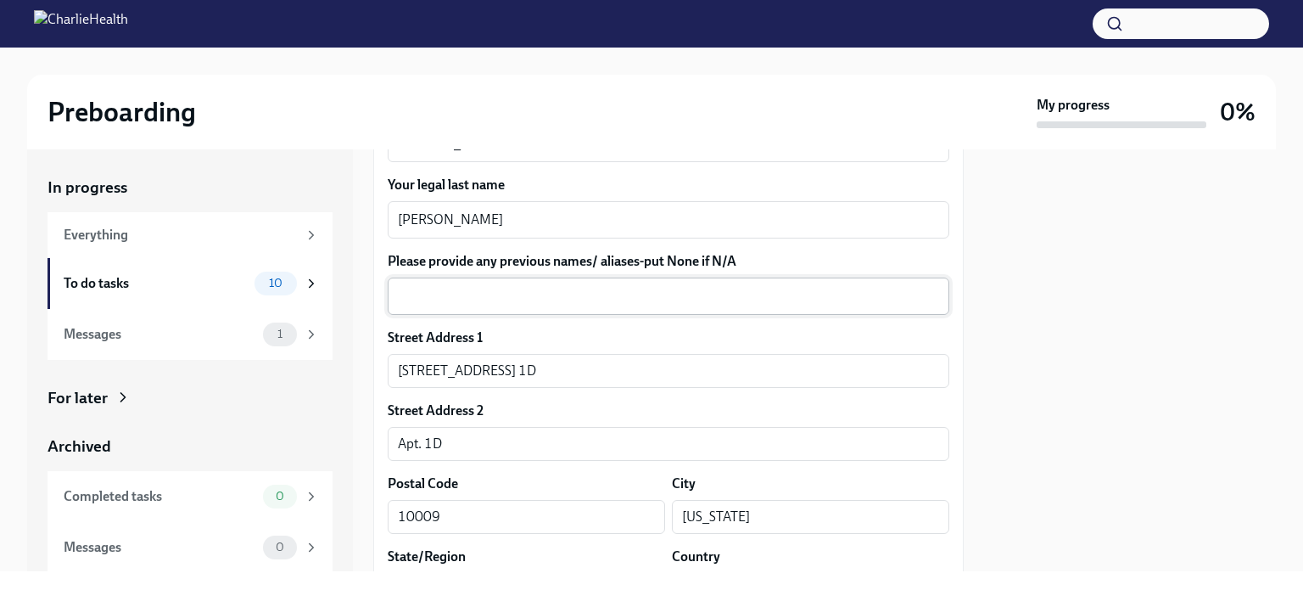
click at [432, 306] on div "x ​" at bounding box center [669, 295] width 562 height 37
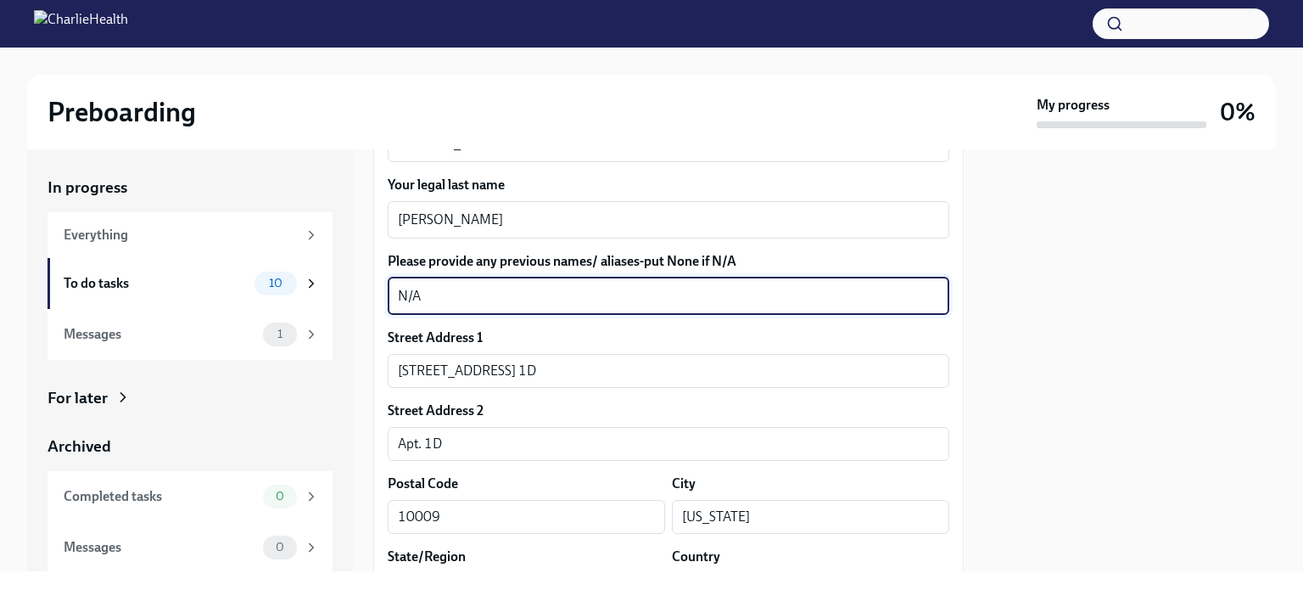
type textarea "N/A"
click at [596, 332] on div "Street Address 1" at bounding box center [669, 337] width 562 height 19
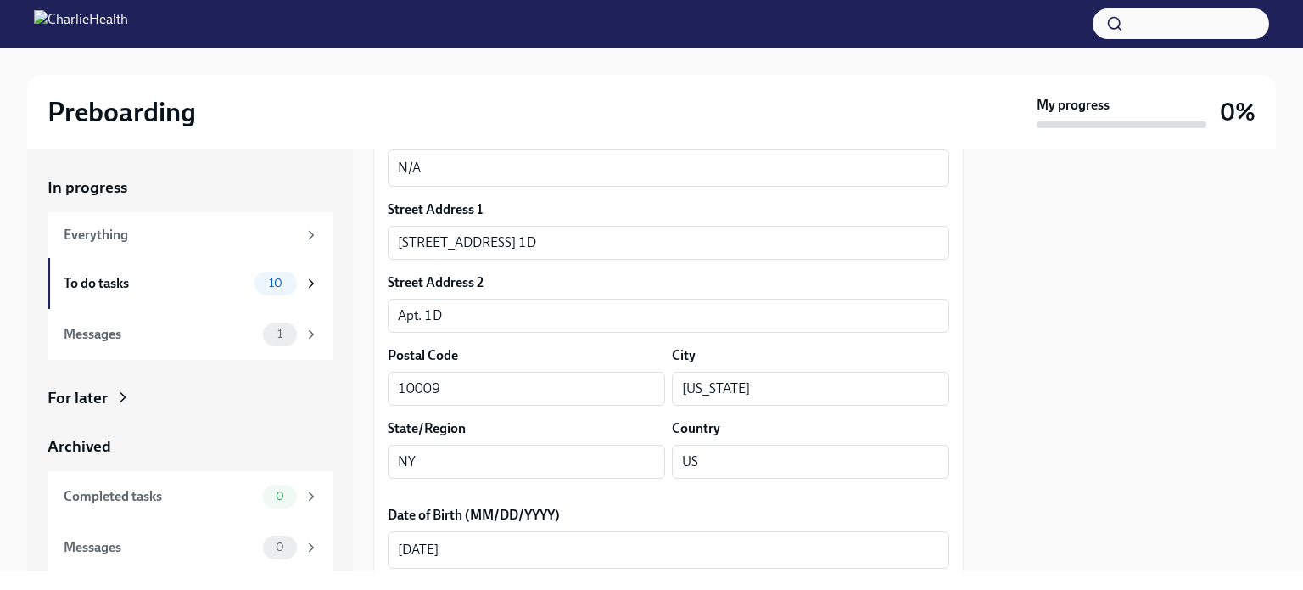
scroll to position [509, 0]
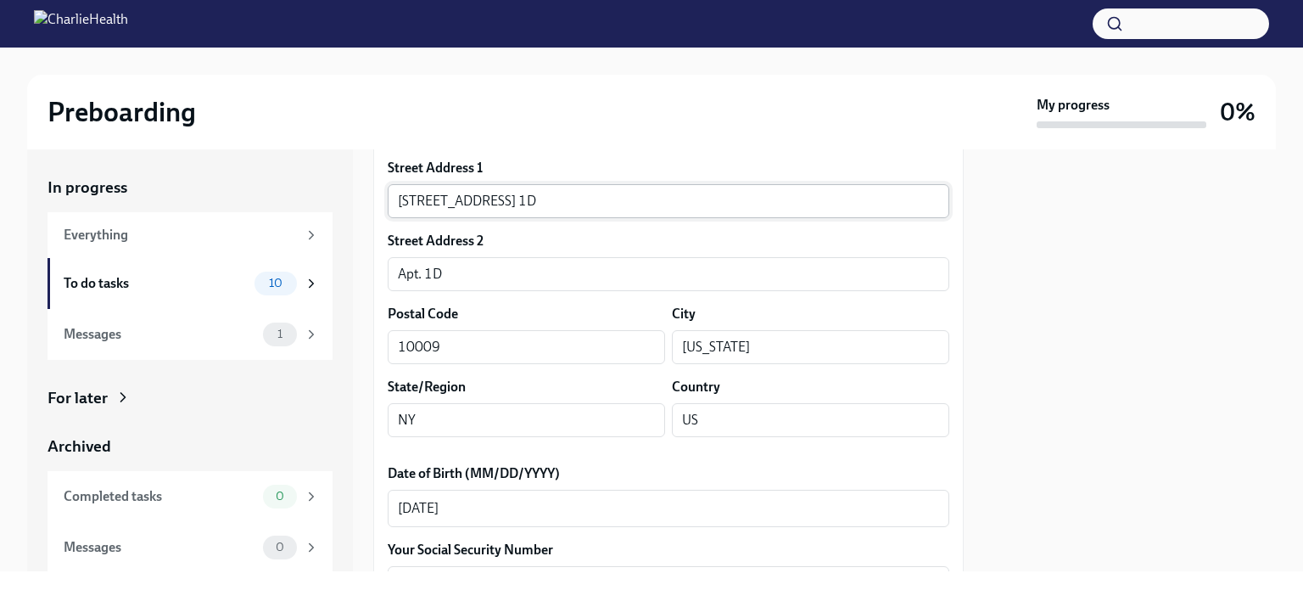
click at [583, 201] on input "155 East 2nd Street, Apt. 1D" at bounding box center [669, 201] width 562 height 34
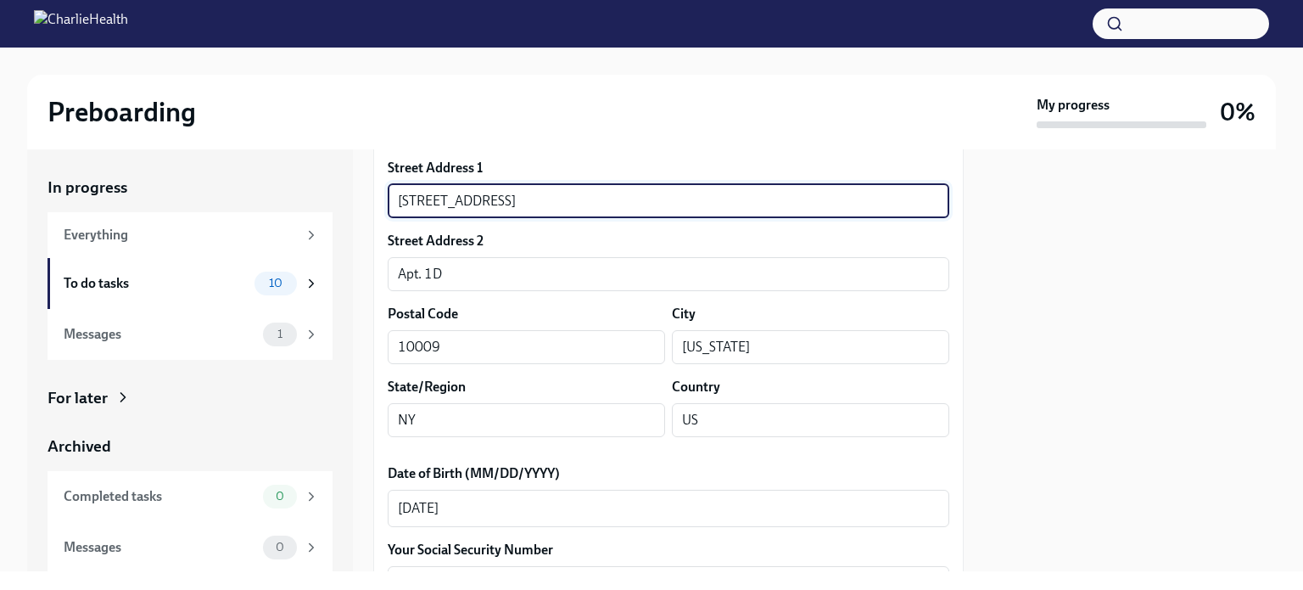
type input "155 East 2nd Street"
click at [687, 228] on div "Street Address 1 155 East 2nd Street ​ Street Address 2 Apt. 1D ​ Postal Code 1…" at bounding box center [669, 305] width 562 height 292
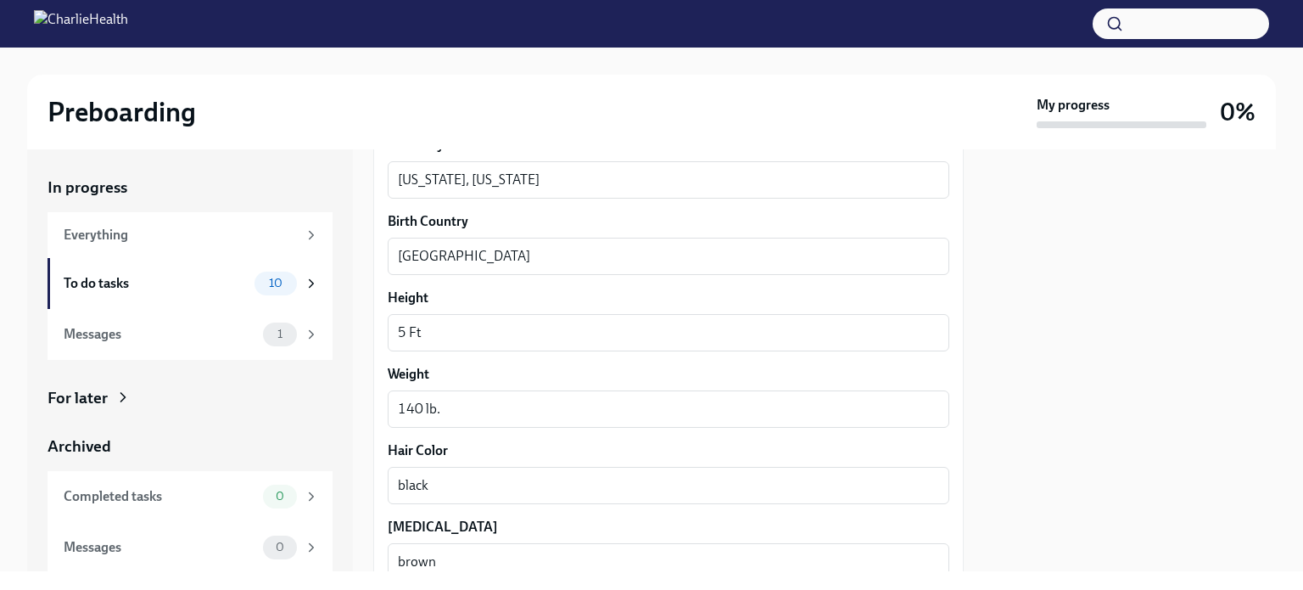
scroll to position [1300, 0]
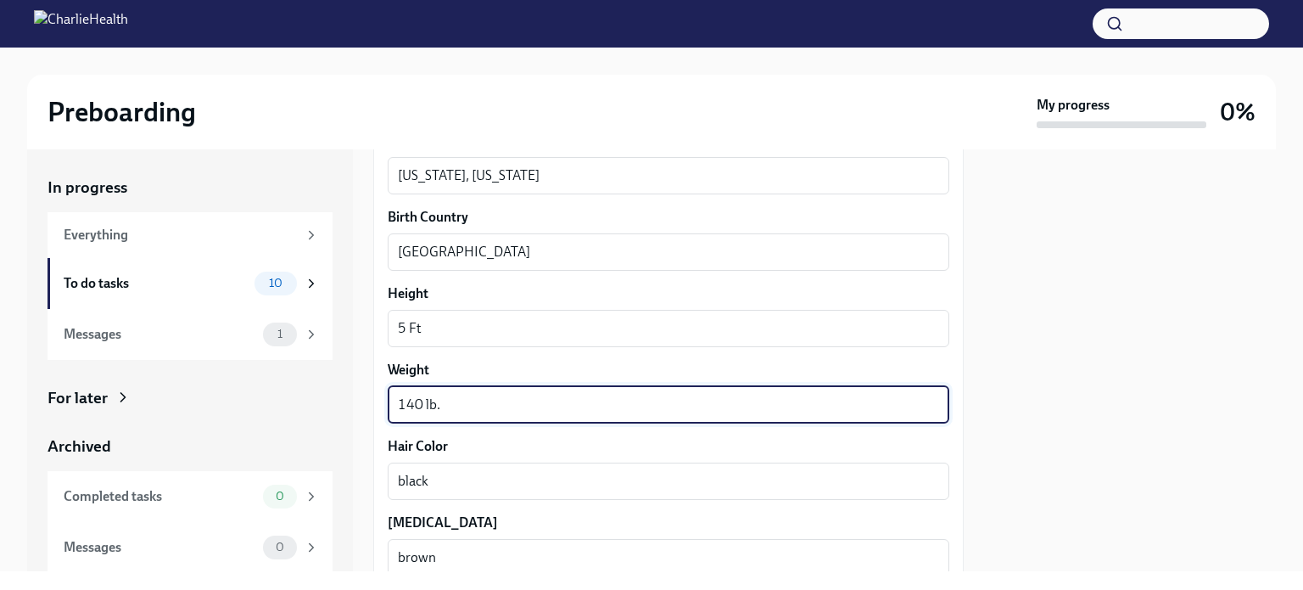
click at [428, 405] on textarea "140 lb." at bounding box center [668, 405] width 541 height 20
type textarea "140 Lb."
click at [404, 484] on textarea "black" at bounding box center [668, 481] width 541 height 20
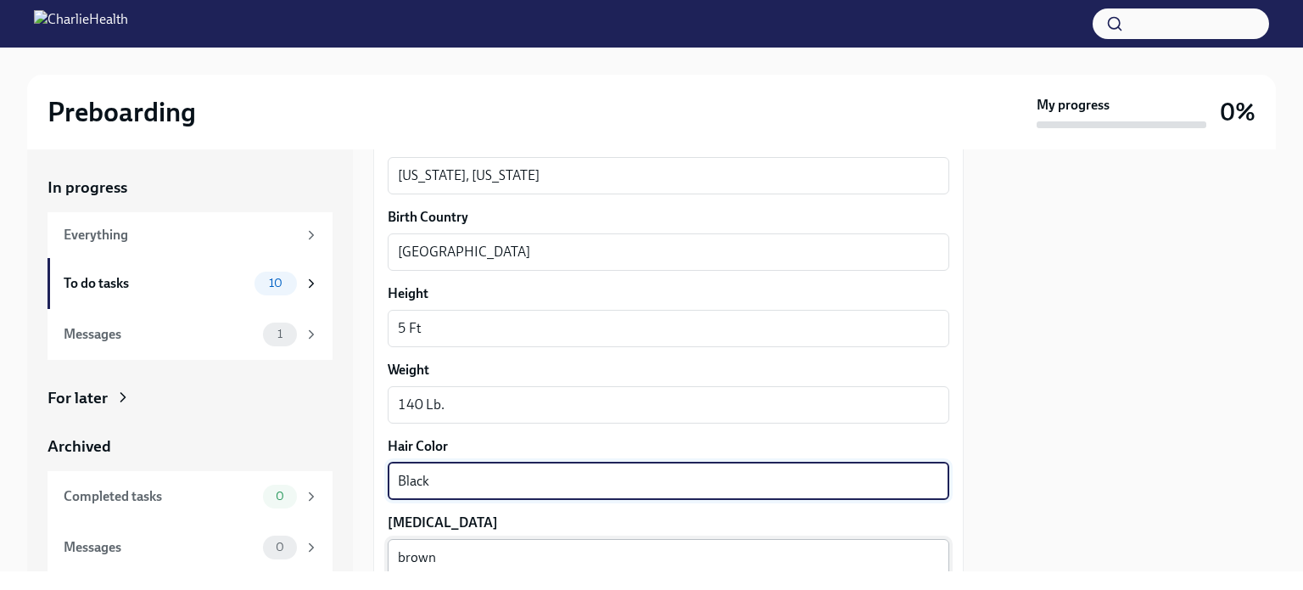
type textarea "Black"
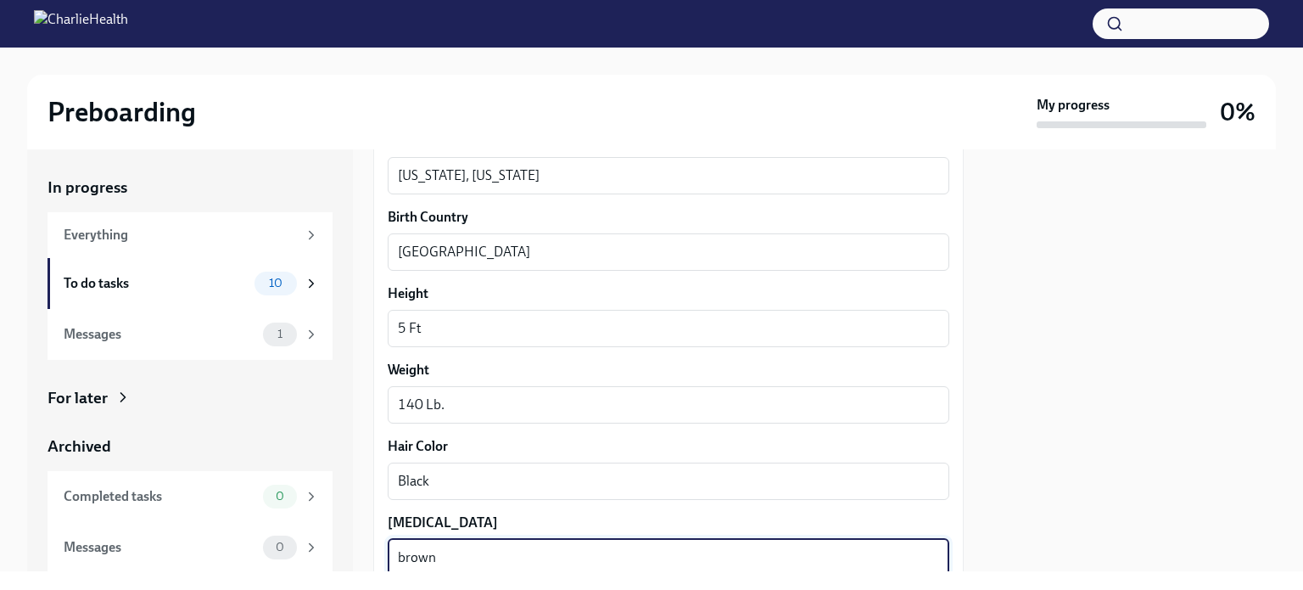
click at [407, 558] on textarea "brown" at bounding box center [668, 557] width 541 height 20
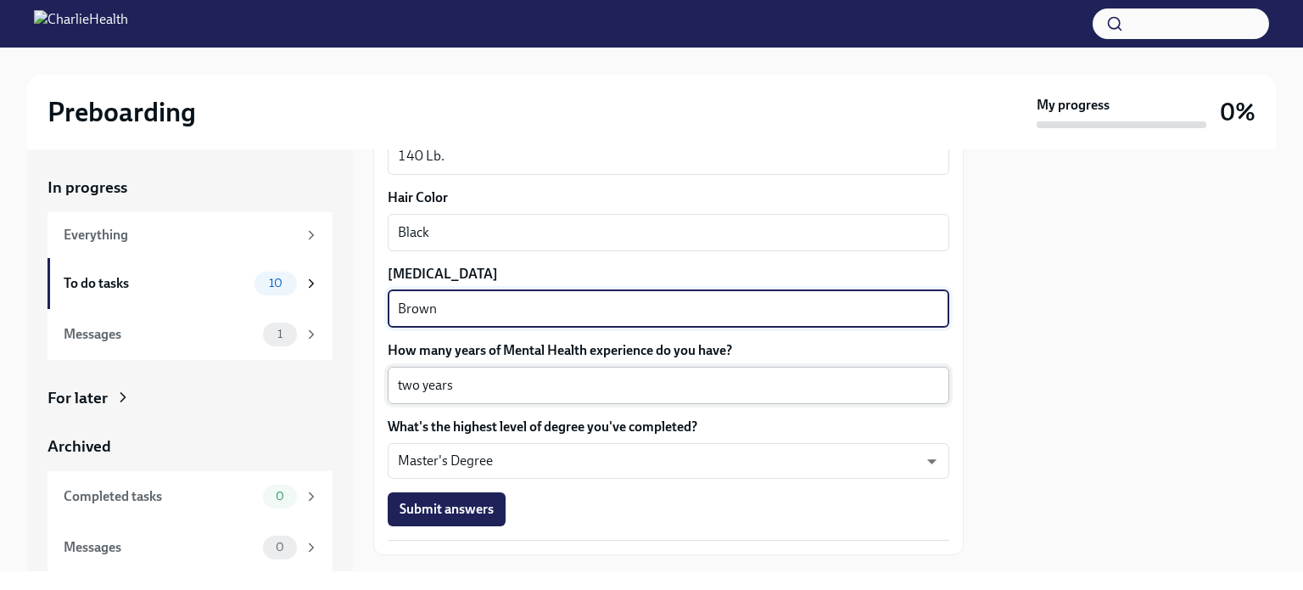
scroll to position [1554, 0]
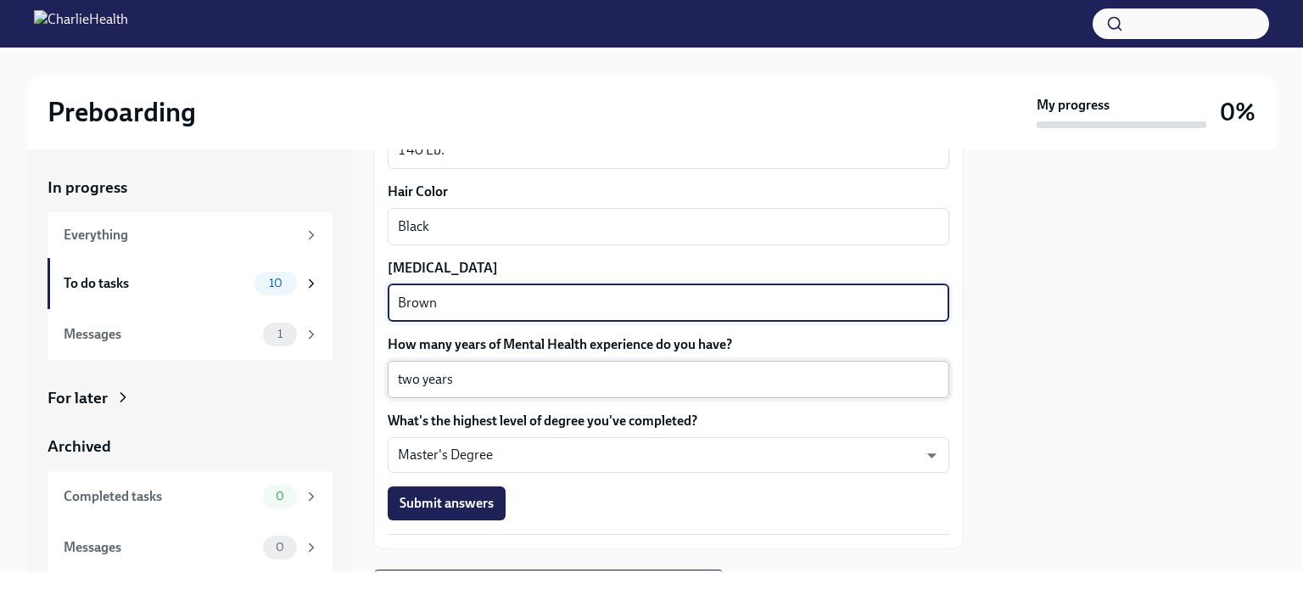
type textarea "Brown"
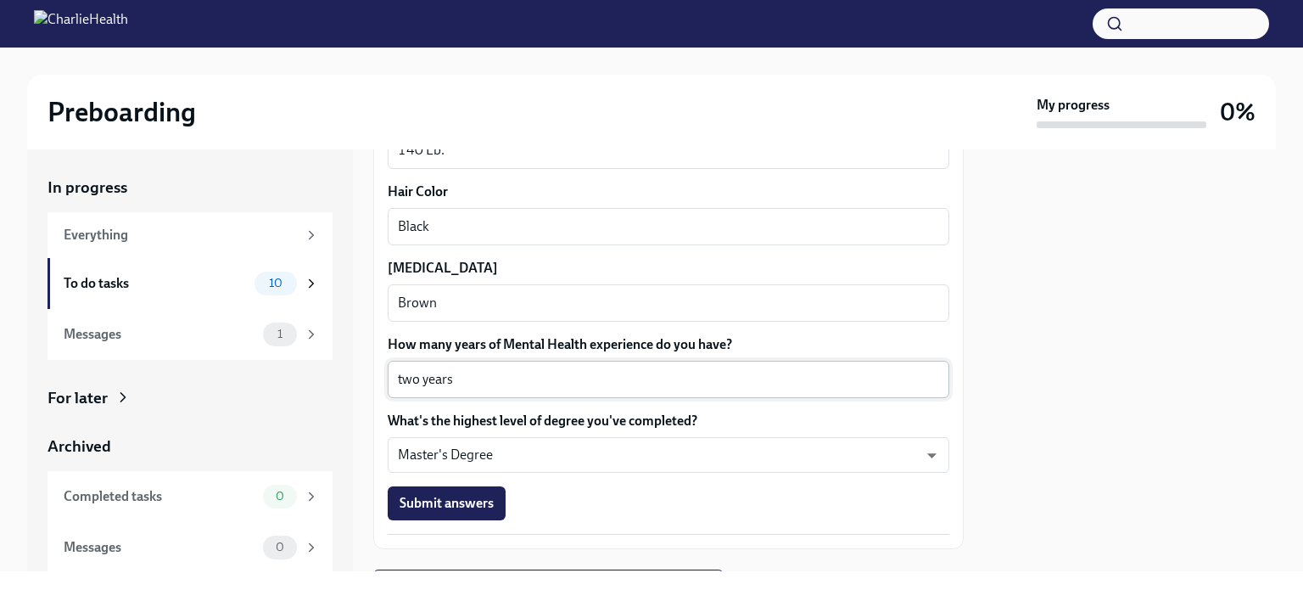
click at [406, 389] on div "two years x ​" at bounding box center [669, 379] width 562 height 37
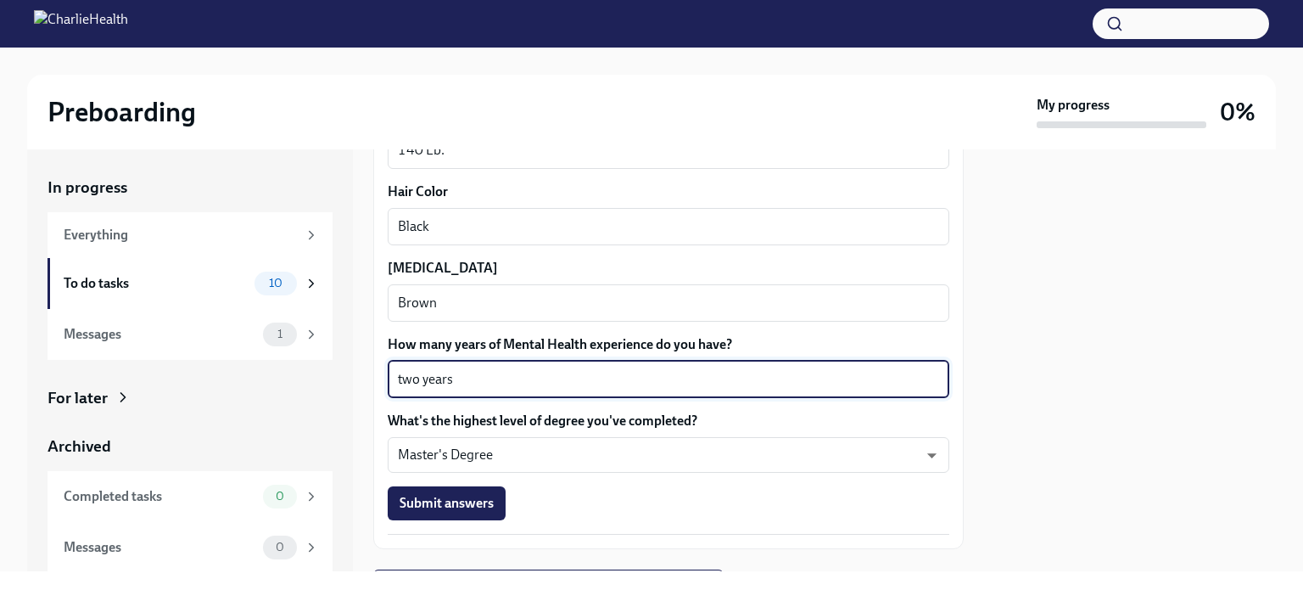
click at [406, 382] on textarea "two years" at bounding box center [668, 379] width 541 height 20
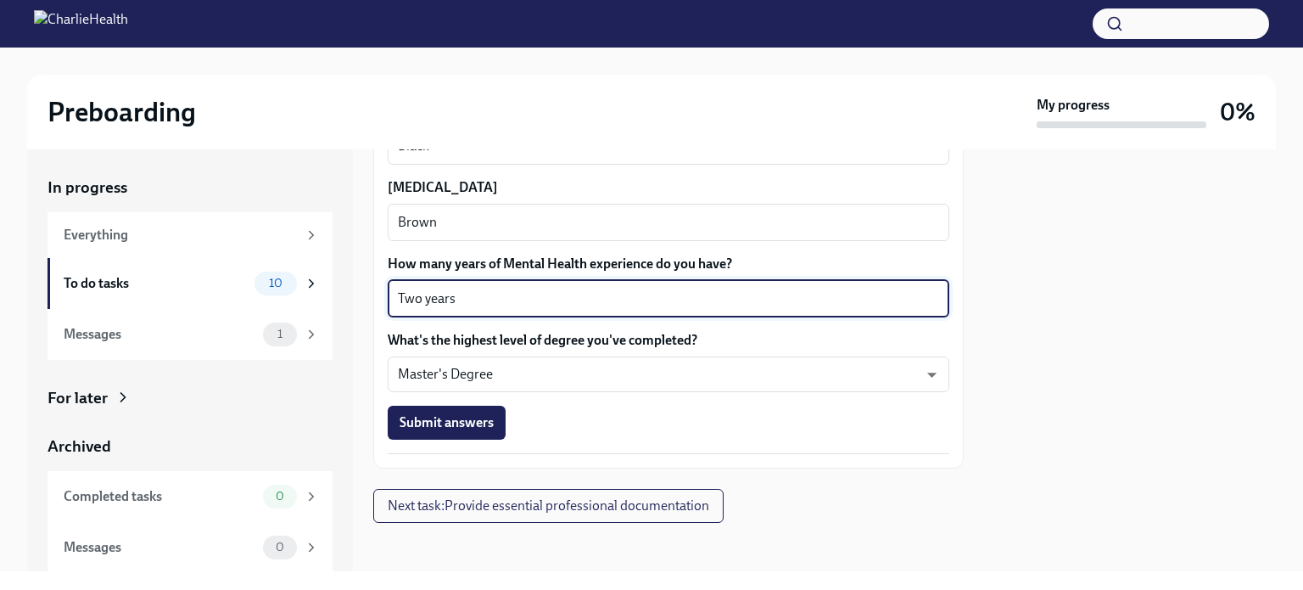
scroll to position [1639, 0]
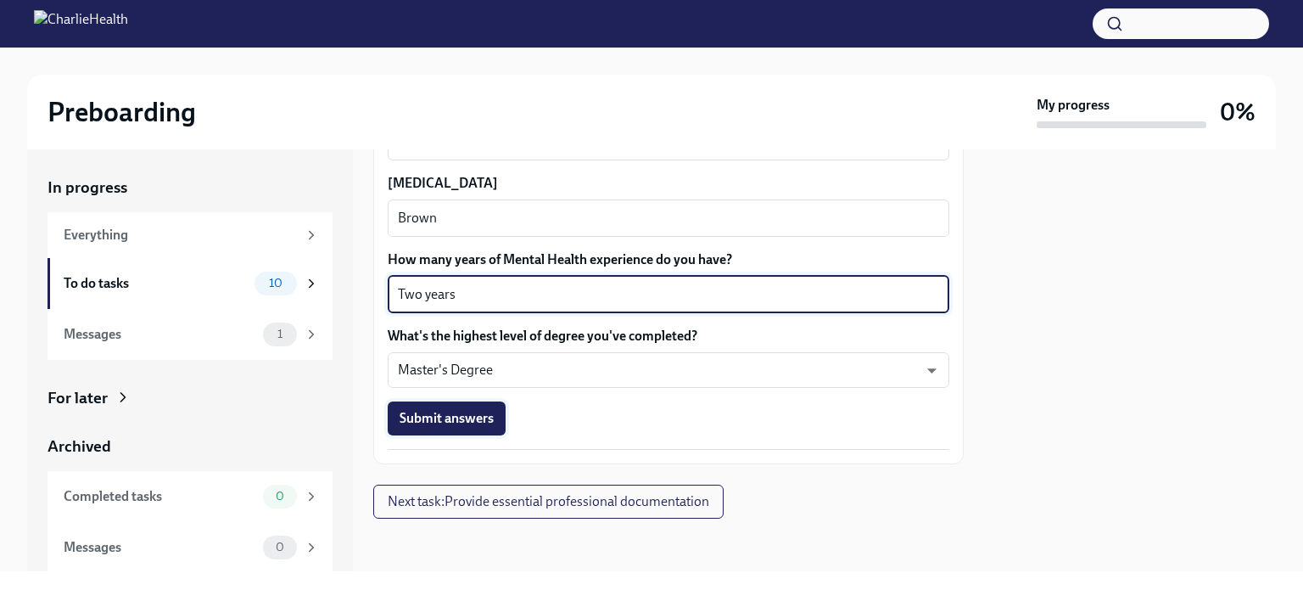
type textarea "Two years"
click at [468, 411] on span "Submit answers" at bounding box center [447, 418] width 94 height 17
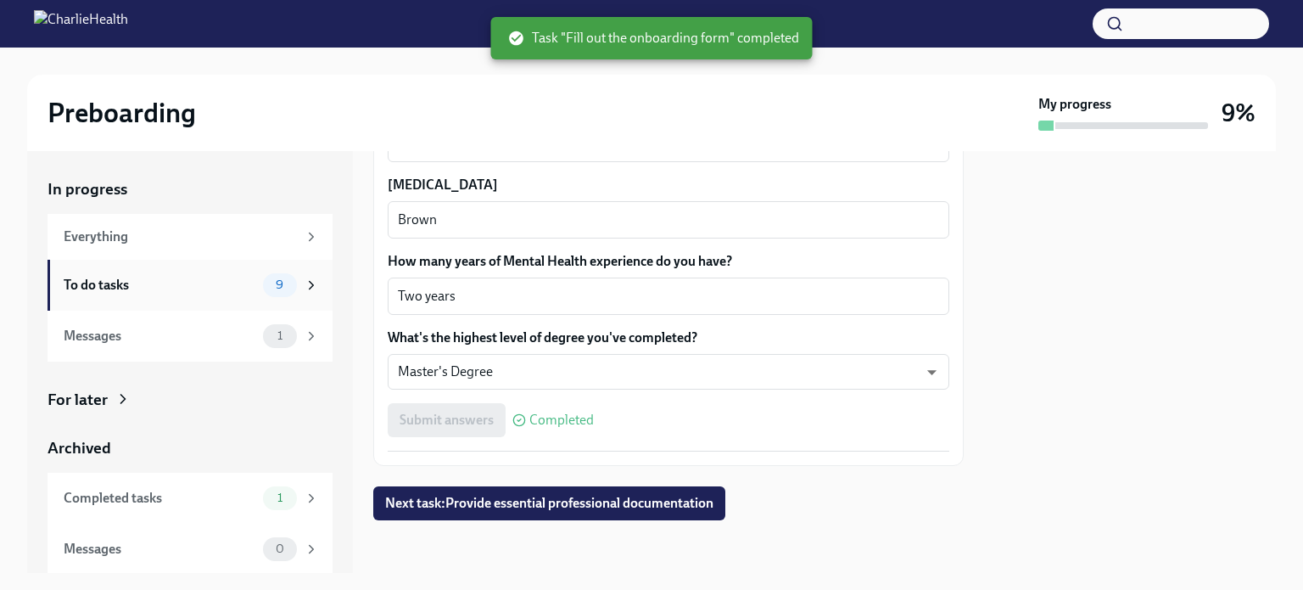
click at [248, 279] on div "To do tasks 9" at bounding box center [191, 285] width 255 height 24
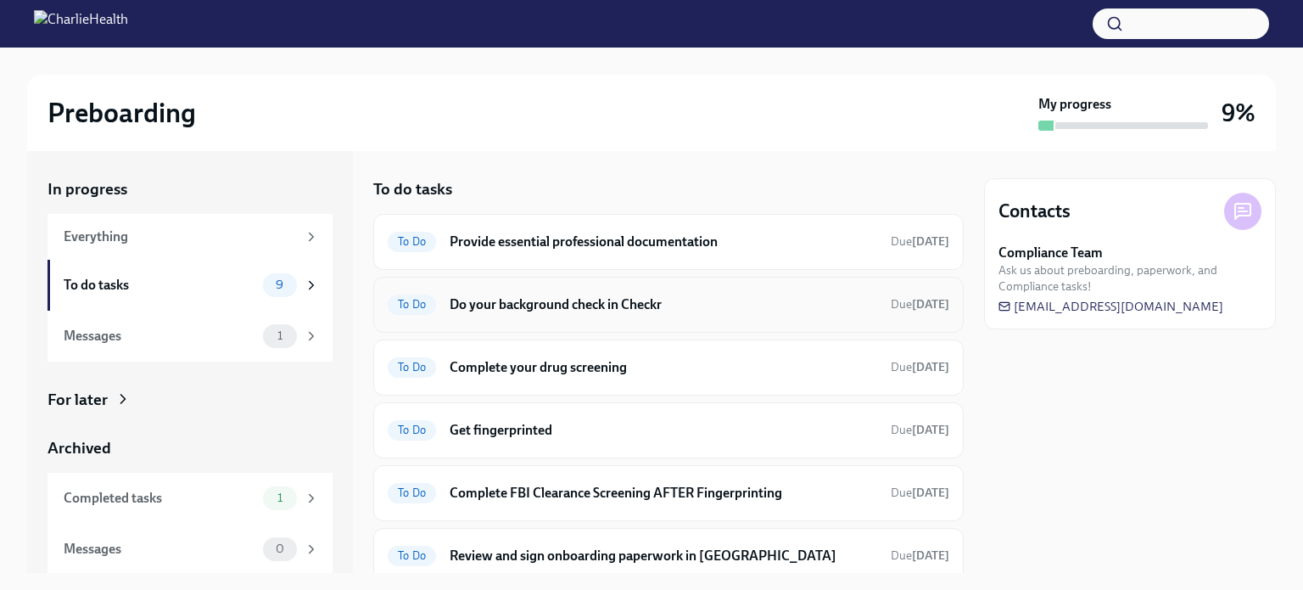
click at [504, 305] on h6 "Do your background check in Checkr" at bounding box center [664, 304] width 428 height 19
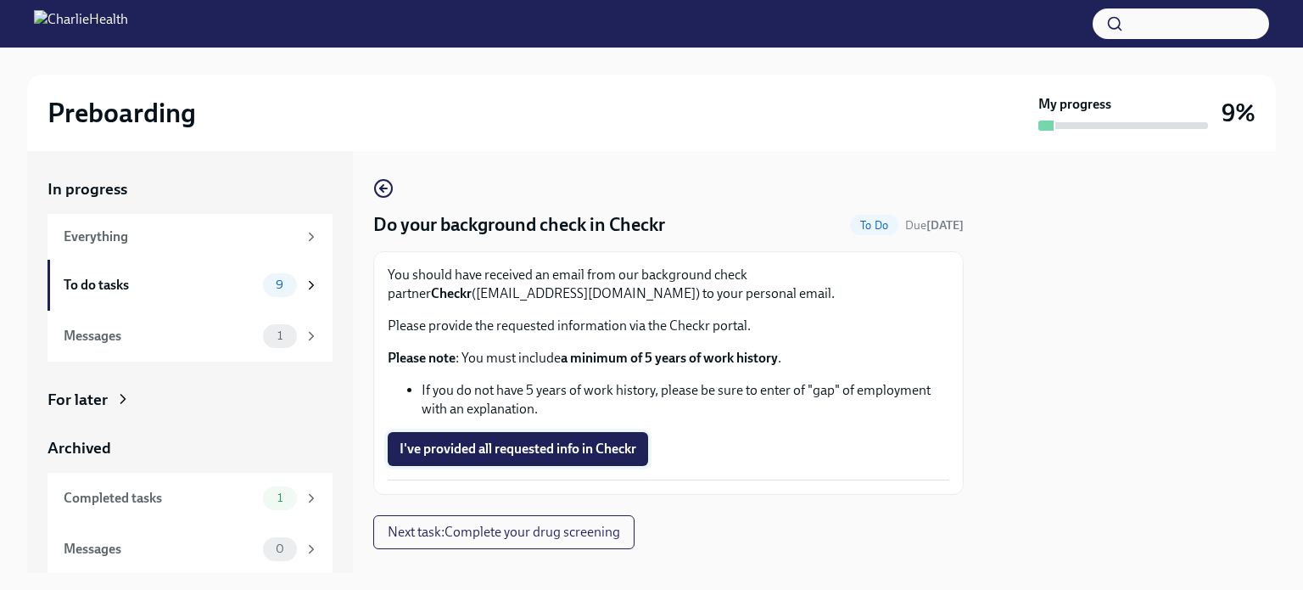
click at [608, 443] on span "I've provided all requested info in Checkr" at bounding box center [518, 448] width 237 height 17
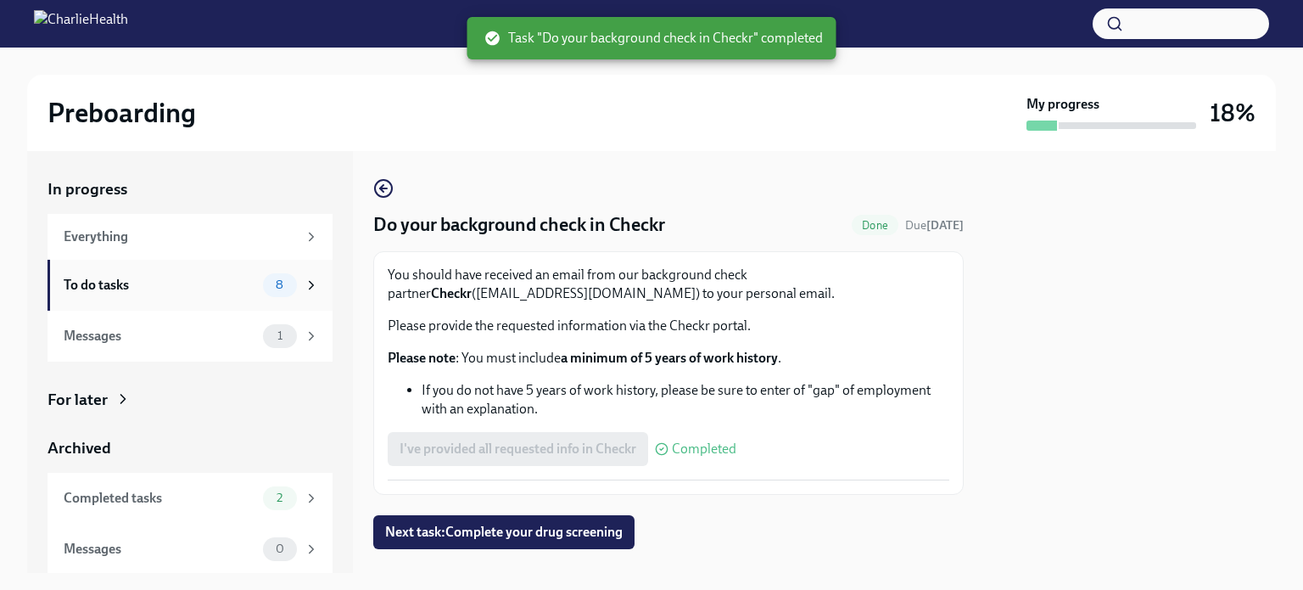
click at [268, 287] on span "8" at bounding box center [280, 284] width 28 height 13
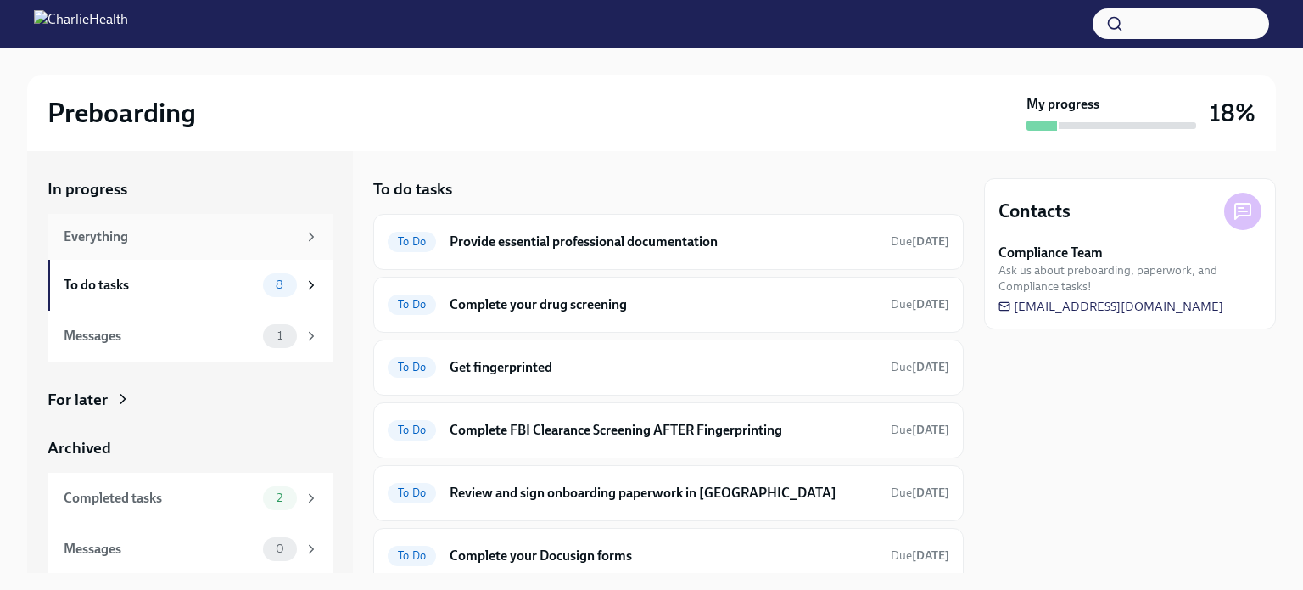
click at [150, 240] on div "Everything" at bounding box center [180, 236] width 233 height 19
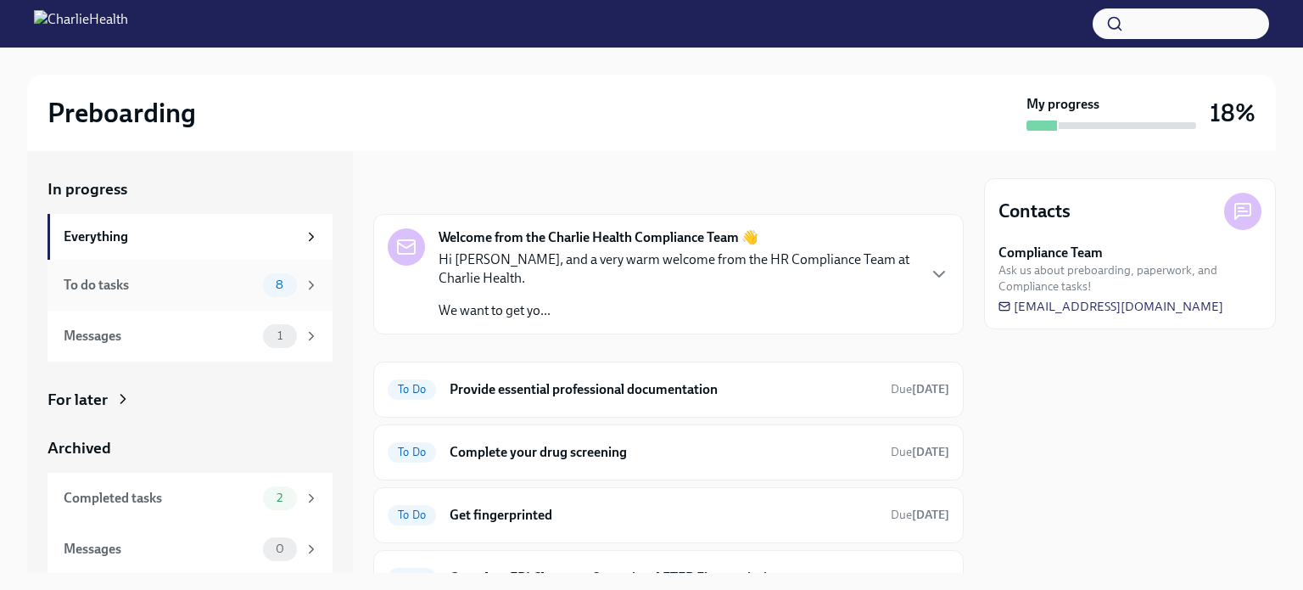
click at [159, 281] on div "To do tasks" at bounding box center [160, 285] width 193 height 19
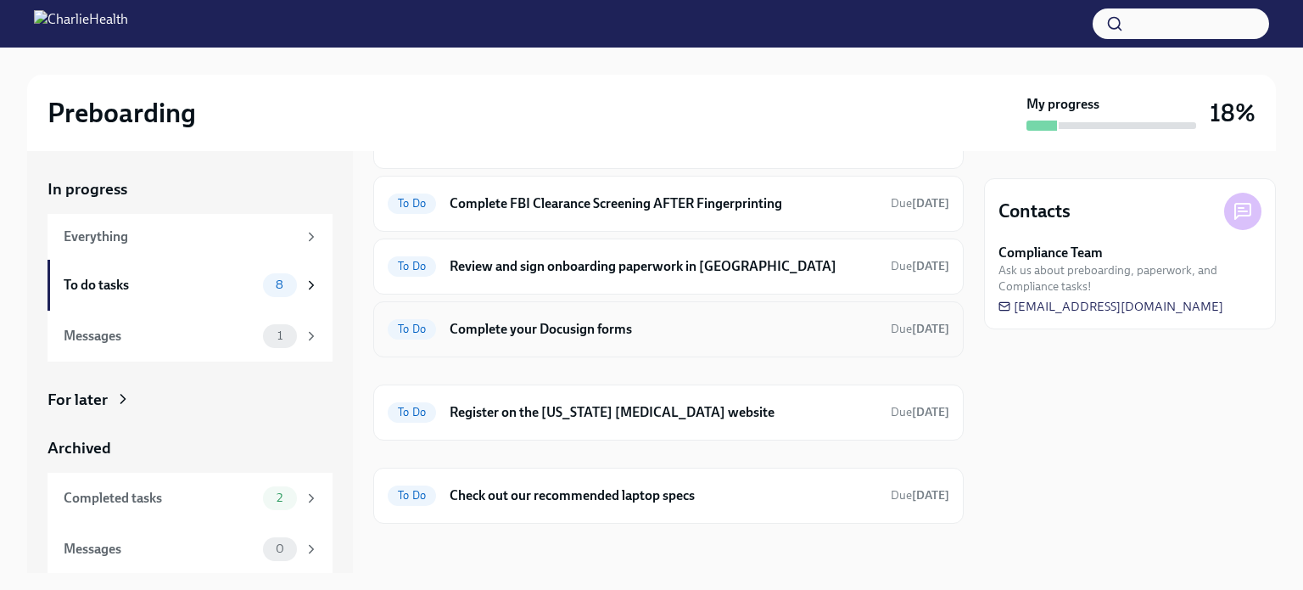
scroll to position [227, 0]
click at [574, 410] on h6 "Register on the Pennsylvania Child Abuse website" at bounding box center [664, 411] width 428 height 19
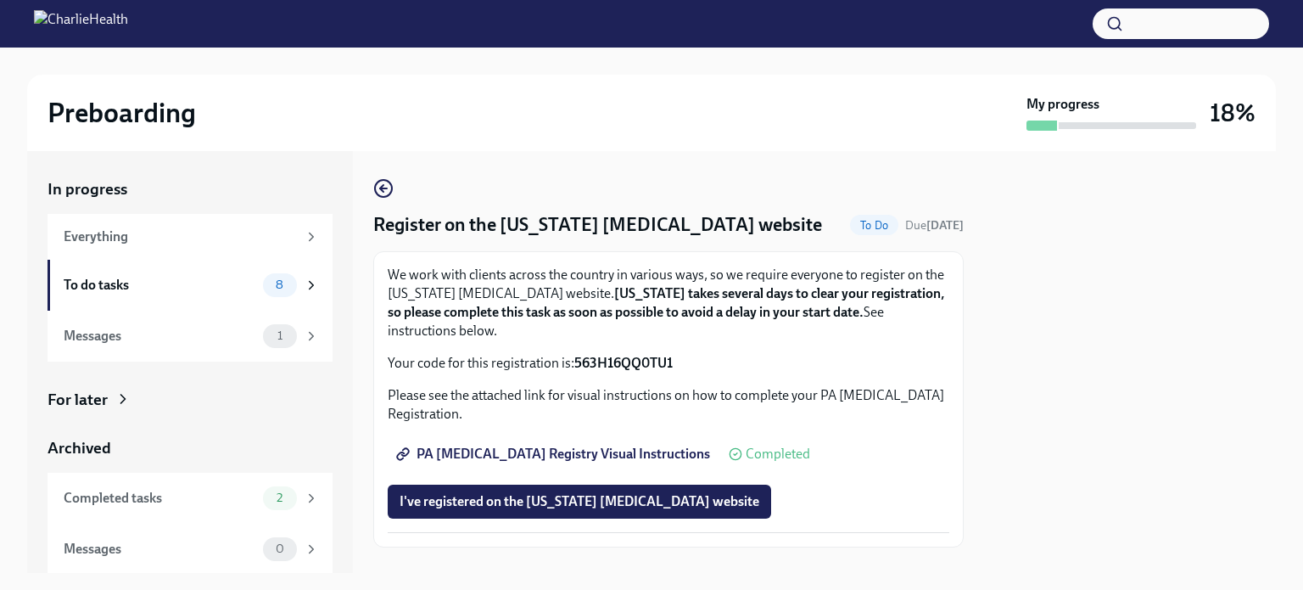
click at [552, 444] on link "PA Child Abuse Registry Visual Instructions" at bounding box center [555, 454] width 334 height 34
drag, startPoint x: 689, startPoint y: 359, endPoint x: 574, endPoint y: 372, distance: 115.3
click at [574, 372] on div "We work with clients across the country in various ways, so we require everyone…" at bounding box center [669, 399] width 562 height 267
copy strong "563H16QQ0TU1"
click at [528, 450] on span "PA Child Abuse Registry Visual Instructions" at bounding box center [555, 453] width 311 height 17
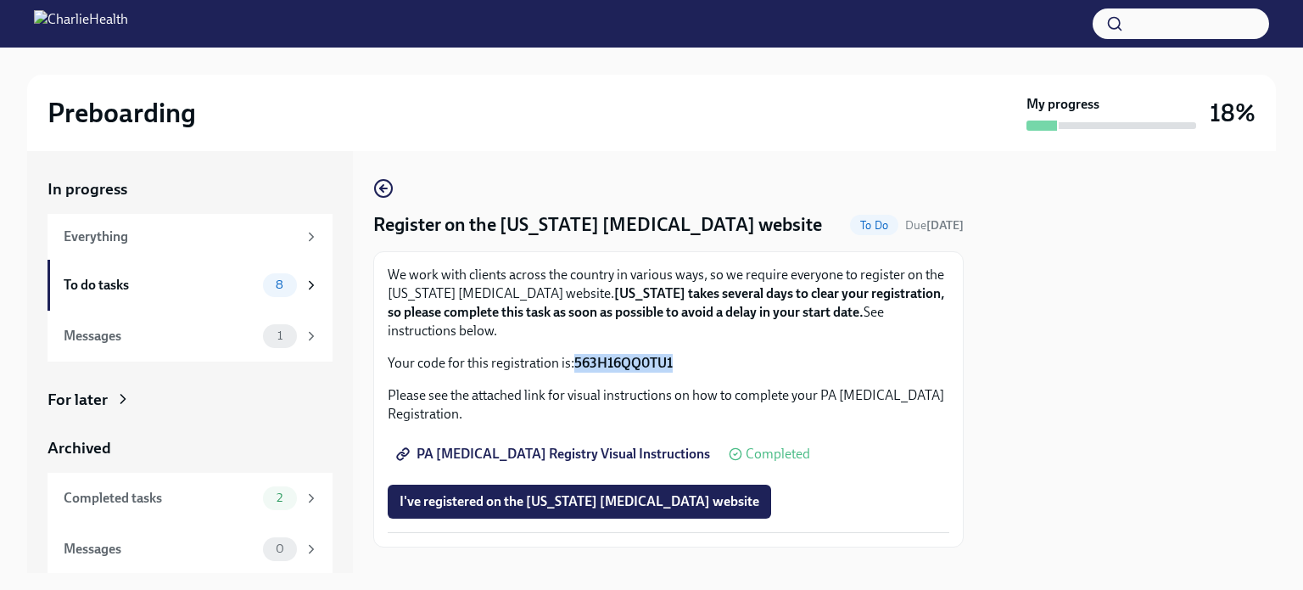
click at [605, 451] on span "PA Child Abuse Registry Visual Instructions" at bounding box center [555, 453] width 311 height 17
click at [706, 363] on p "Your code for this registration is: 563H16QQ0TU1" at bounding box center [669, 363] width 562 height 19
click at [697, 356] on p "Your code for this registration is: 563H16QQ0TU1" at bounding box center [669, 363] width 562 height 19
drag, startPoint x: 697, startPoint y: 356, endPoint x: 574, endPoint y: 364, distance: 124.1
click at [574, 364] on p "Your code for this registration is: 563H16QQ0TU1" at bounding box center [669, 363] width 562 height 19
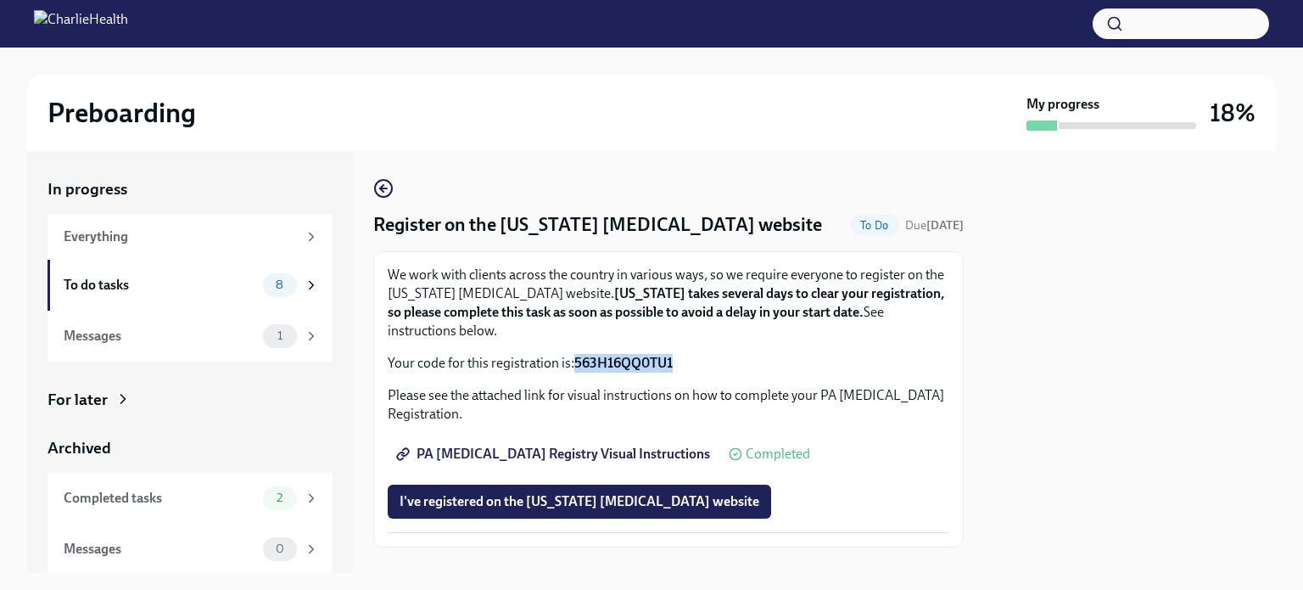
copy p "563H16QQ0TU1"
click at [701, 351] on div "We work with clients across the country in various ways, so we require everyone…" at bounding box center [669, 319] width 562 height 107
drag, startPoint x: 673, startPoint y: 362, endPoint x: 577, endPoint y: 362, distance: 95.9
click at [577, 362] on strong "563H16QQ0TU1" at bounding box center [623, 363] width 98 height 16
copy strong "563H16QQ0TU1"
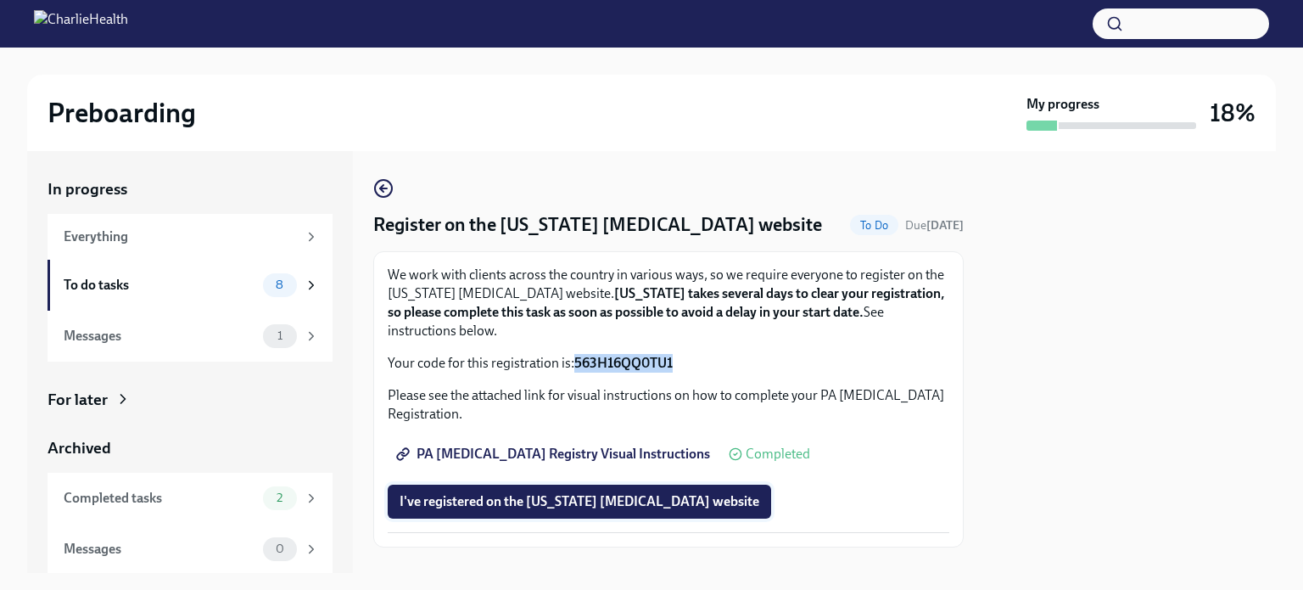
click at [636, 496] on span "I've registered on the Pennsylvania Child Abuse website" at bounding box center [580, 501] width 360 height 17
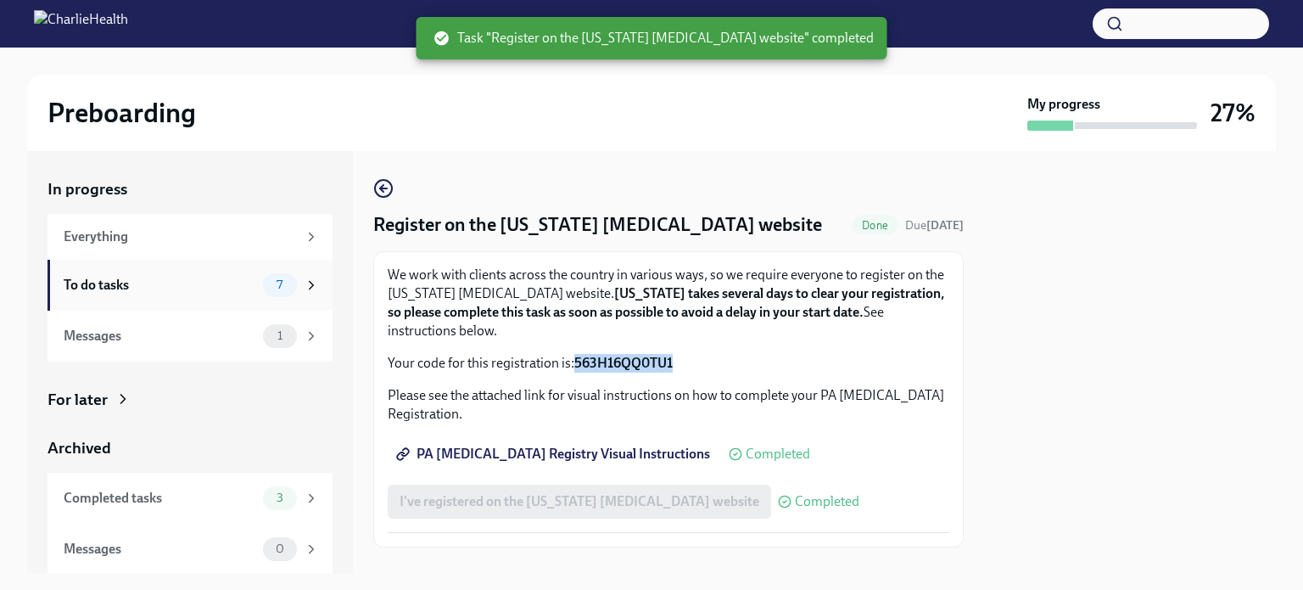
click at [200, 281] on div "To do tasks" at bounding box center [160, 285] width 193 height 19
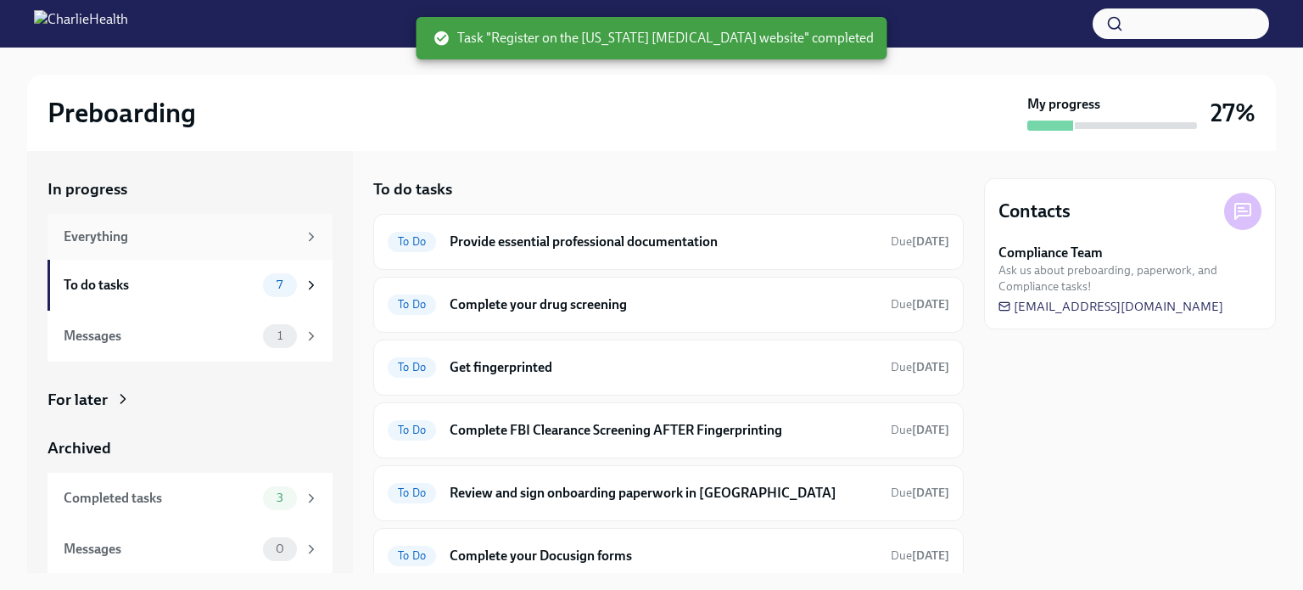
click at [176, 241] on div "Everything" at bounding box center [180, 236] width 233 height 19
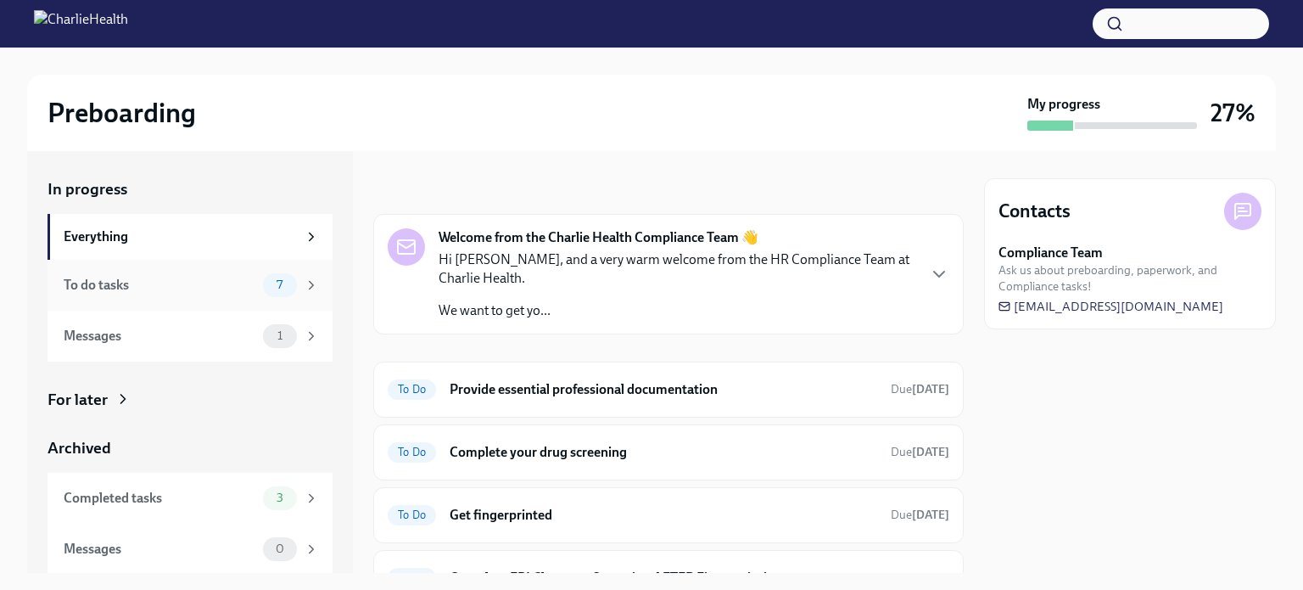
scroll to position [1, 0]
click at [170, 278] on div "To do tasks" at bounding box center [160, 284] width 193 height 19
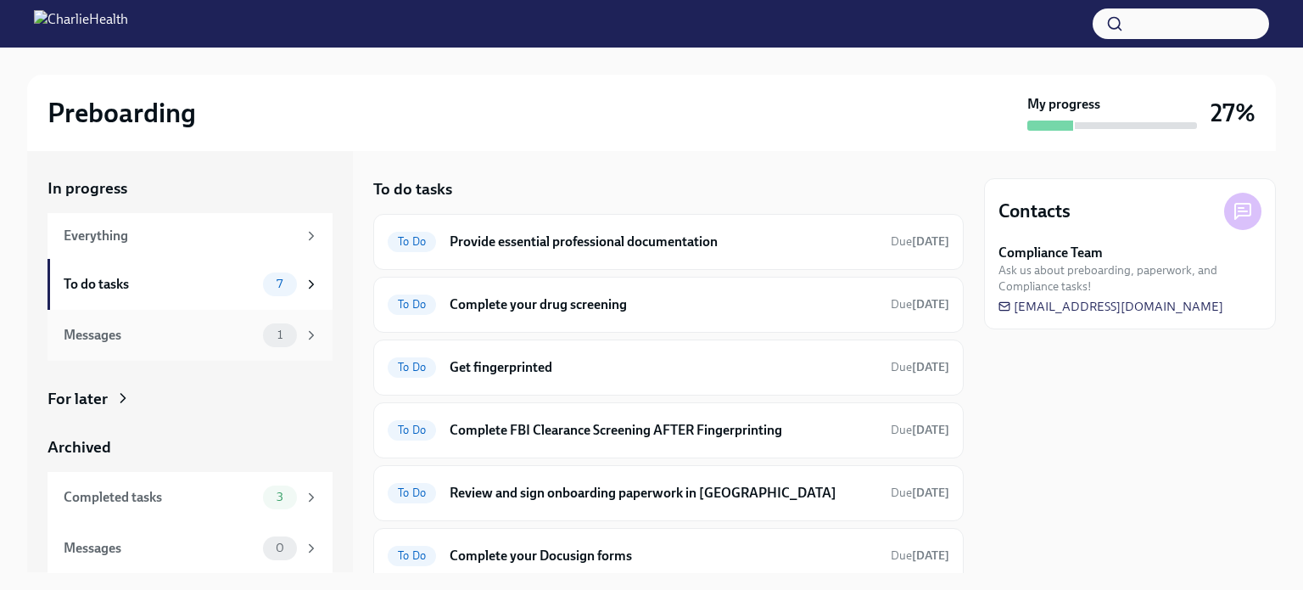
click at [170, 338] on div "Messages" at bounding box center [160, 335] width 193 height 19
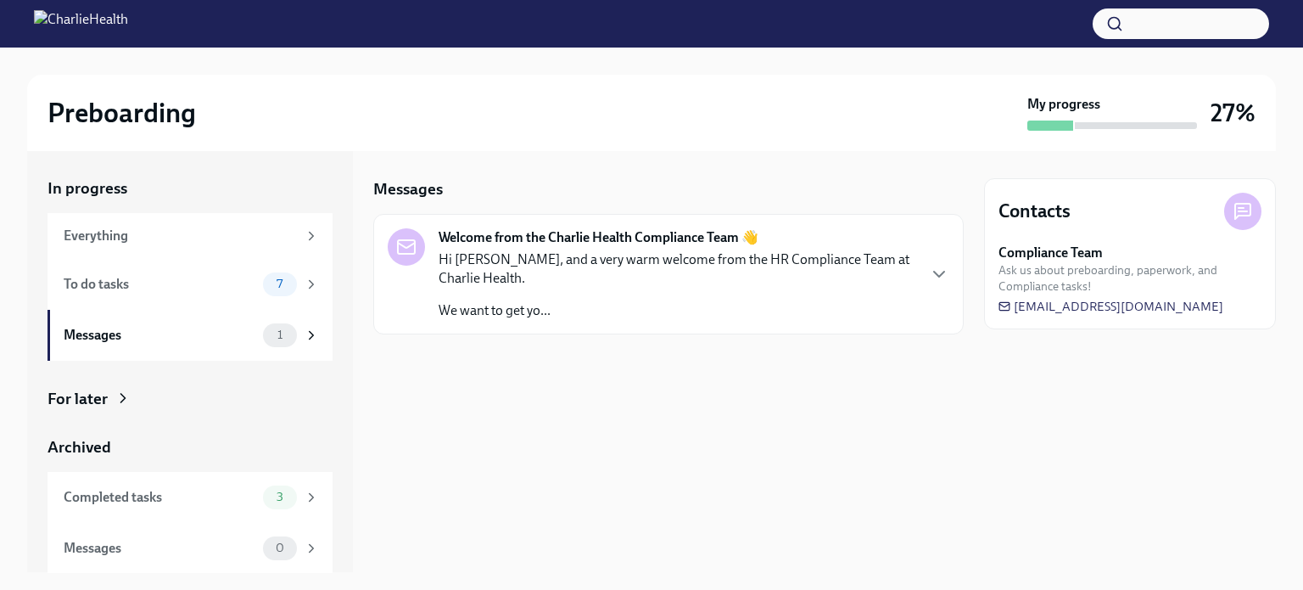
click at [569, 281] on p "Hi [PERSON_NAME], and a very warm welcome from the HR Compliance Team at Charli…" at bounding box center [677, 268] width 477 height 37
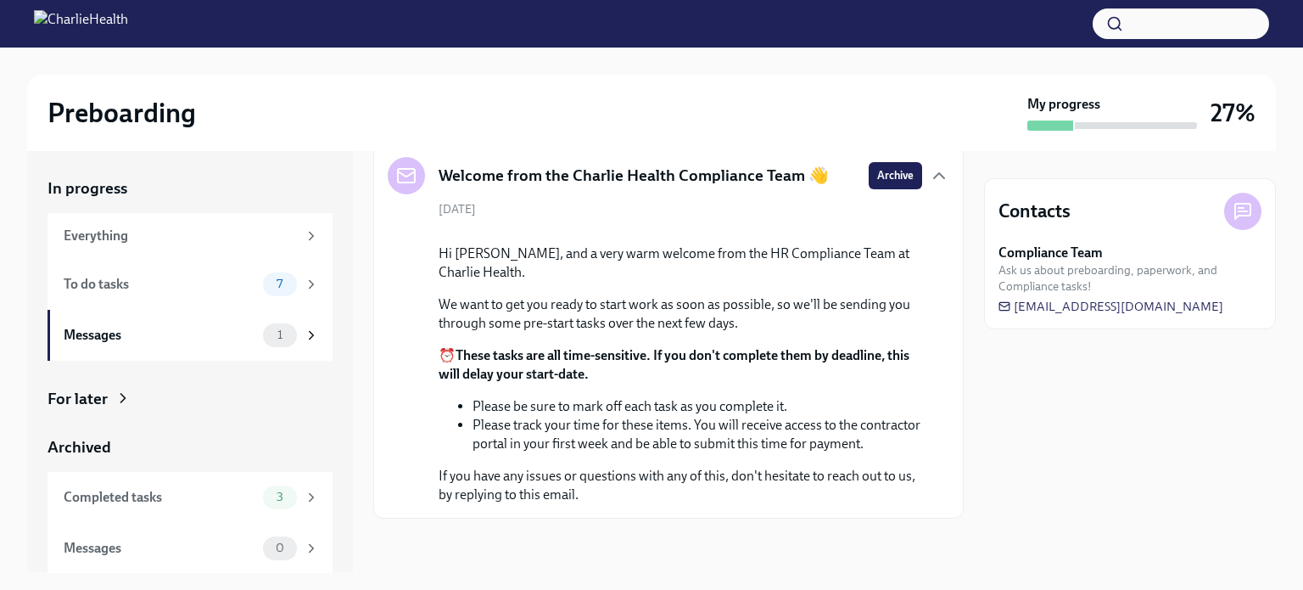
scroll to position [224, 0]
click at [188, 273] on div "To do tasks 7" at bounding box center [191, 284] width 255 height 24
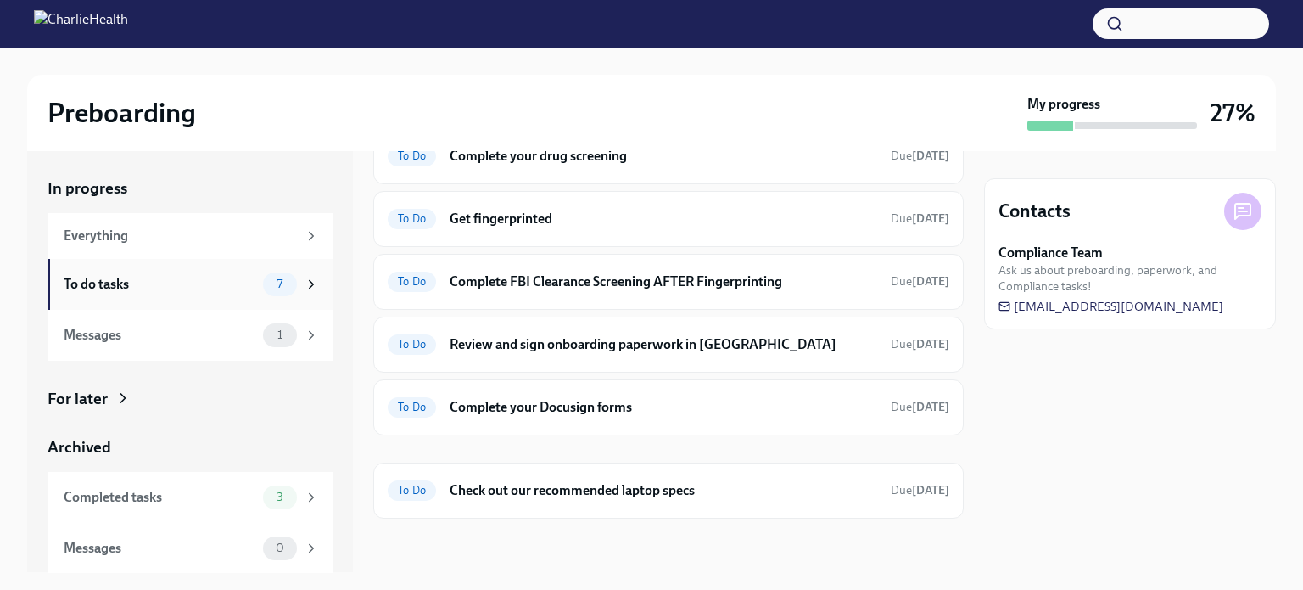
scroll to position [145, 0]
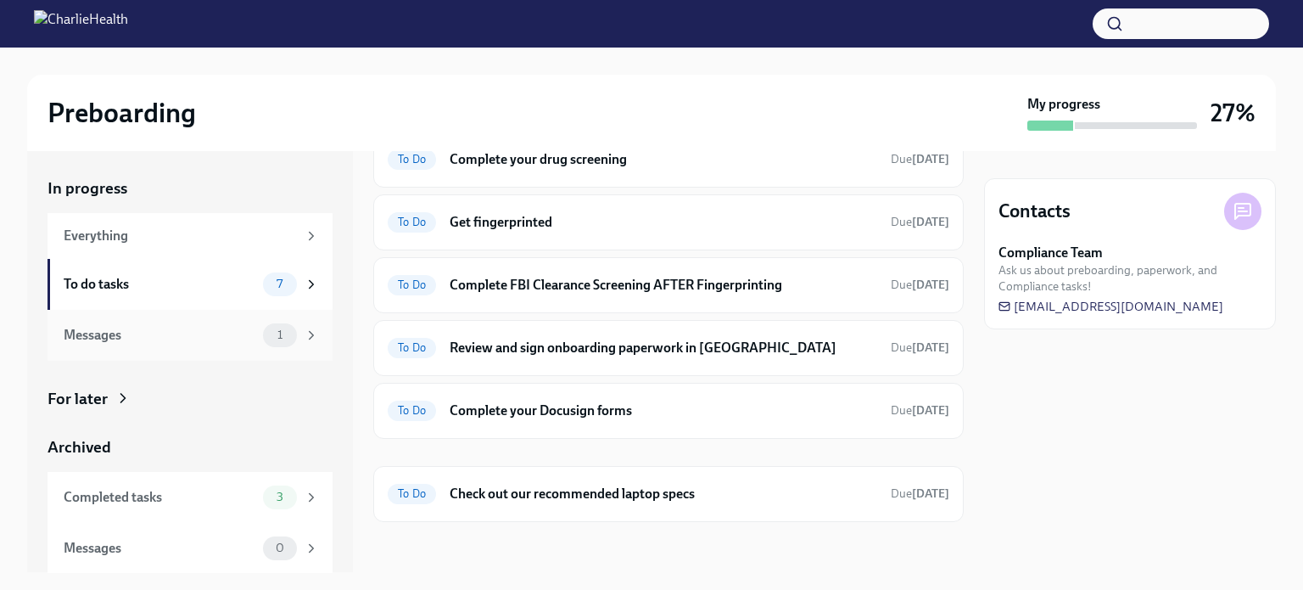
click at [190, 333] on div "Messages" at bounding box center [160, 335] width 193 height 19
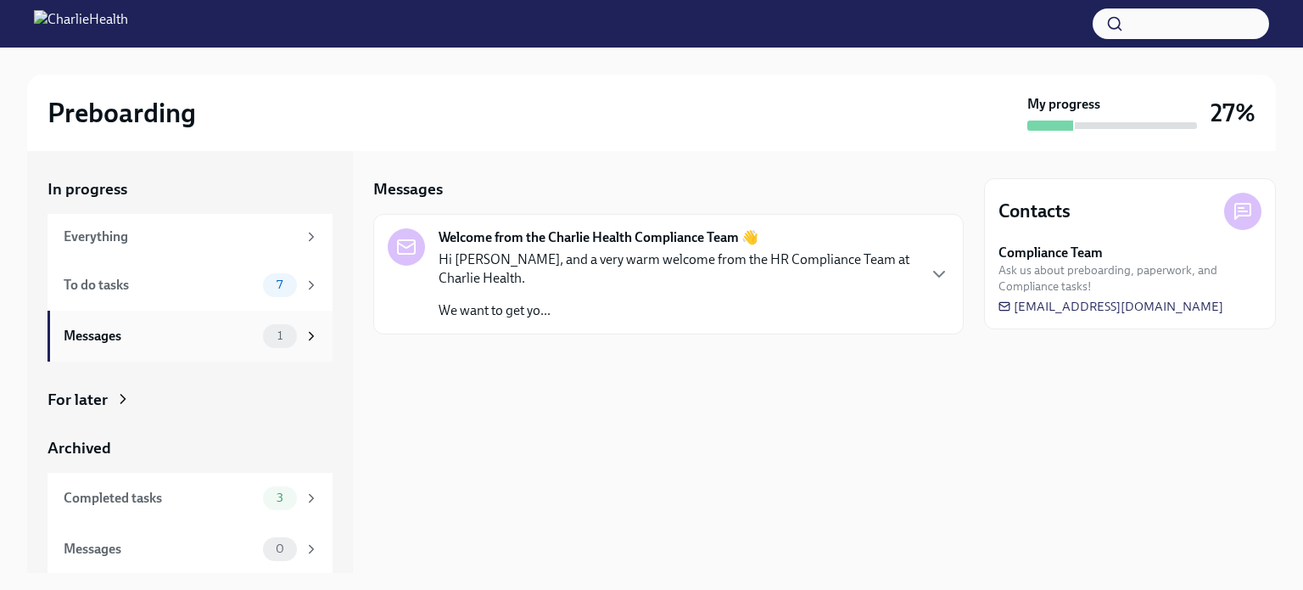
click at [178, 352] on div "Messages 1" at bounding box center [190, 336] width 285 height 51
click at [540, 247] on div "Welcome from the Charlie Health Compliance Team 👋 Hi [PERSON_NAME], and a very …" at bounding box center [677, 274] width 477 height 92
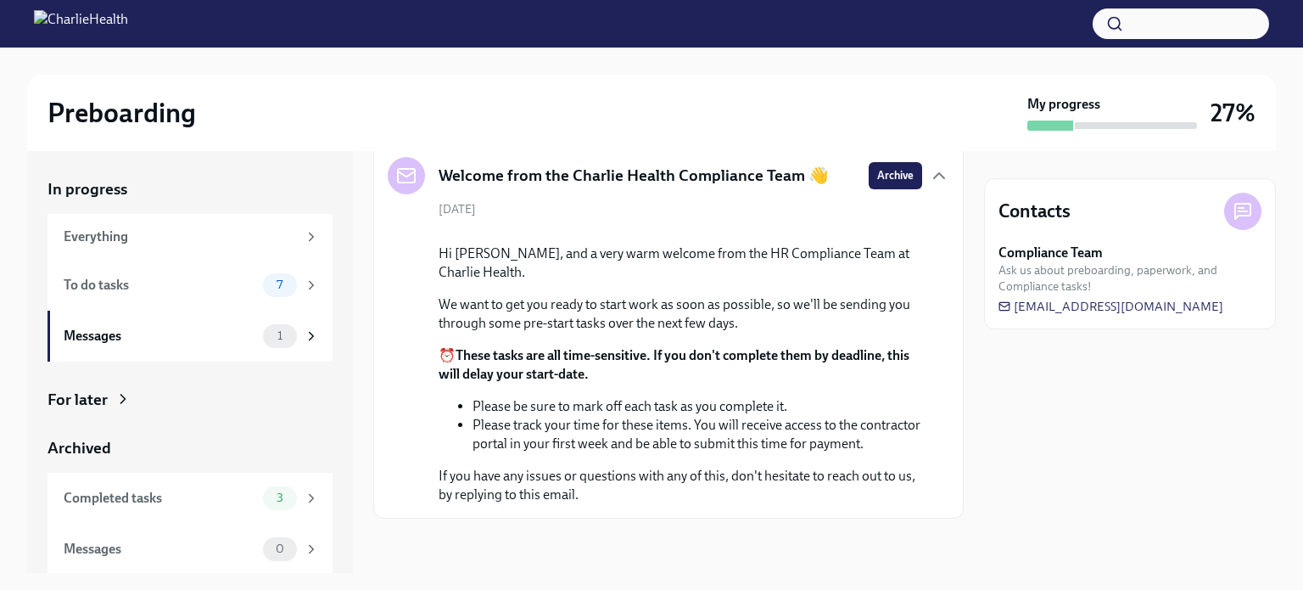
scroll to position [224, 0]
click at [267, 283] on span "7" at bounding box center [279, 284] width 26 height 13
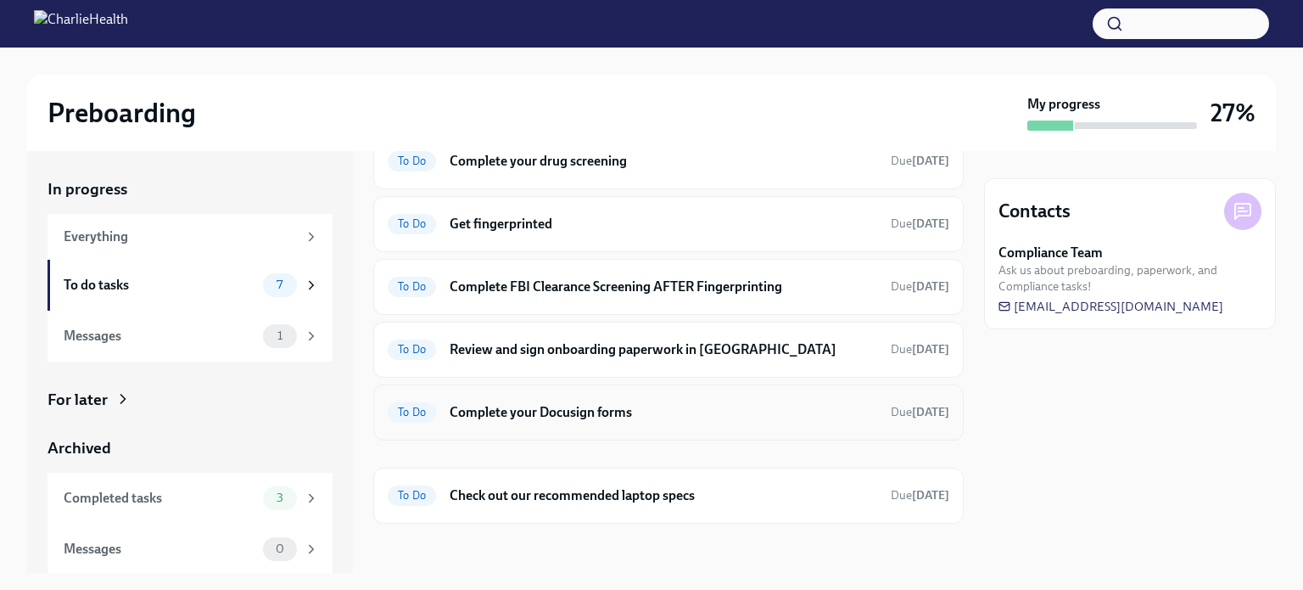
scroll to position [145, 0]
click at [613, 494] on h6 "Check out our recommended laptop specs" at bounding box center [664, 493] width 428 height 19
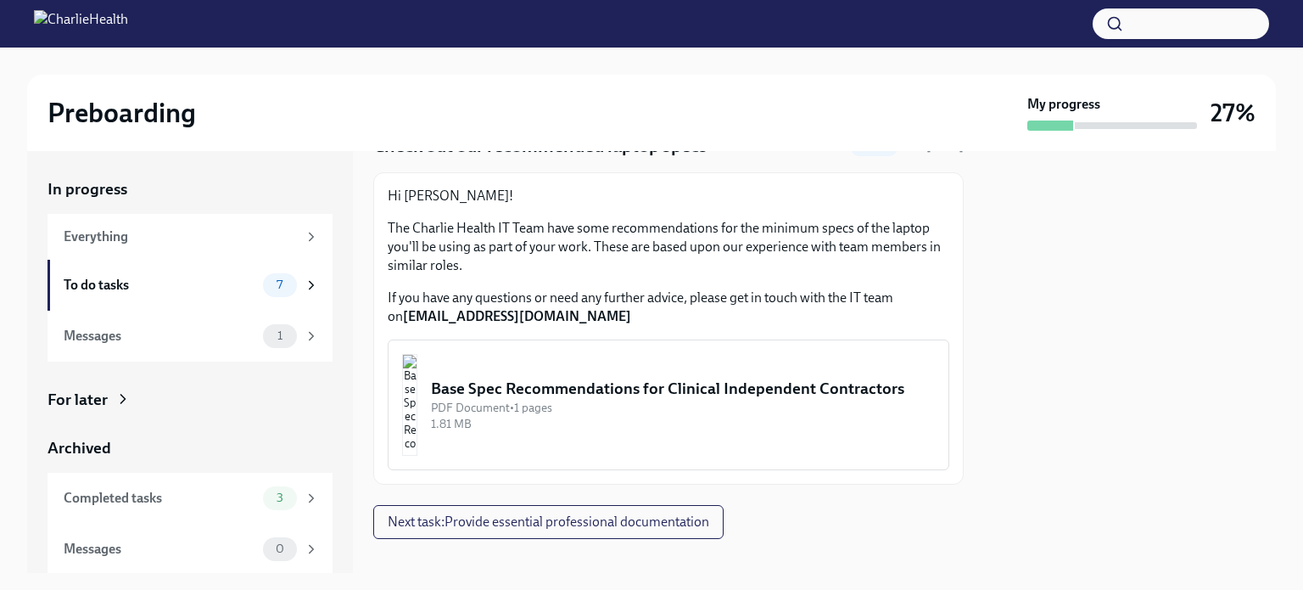
scroll to position [98, 0]
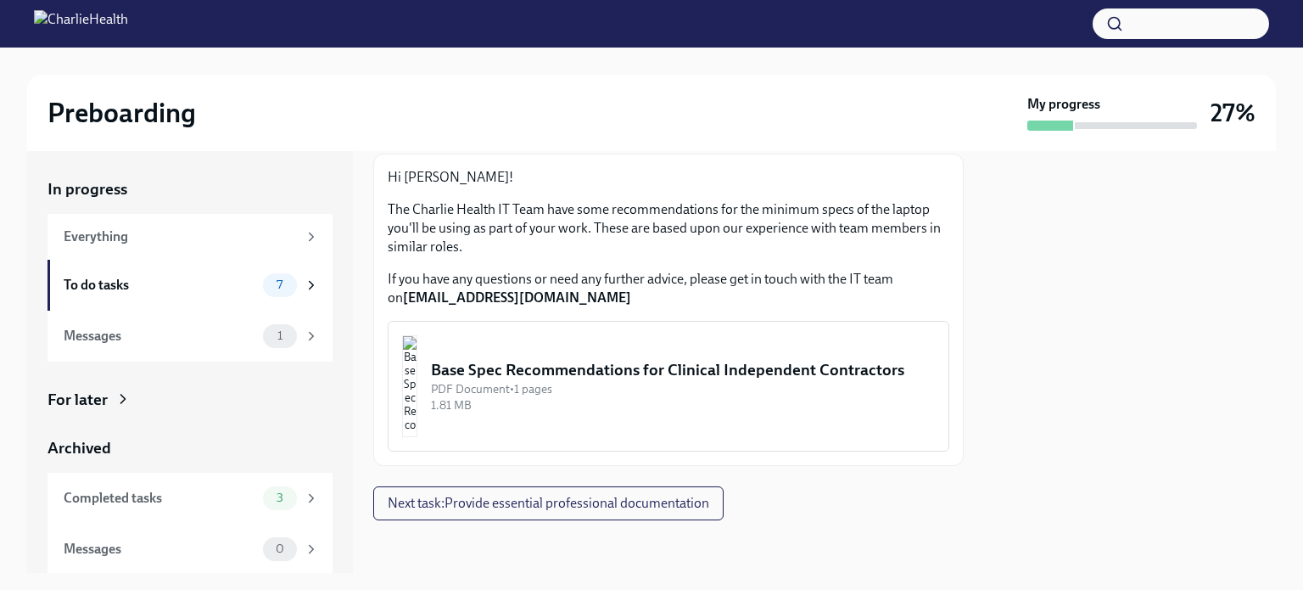
click at [417, 389] on img "button" at bounding box center [409, 386] width 15 height 102
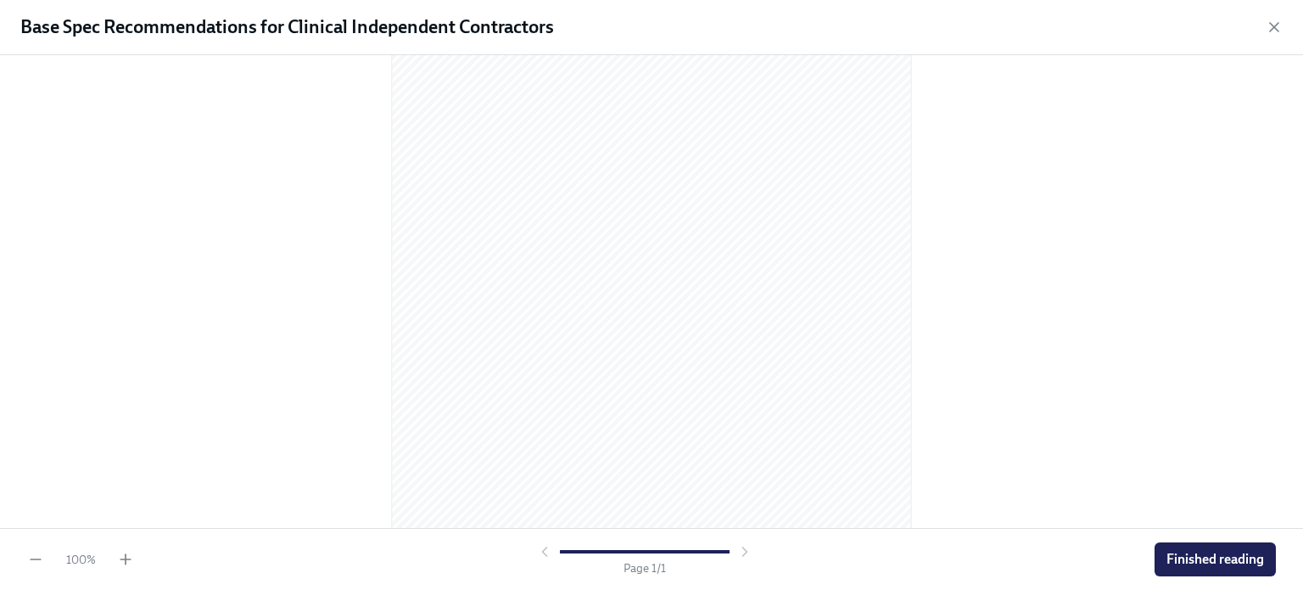
scroll to position [227, 0]
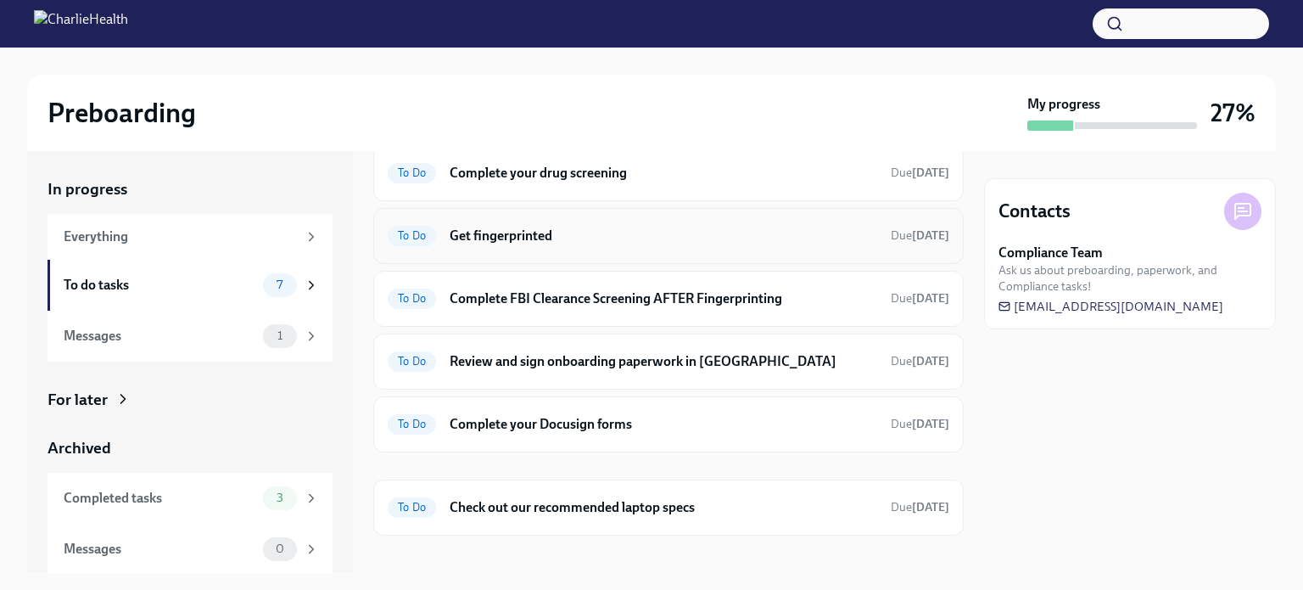
scroll to position [145, 0]
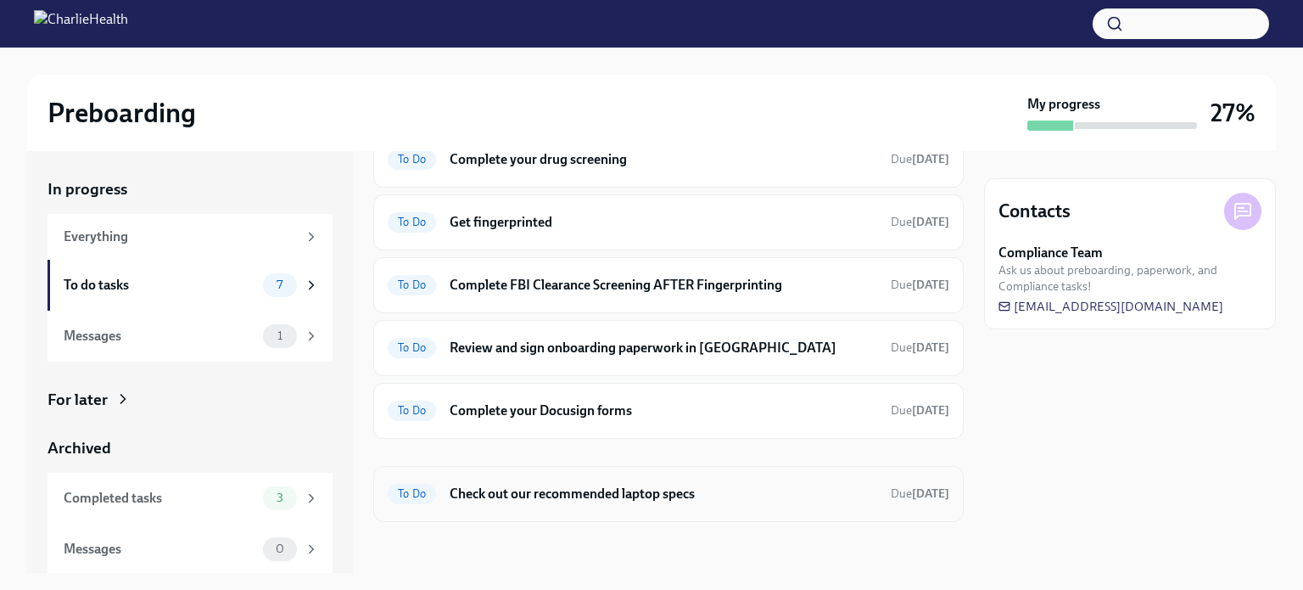
click at [591, 496] on h6 "Check out our recommended laptop specs" at bounding box center [664, 493] width 428 height 19
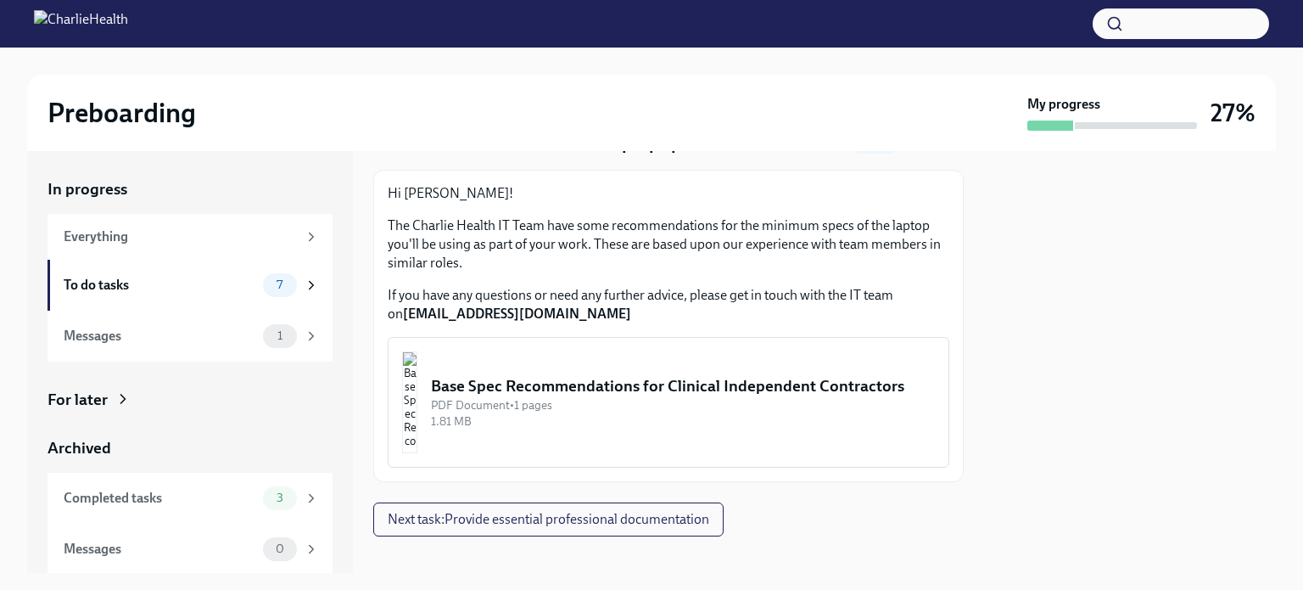
scroll to position [98, 0]
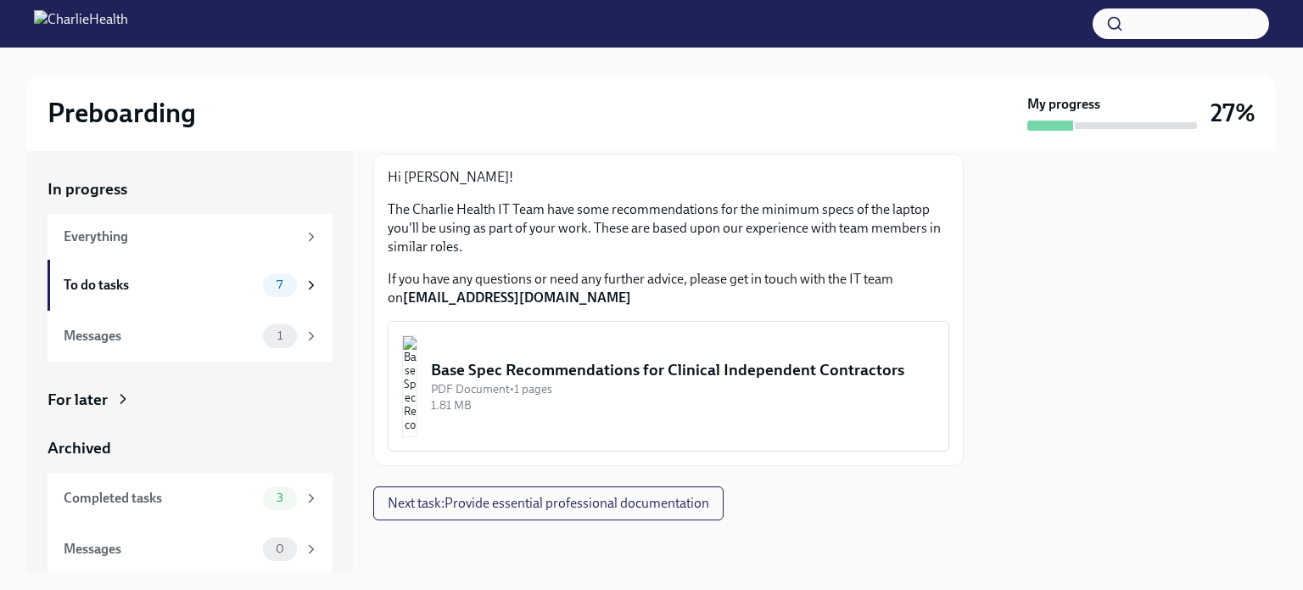
click at [417, 387] on img "button" at bounding box center [409, 386] width 15 height 102
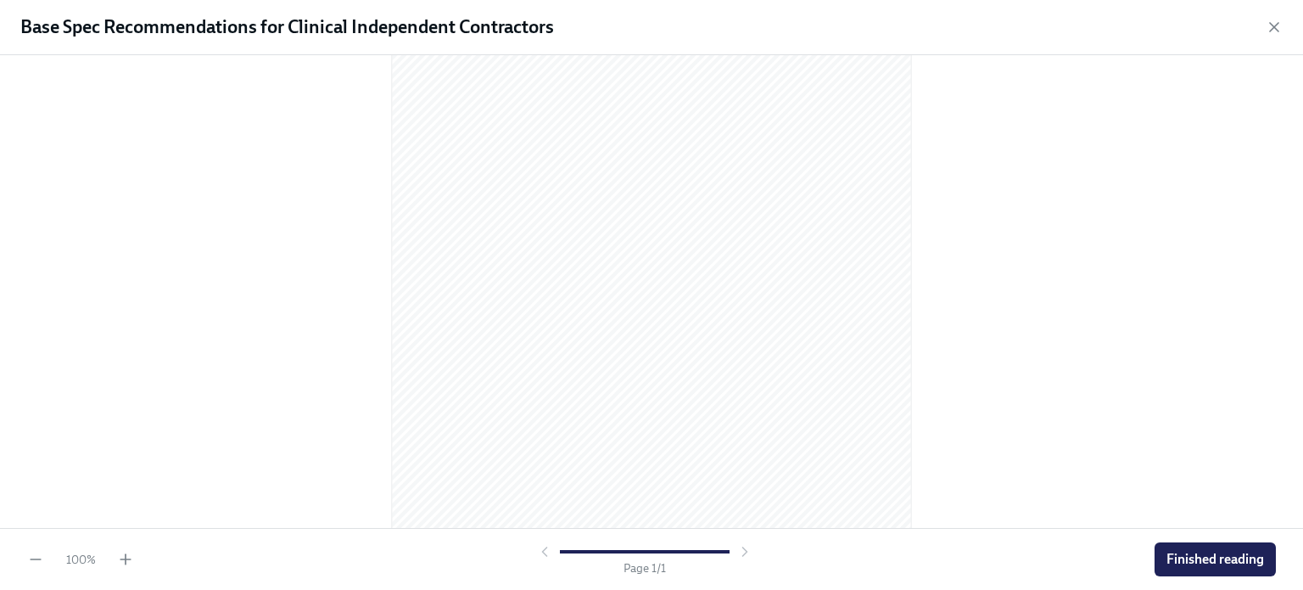
scroll to position [227, 0]
click at [1234, 558] on span "Finished reading" at bounding box center [1216, 559] width 98 height 17
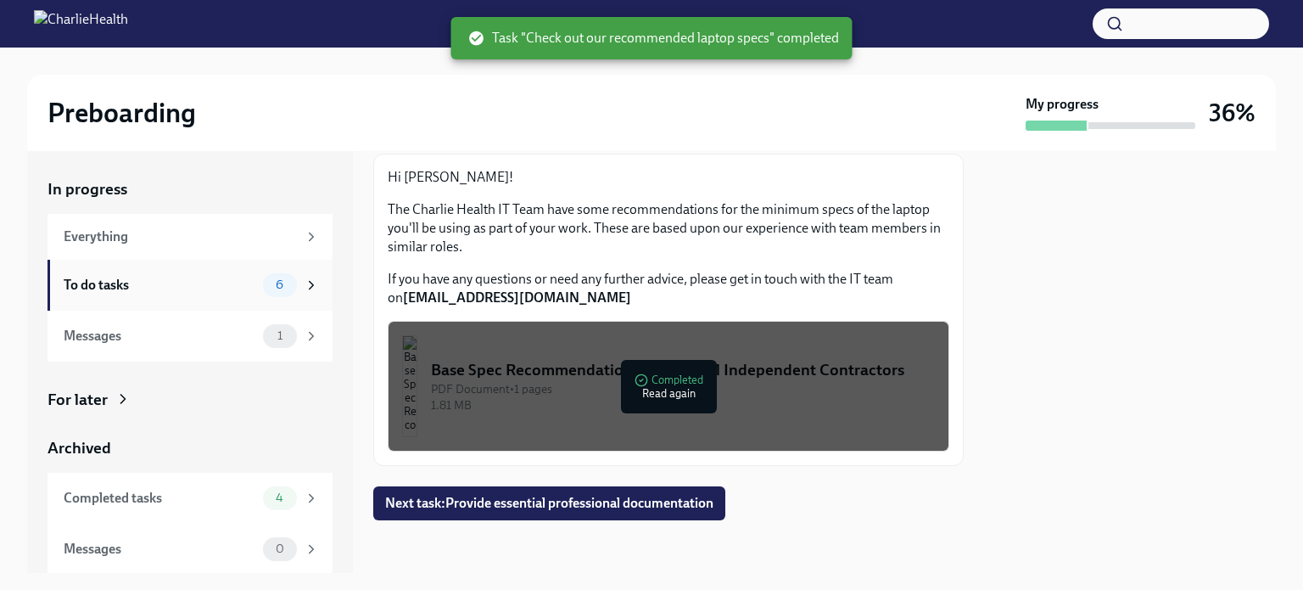
click at [217, 285] on div "To do tasks" at bounding box center [160, 285] width 193 height 19
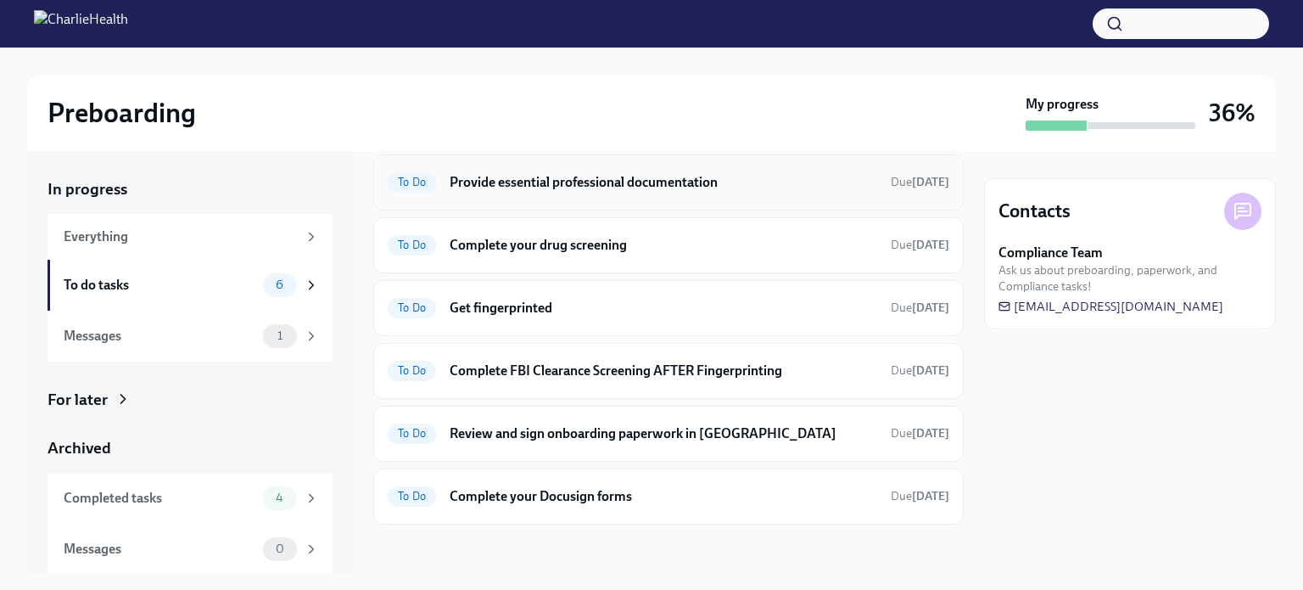
scroll to position [62, 0]
